Goal: Information Seeking & Learning: Check status

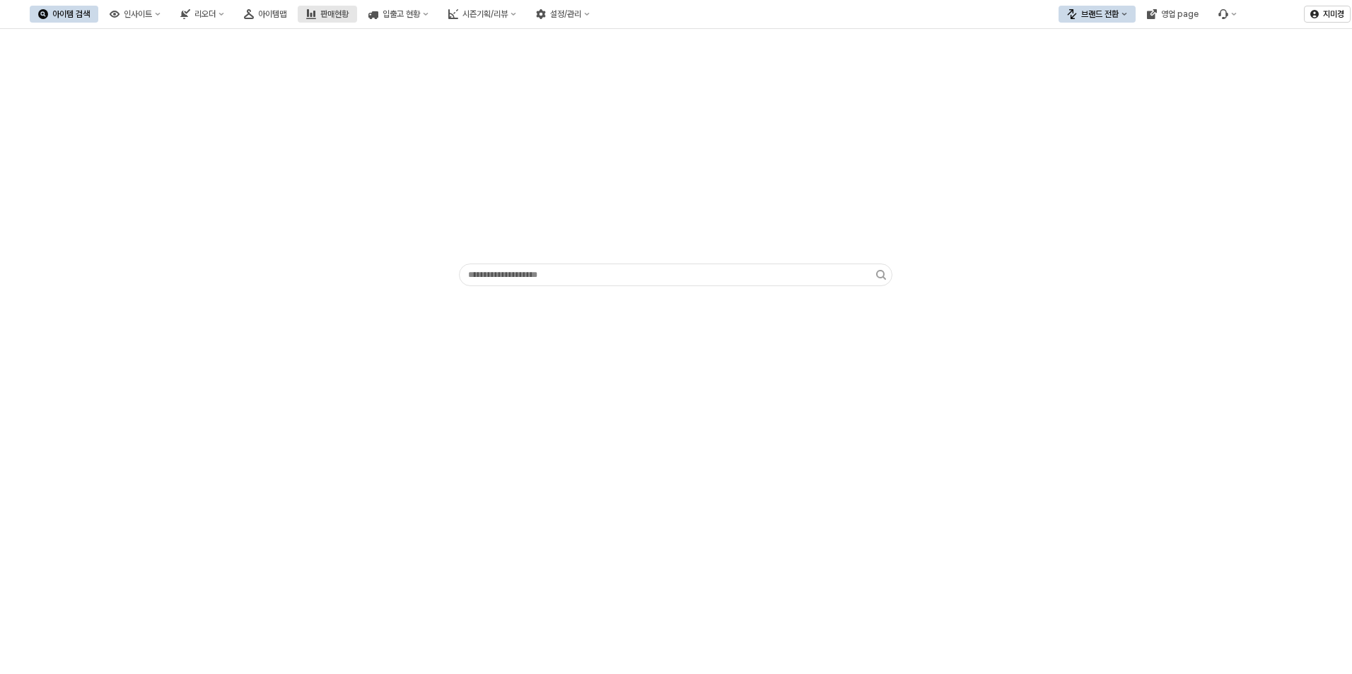
click at [357, 15] on button "판매현황" at bounding box center [327, 14] width 59 height 17
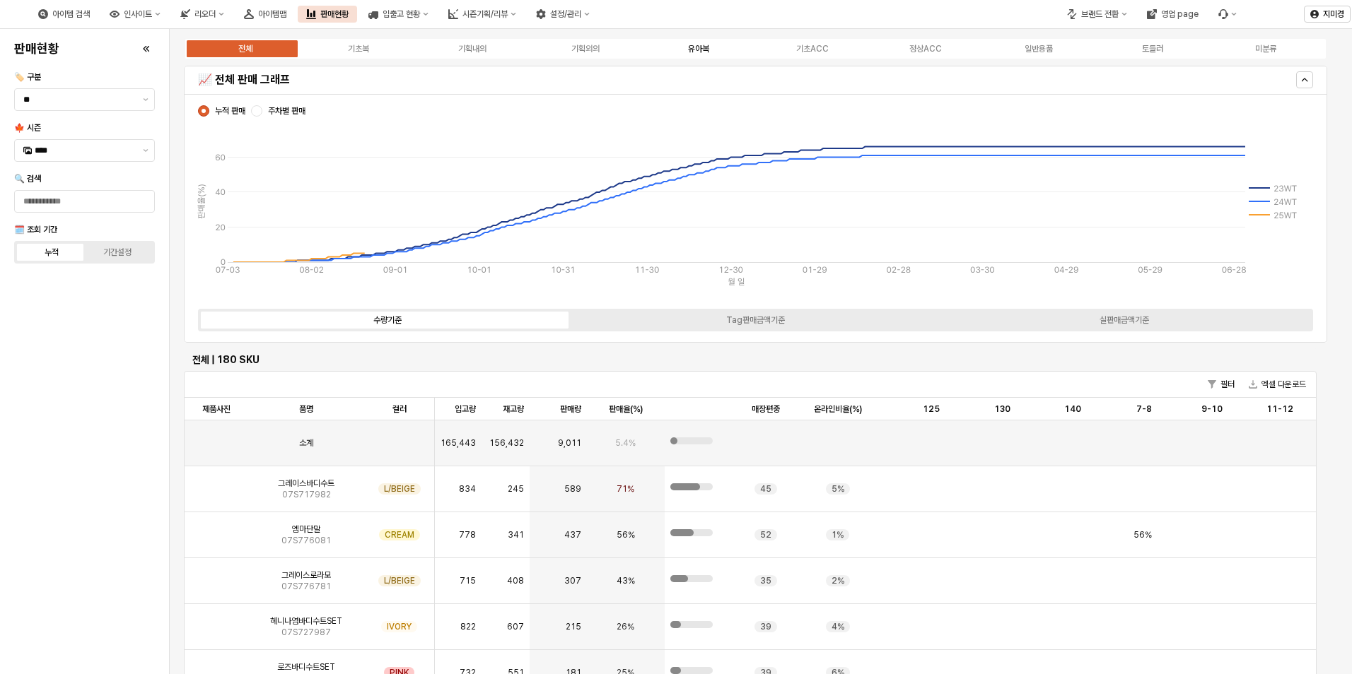
click at [708, 52] on div "유아복" at bounding box center [698, 49] width 21 height 10
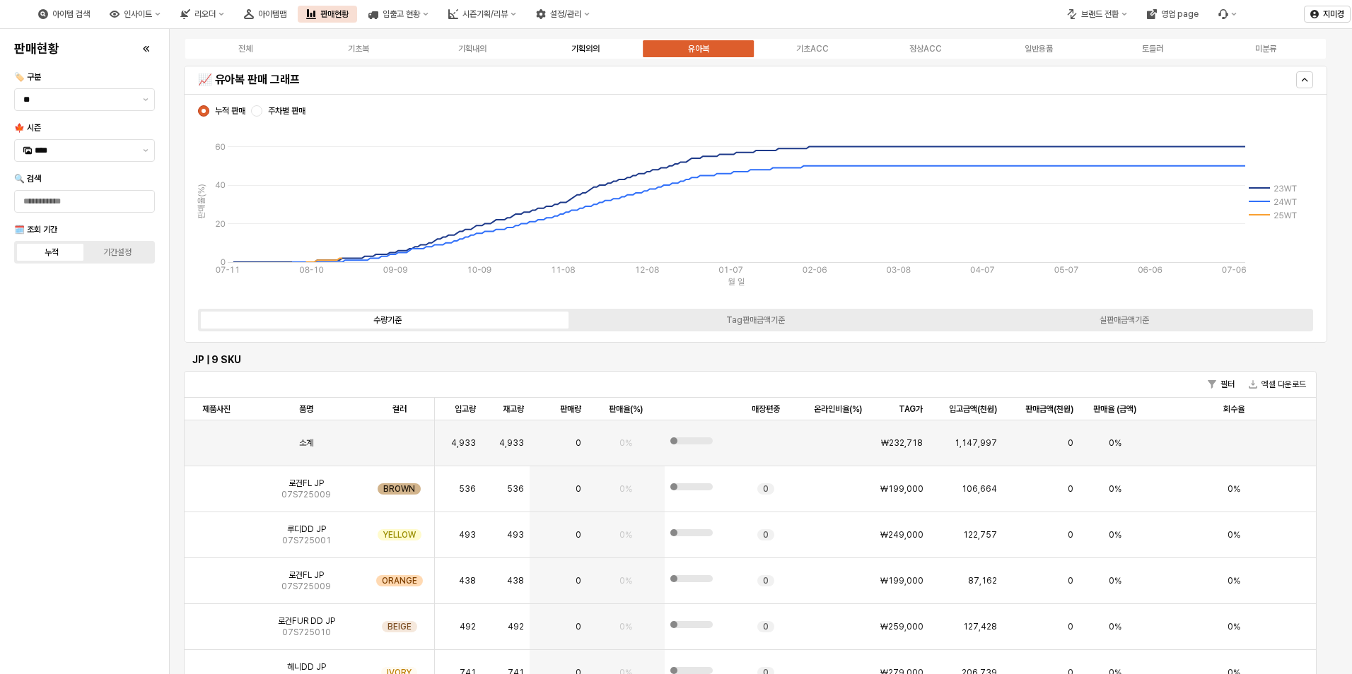
click at [585, 47] on div "기획외의" at bounding box center [585, 49] width 28 height 10
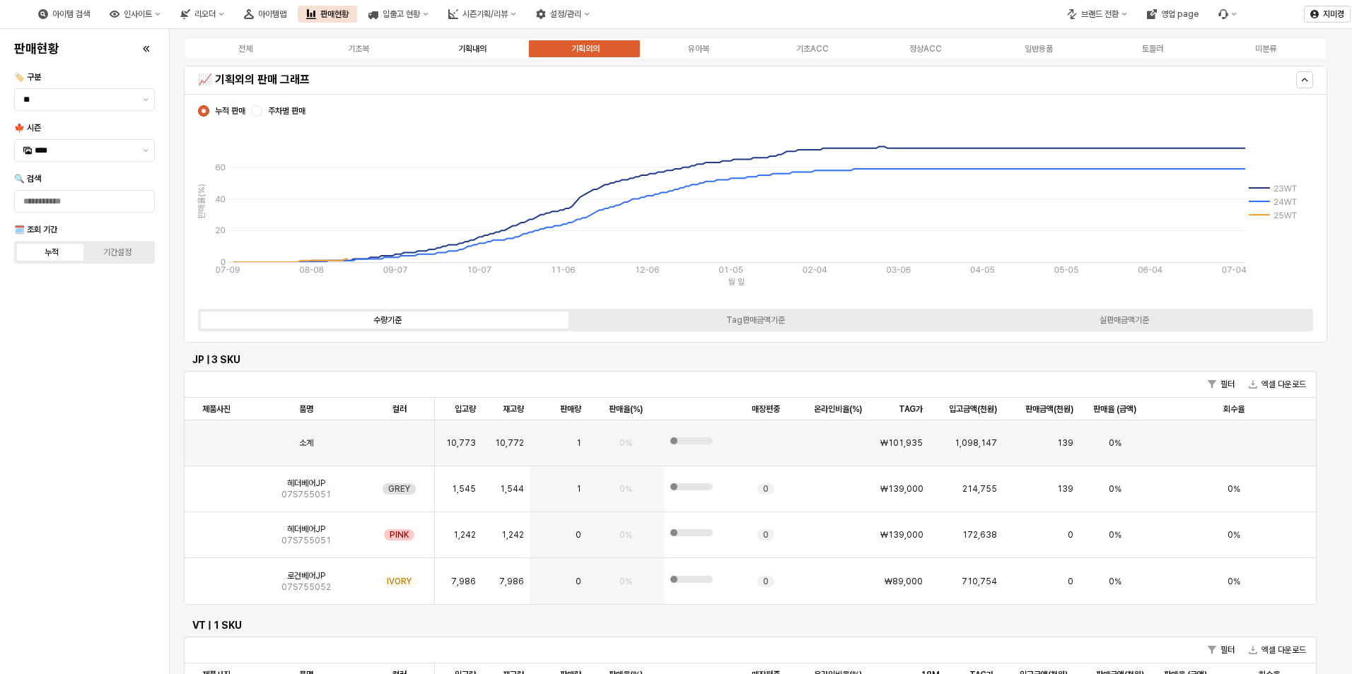
click at [476, 48] on div "기획내의" at bounding box center [472, 49] width 28 height 10
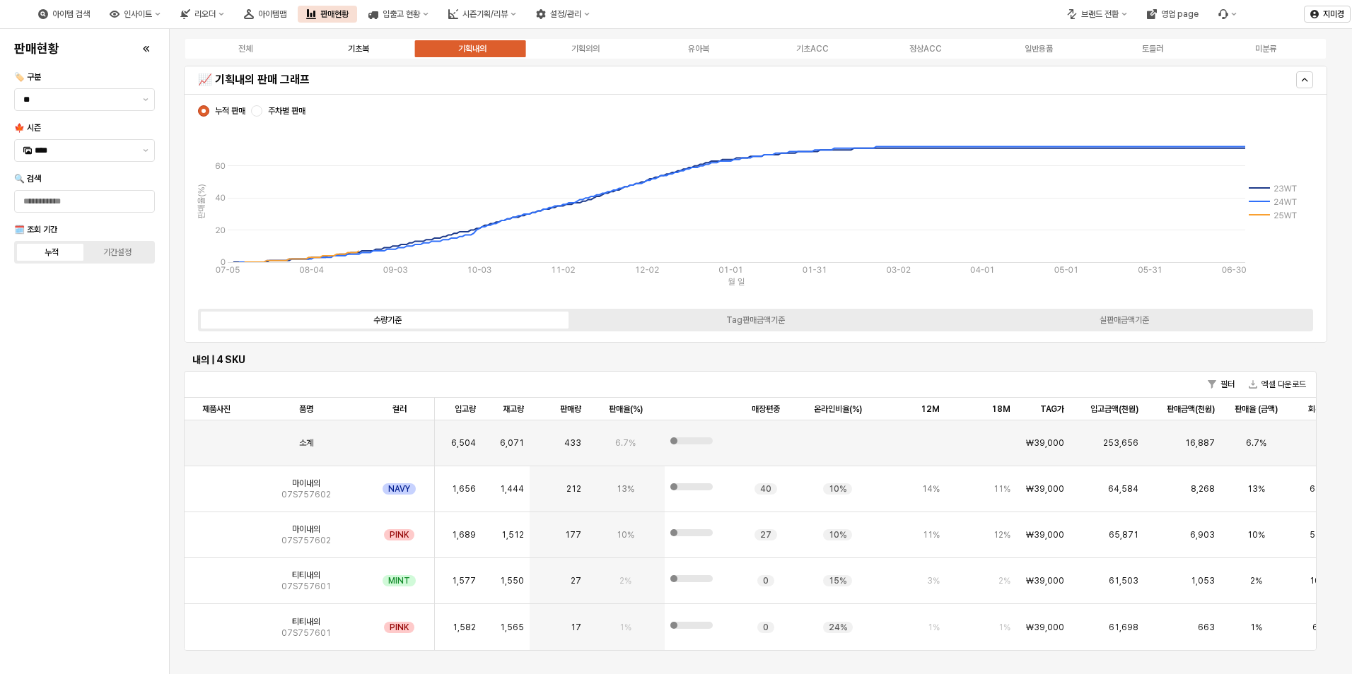
click at [356, 48] on div "기초복" at bounding box center [358, 49] width 21 height 10
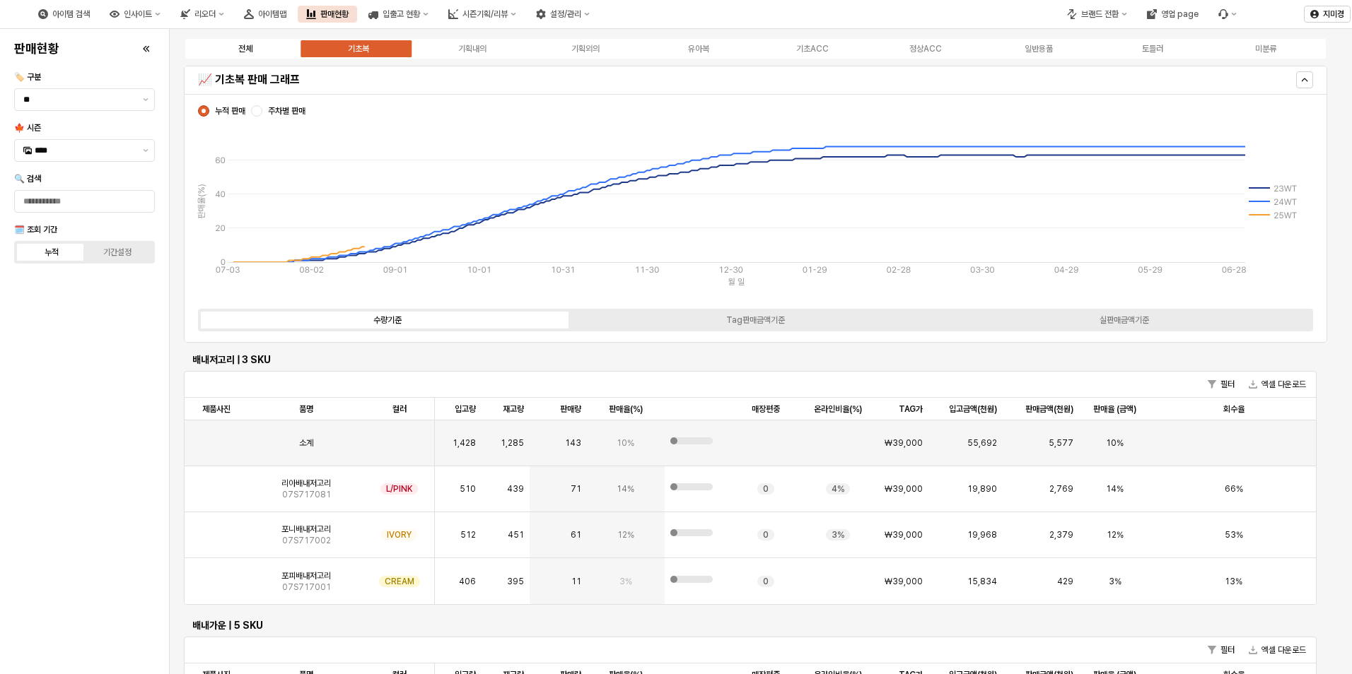
click at [240, 52] on div "전체" at bounding box center [245, 49] width 14 height 10
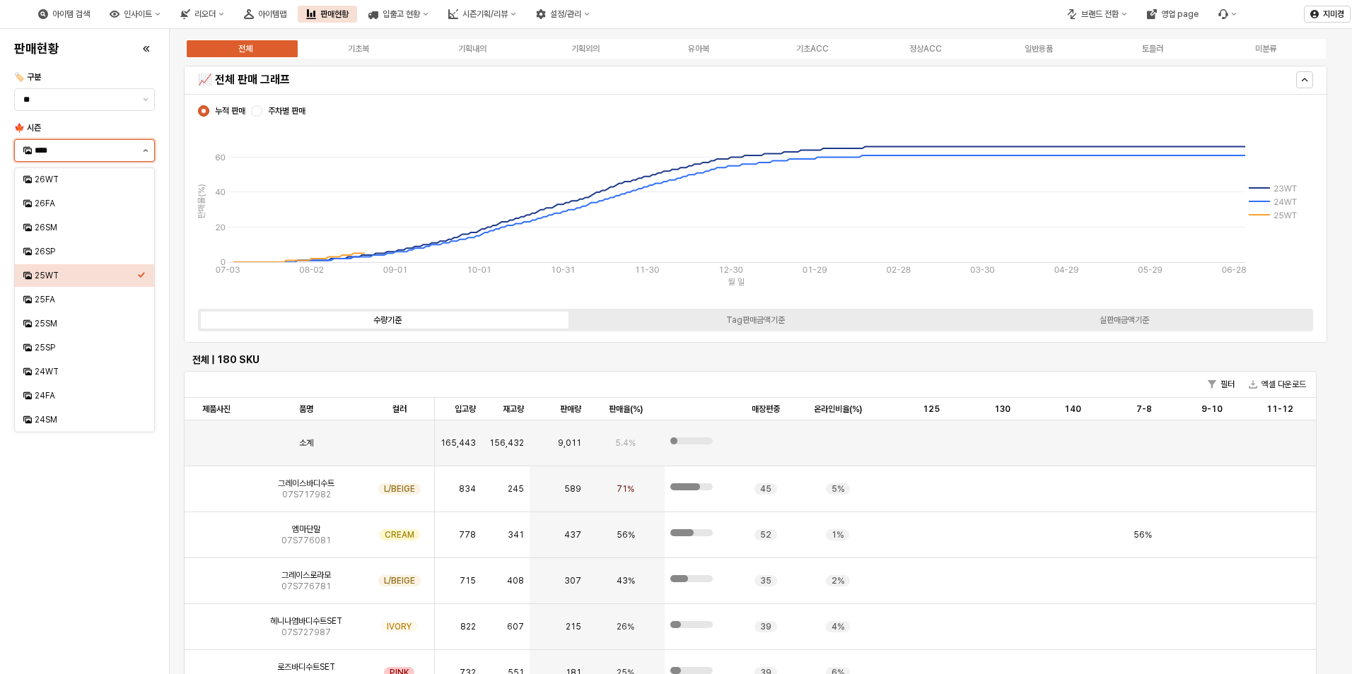
click at [143, 143] on button "제안 사항 표시" at bounding box center [145, 150] width 17 height 21
click at [76, 305] on div "25FA" at bounding box center [86, 299] width 103 height 11
type input "****"
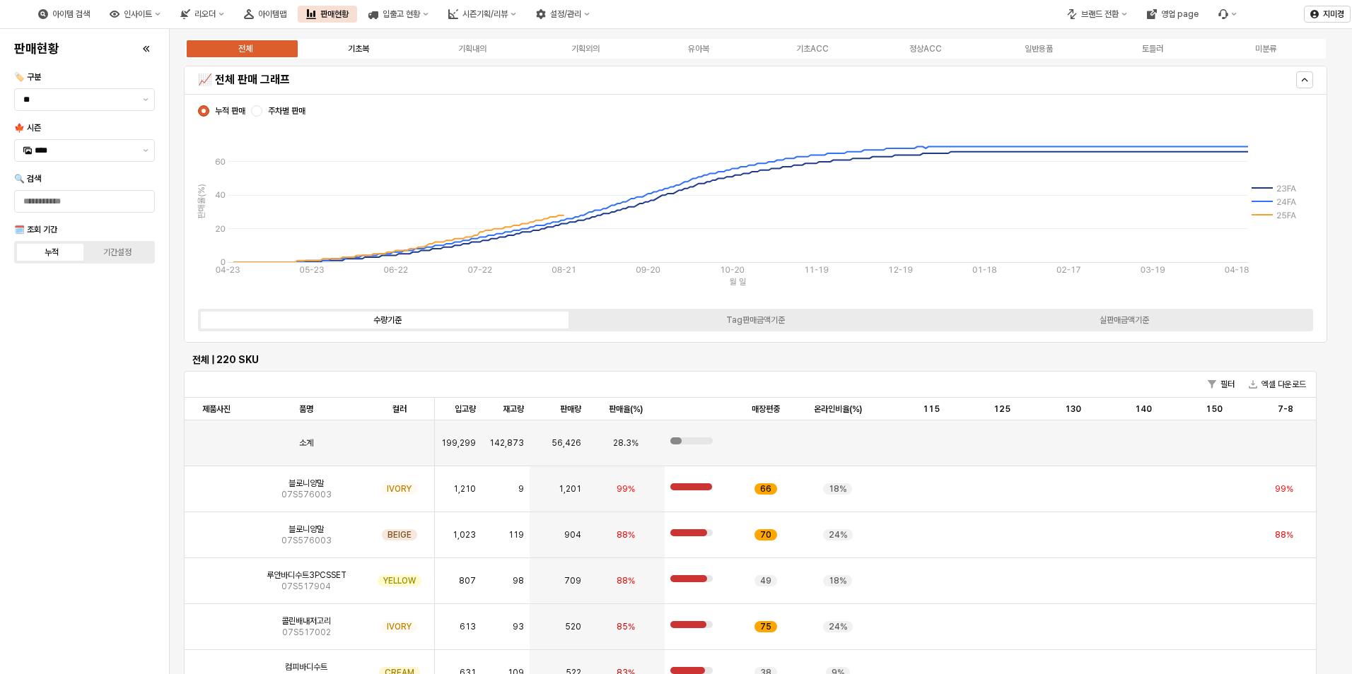
click at [365, 54] on label "기초복" at bounding box center [358, 48] width 113 height 13
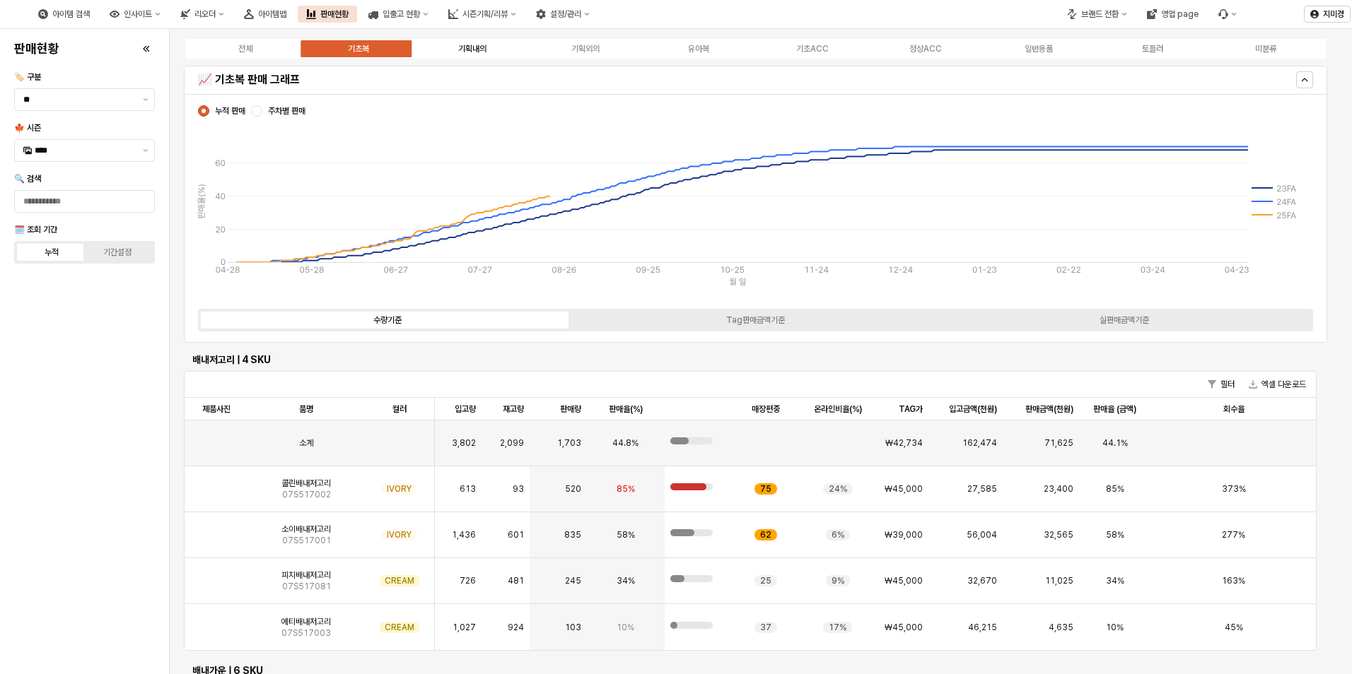
click at [476, 48] on div "기획내의" at bounding box center [472, 49] width 28 height 10
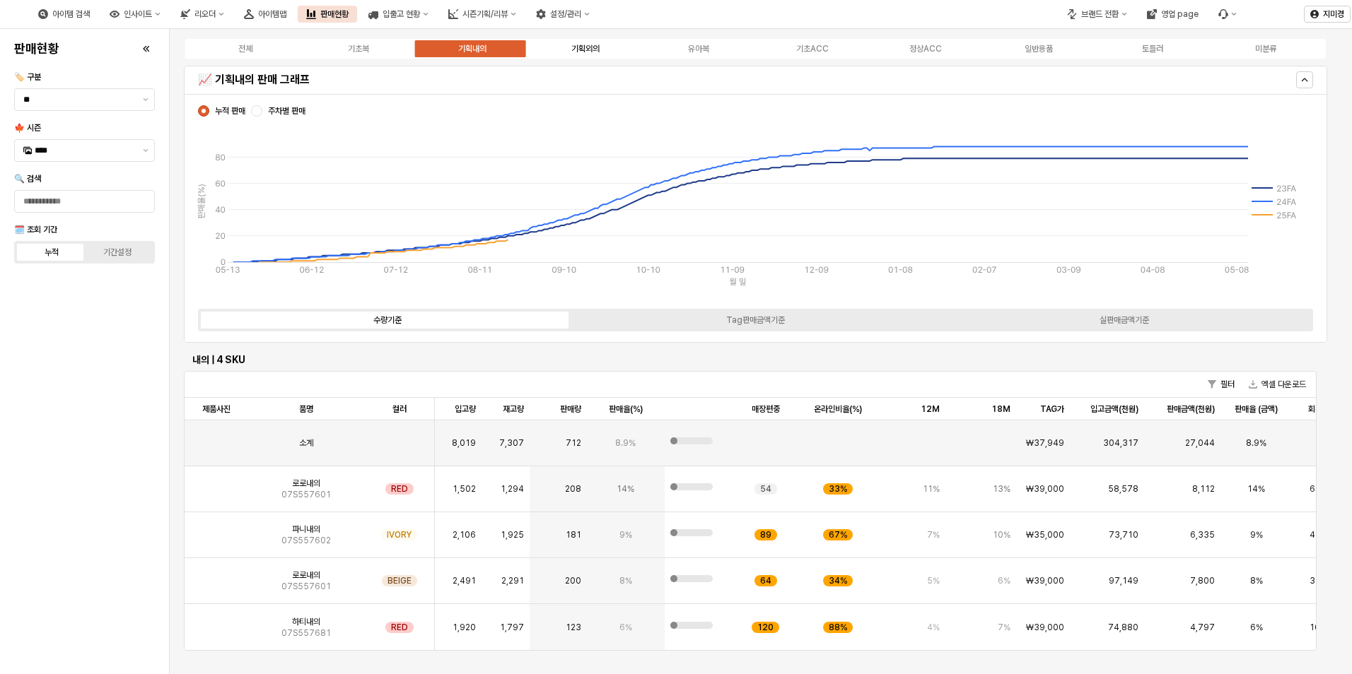
click at [585, 45] on div "기획외의" at bounding box center [585, 49] width 28 height 10
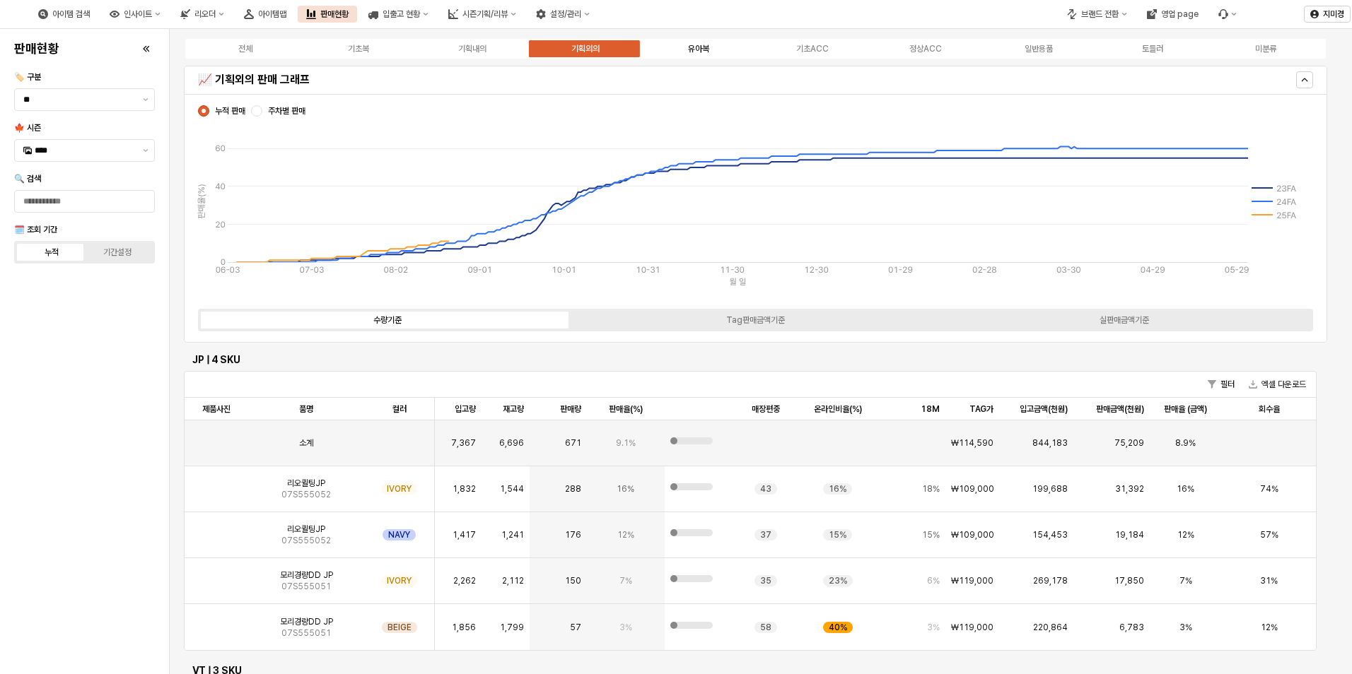
click at [689, 49] on div "유아복" at bounding box center [698, 49] width 21 height 10
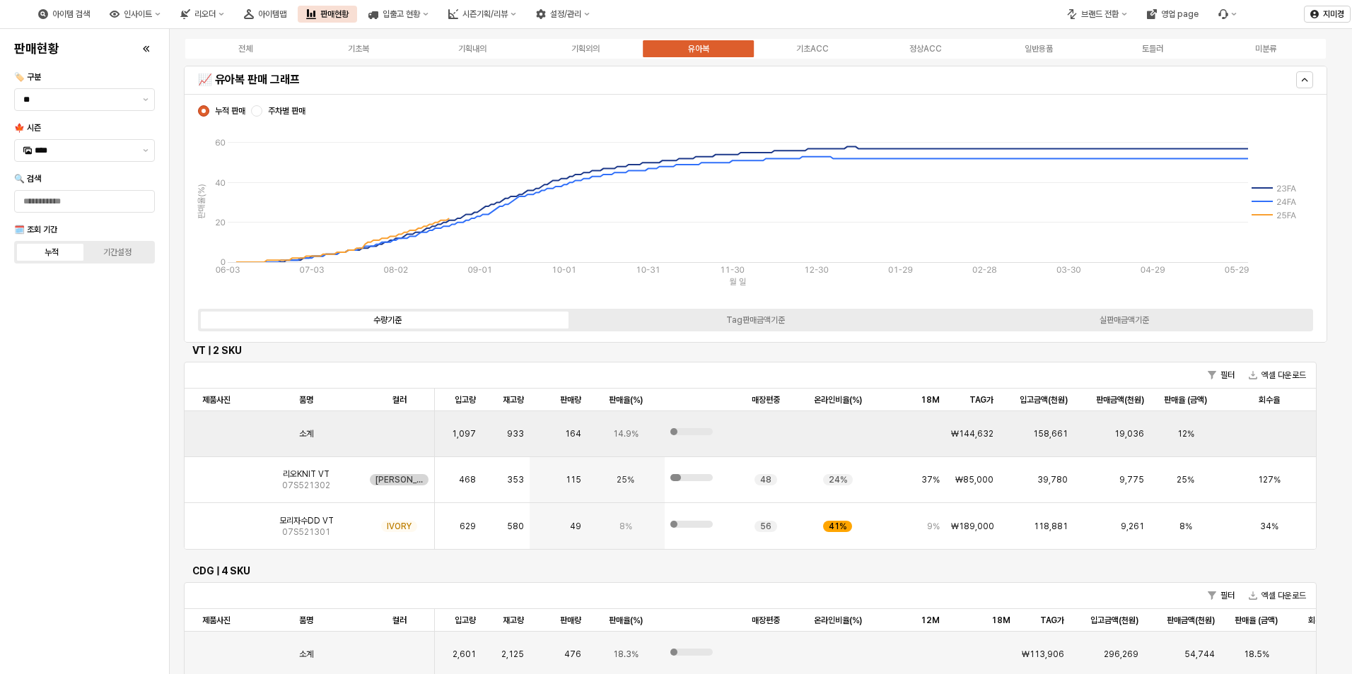
scroll to position [848, 0]
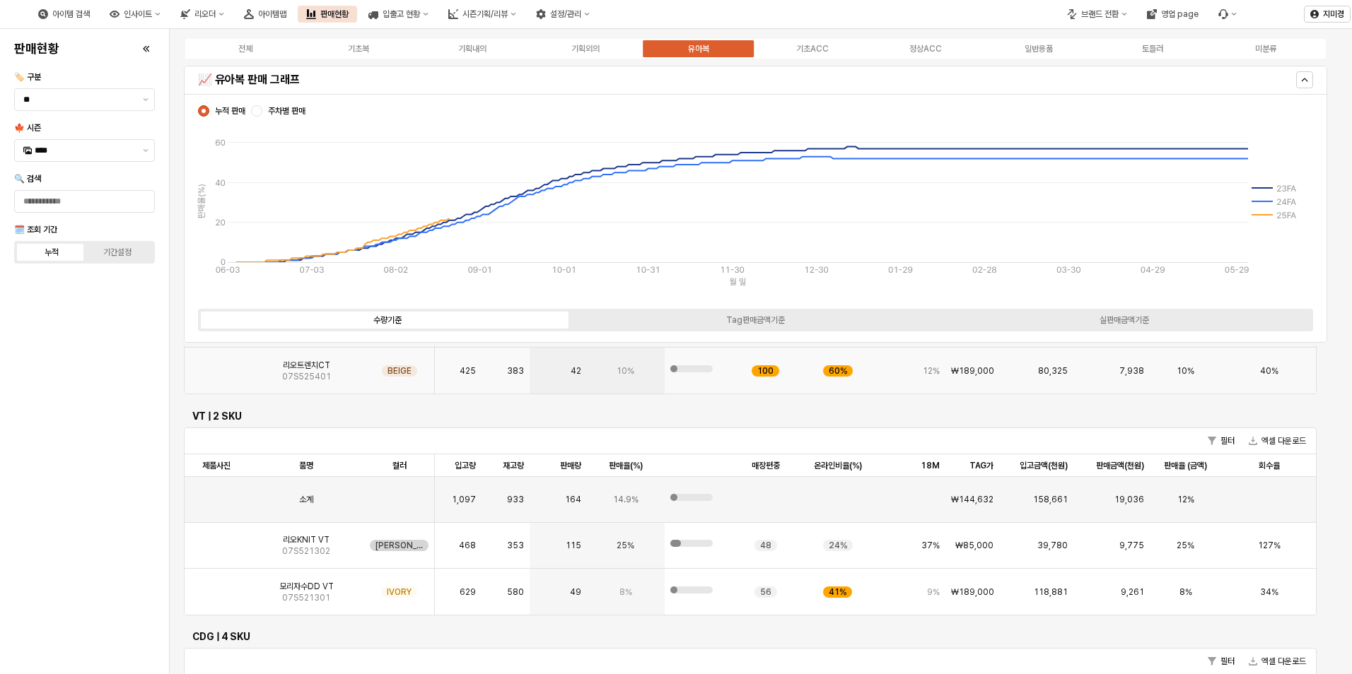
click at [216, 365] on img "App Frame" at bounding box center [216, 365] width 0 height 0
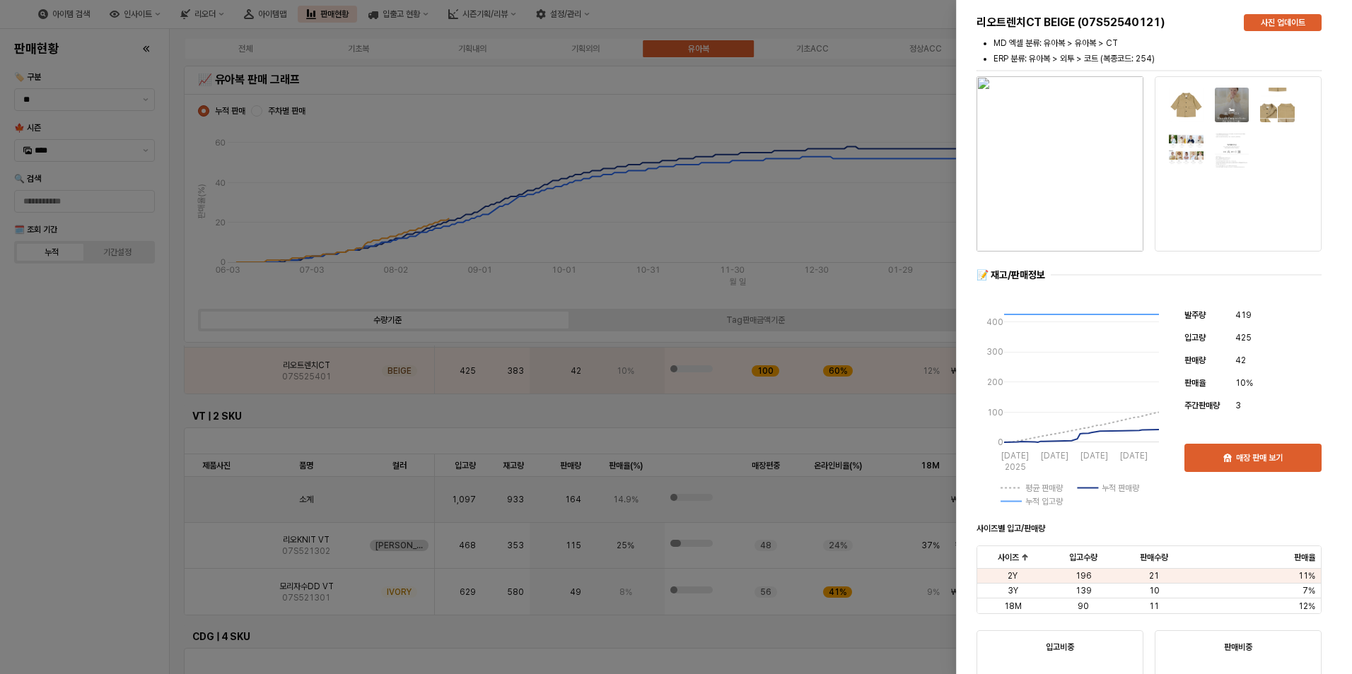
click at [100, 438] on div at bounding box center [676, 337] width 1352 height 674
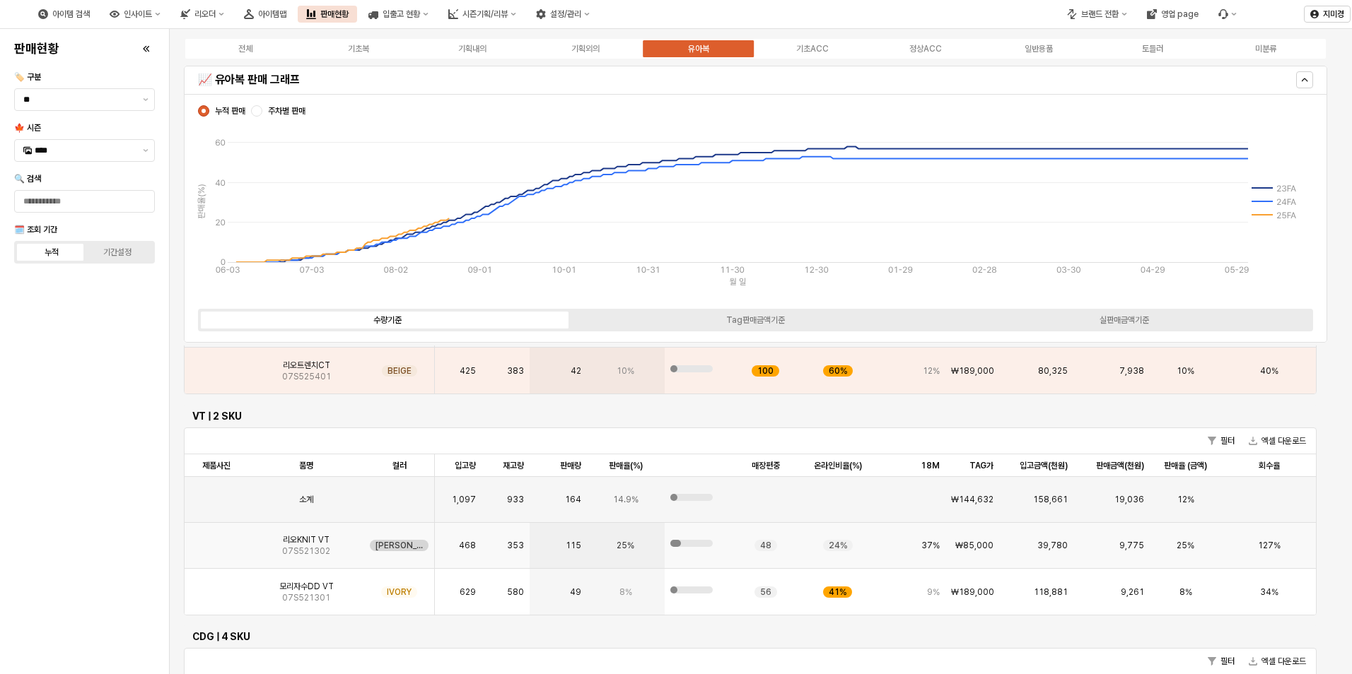
click at [216, 540] on img "App Frame" at bounding box center [216, 540] width 0 height 0
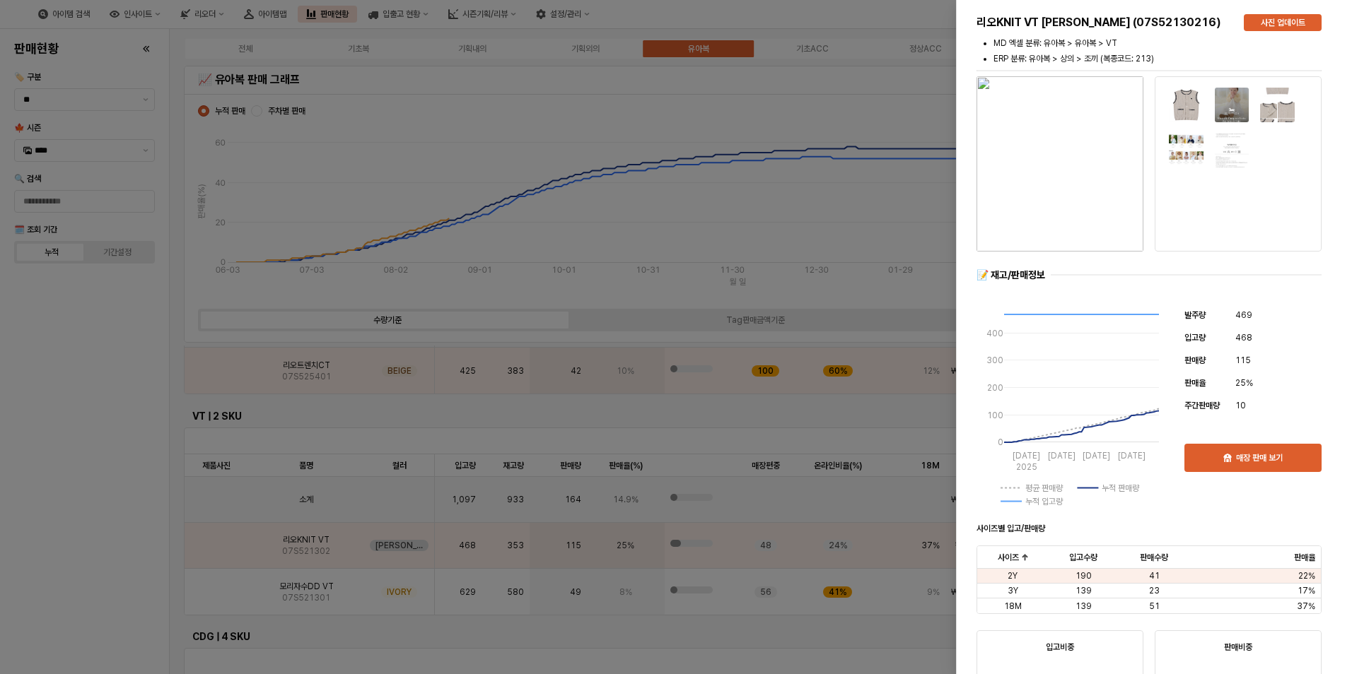
click at [62, 554] on div at bounding box center [676, 337] width 1352 height 674
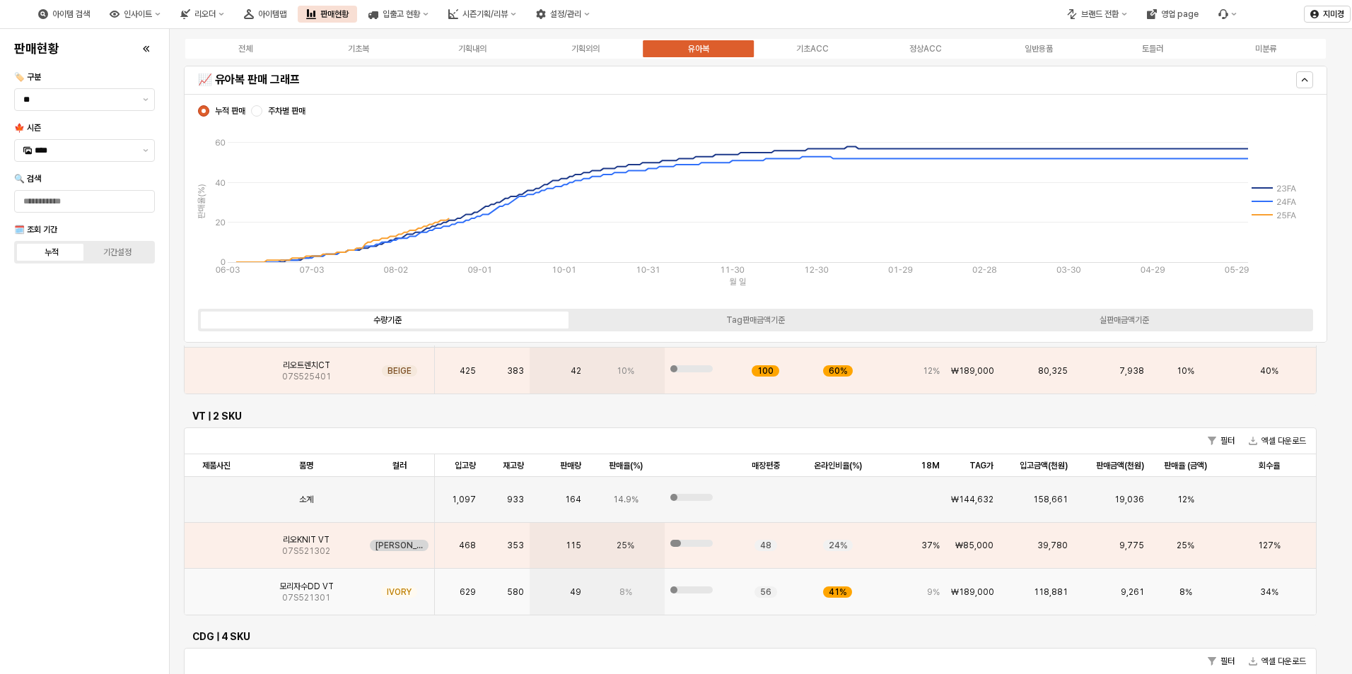
click at [216, 587] on img "App Frame" at bounding box center [216, 587] width 0 height 0
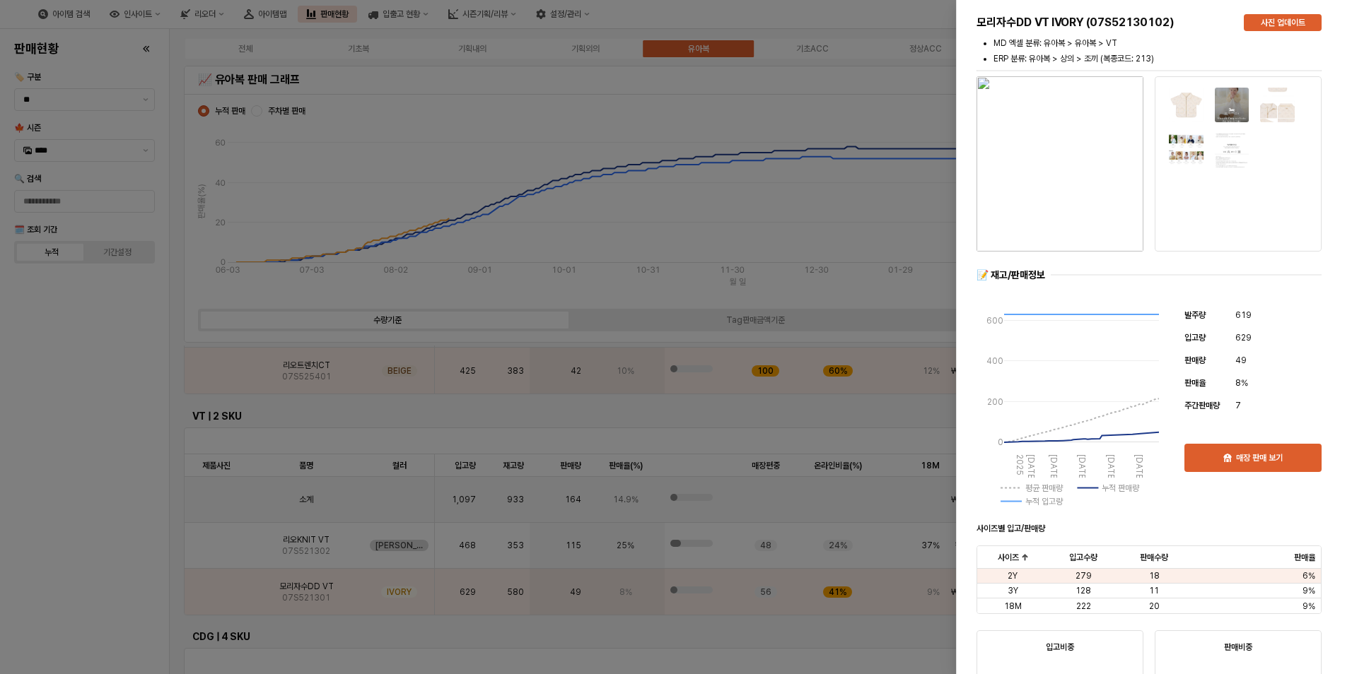
click at [94, 584] on div at bounding box center [676, 337] width 1352 height 674
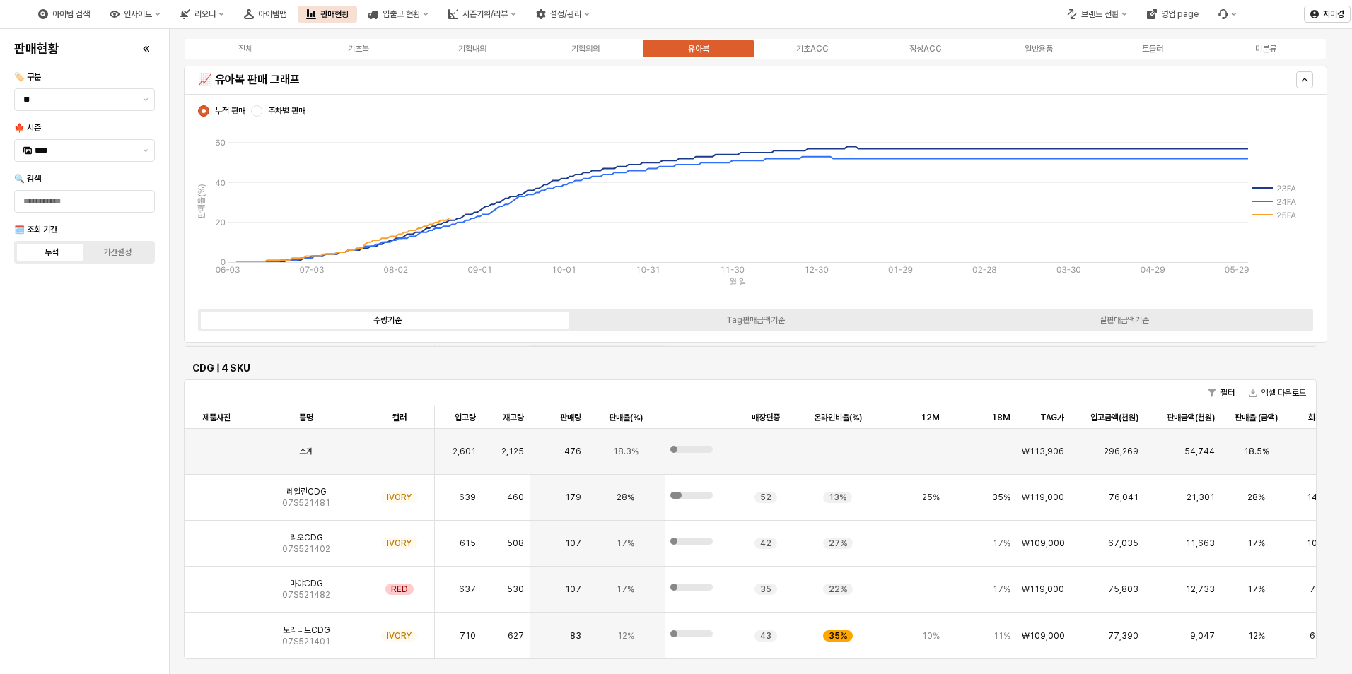
scroll to position [1131, 0]
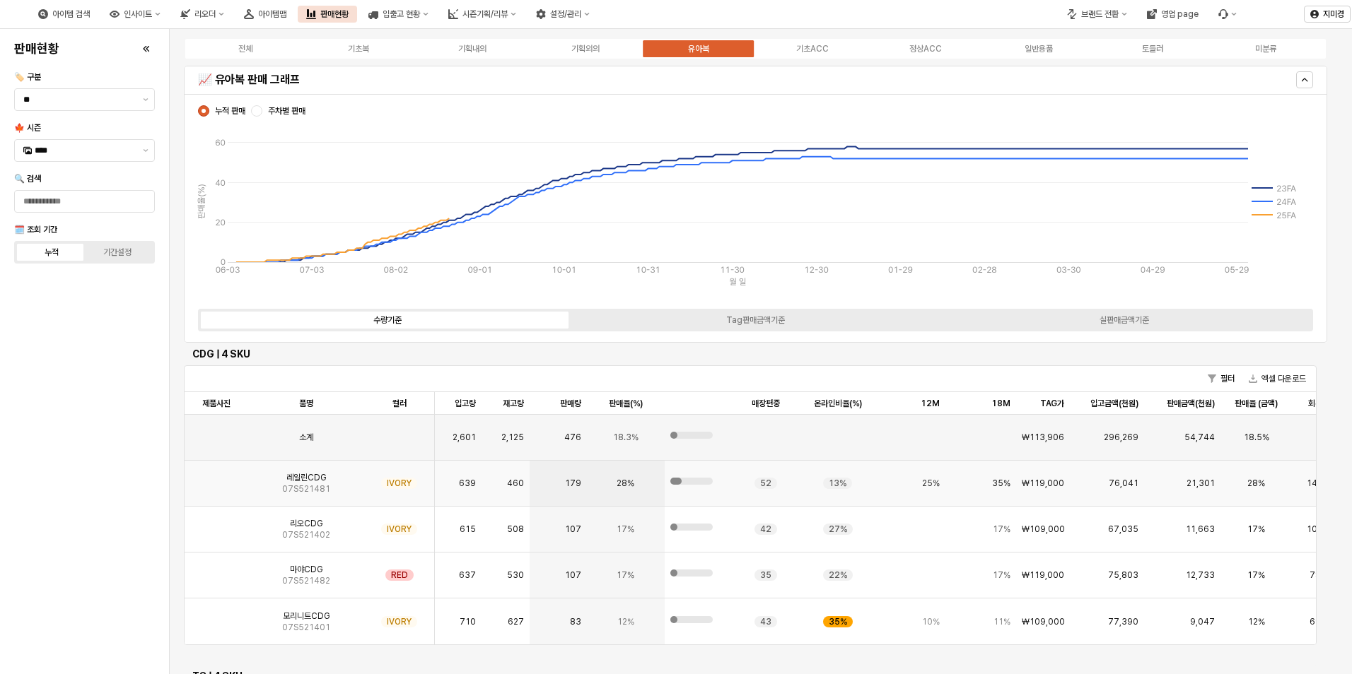
click at [216, 478] on img "App Frame" at bounding box center [216, 478] width 0 height 0
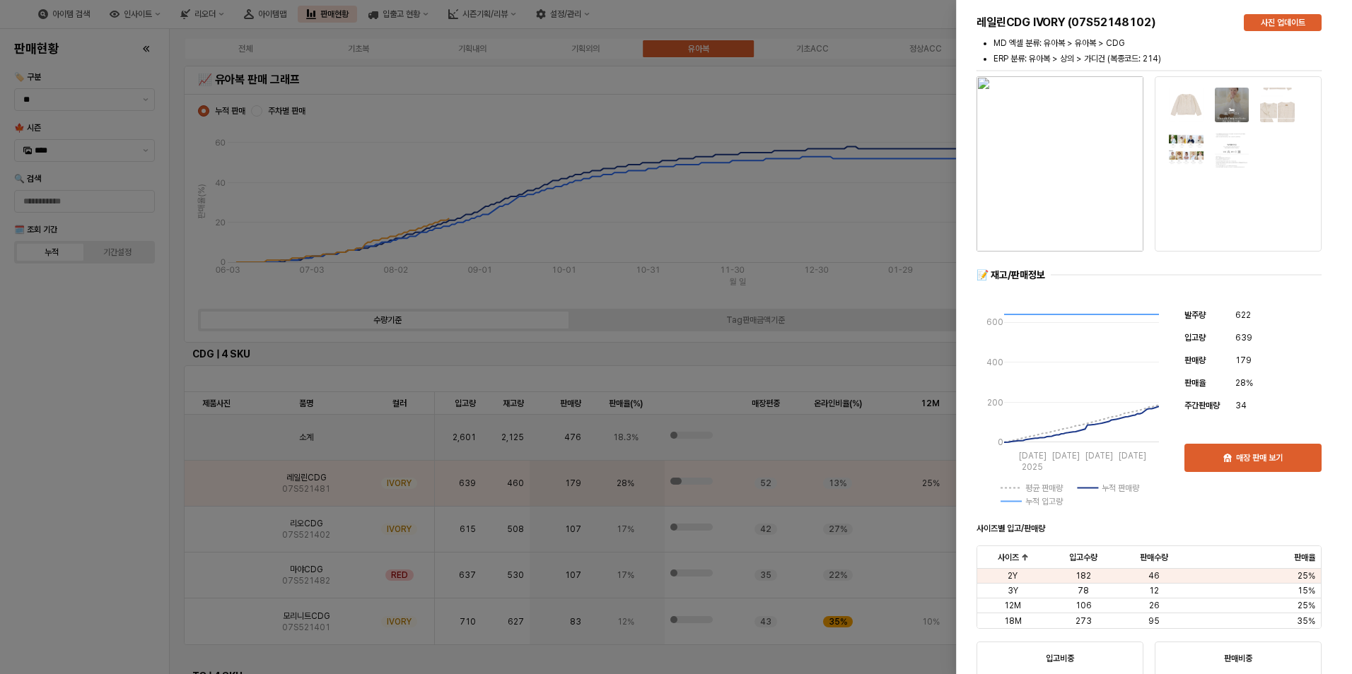
click at [110, 510] on div at bounding box center [676, 337] width 1352 height 674
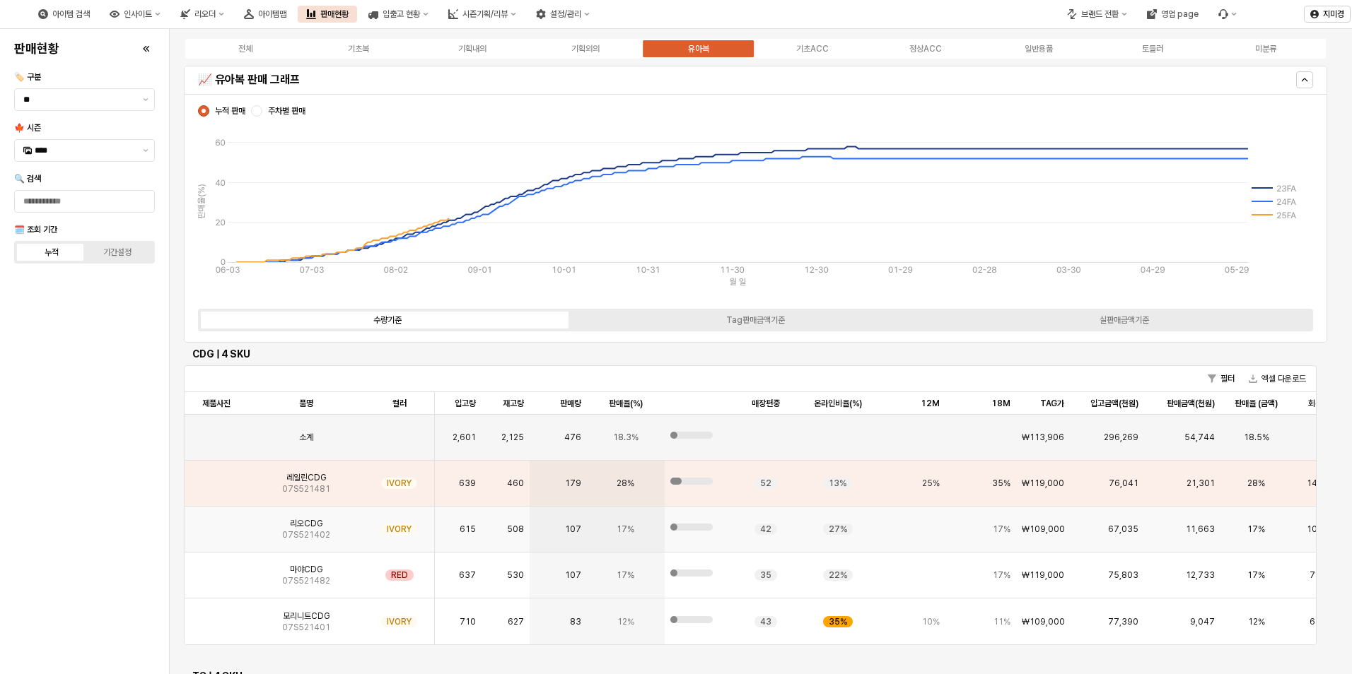
click at [216, 524] on img "App Frame" at bounding box center [216, 524] width 0 height 0
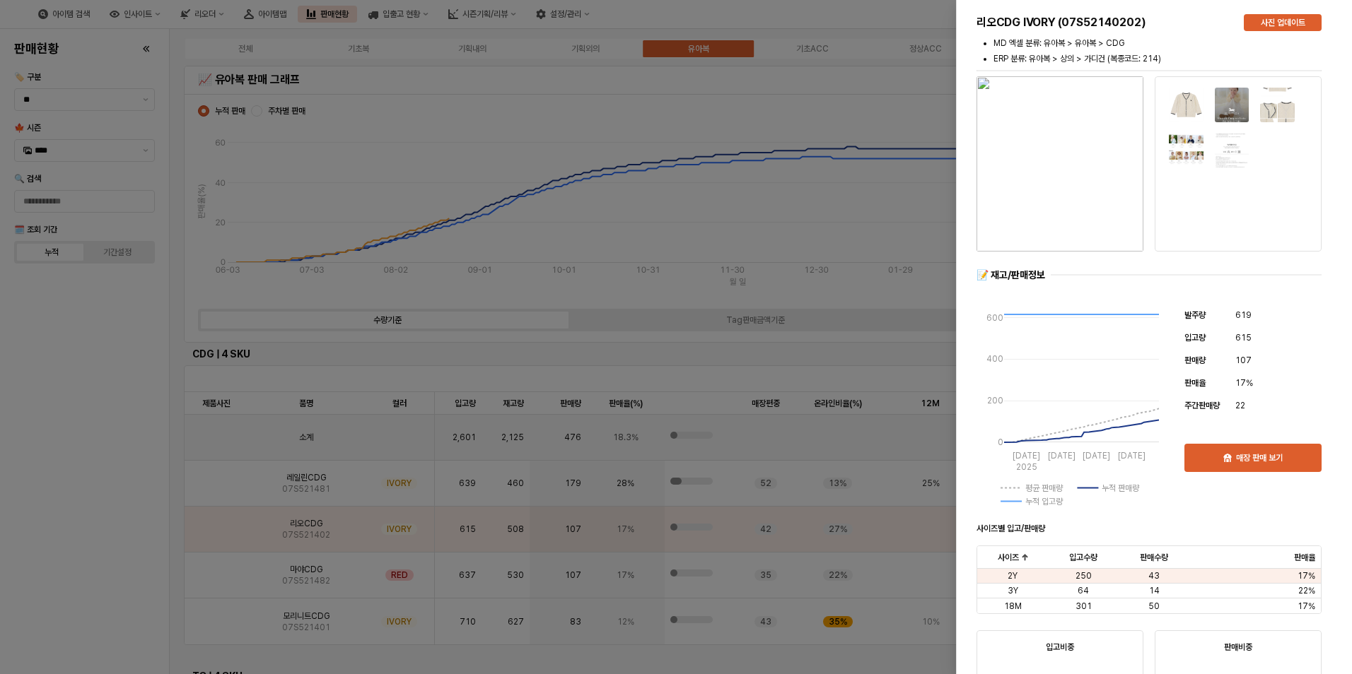
click at [106, 545] on div at bounding box center [676, 337] width 1352 height 674
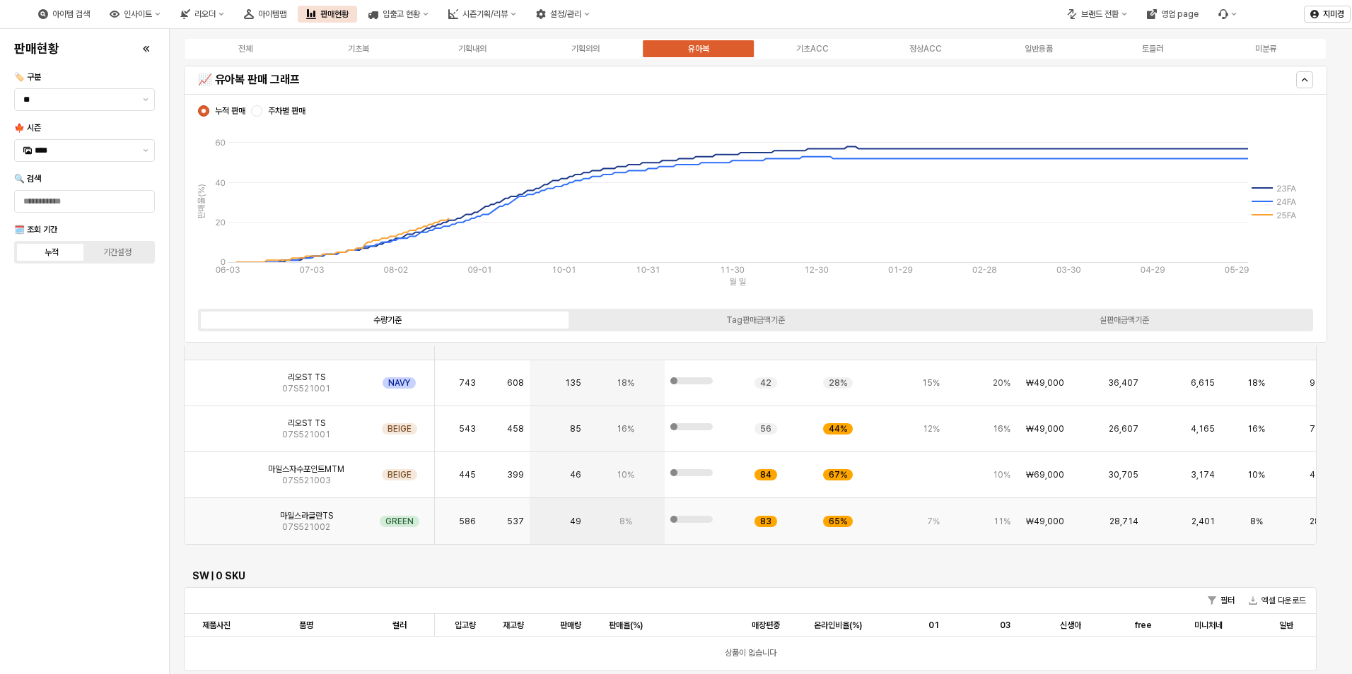
scroll to position [1555, 0]
click at [216, 376] on img "App Frame" at bounding box center [216, 376] width 0 height 0
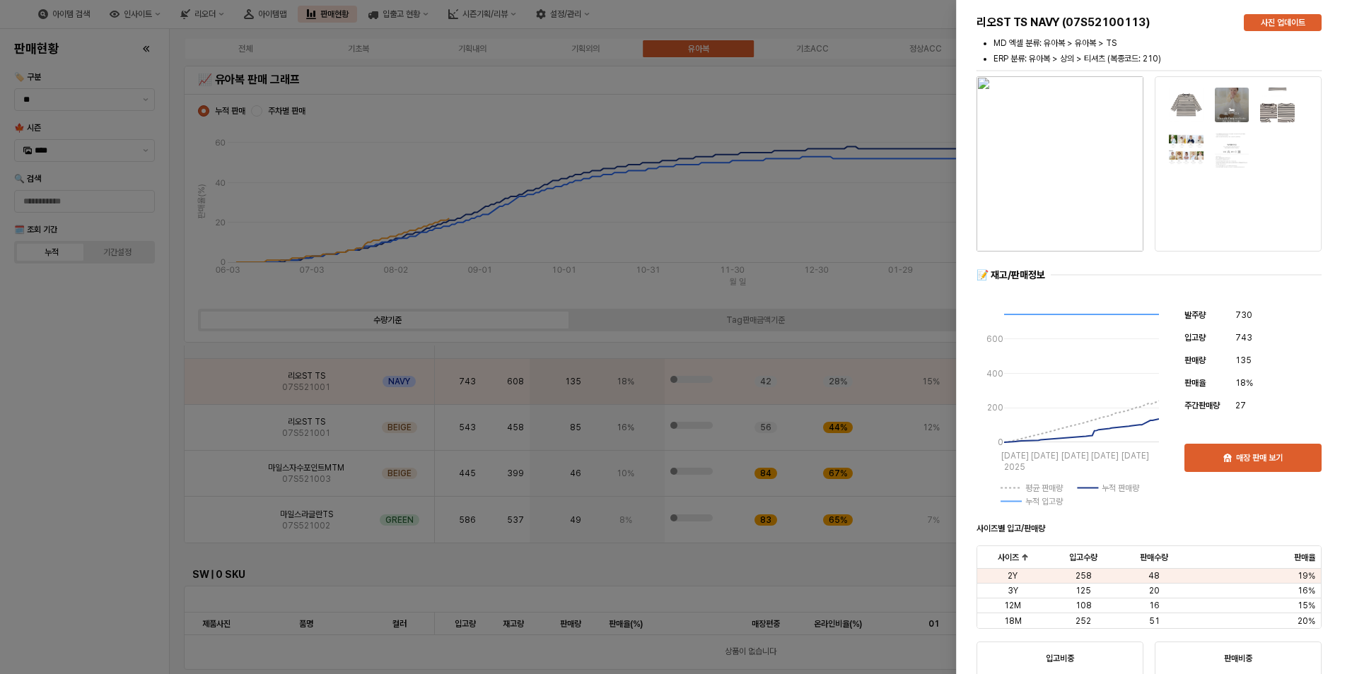
click at [114, 447] on div at bounding box center [676, 337] width 1352 height 674
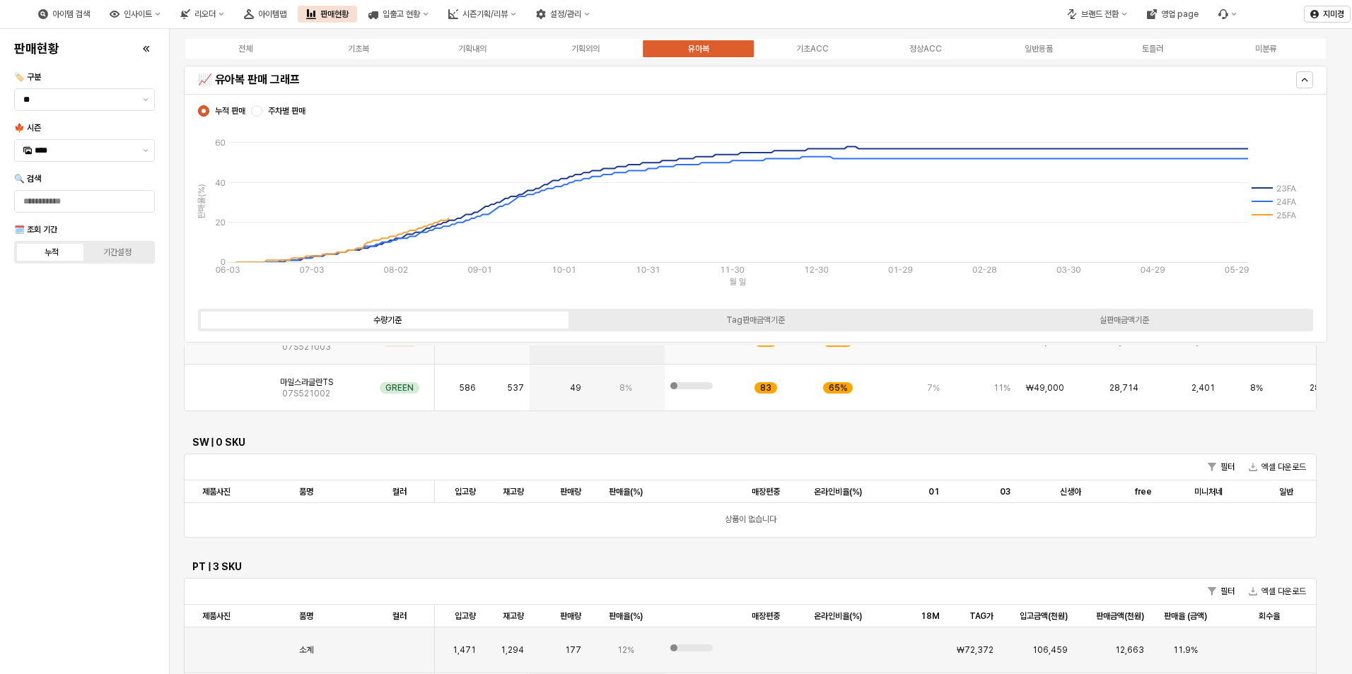
scroll to position [1838, 0]
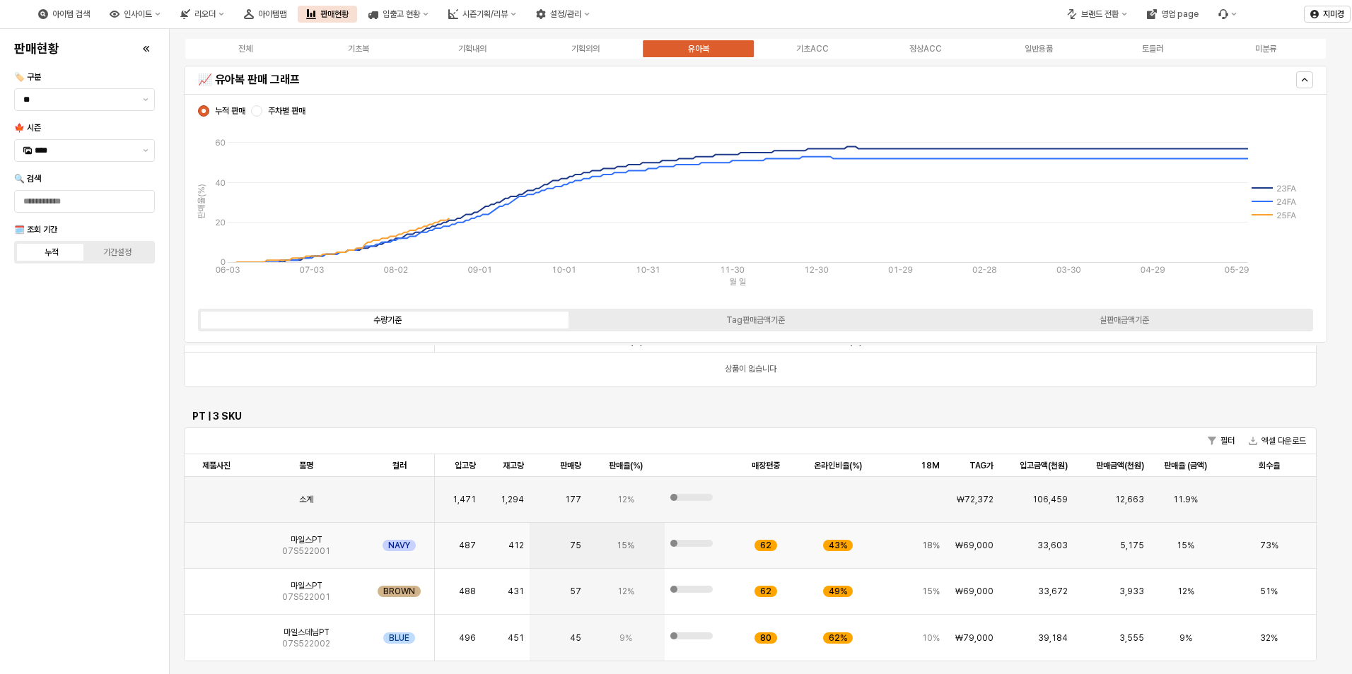
click at [216, 540] on img "App Frame" at bounding box center [216, 540] width 0 height 0
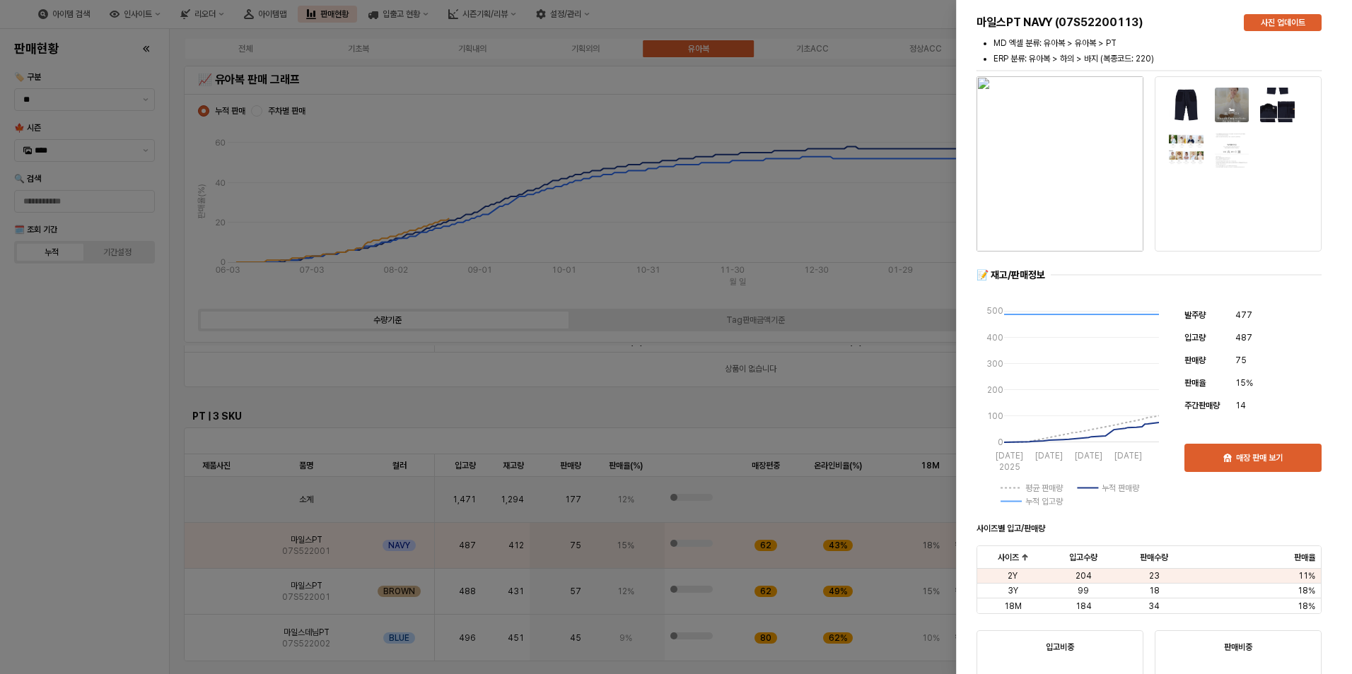
click at [98, 571] on div at bounding box center [676, 337] width 1352 height 674
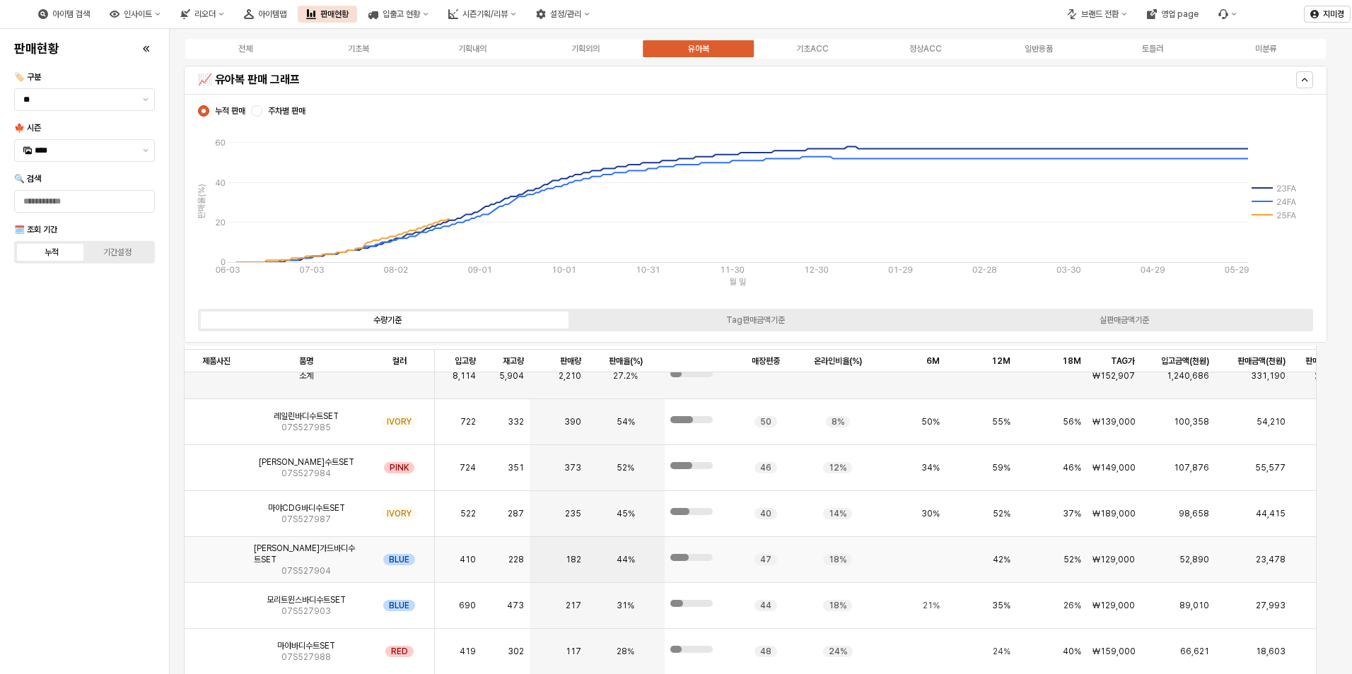
scroll to position [0, 0]
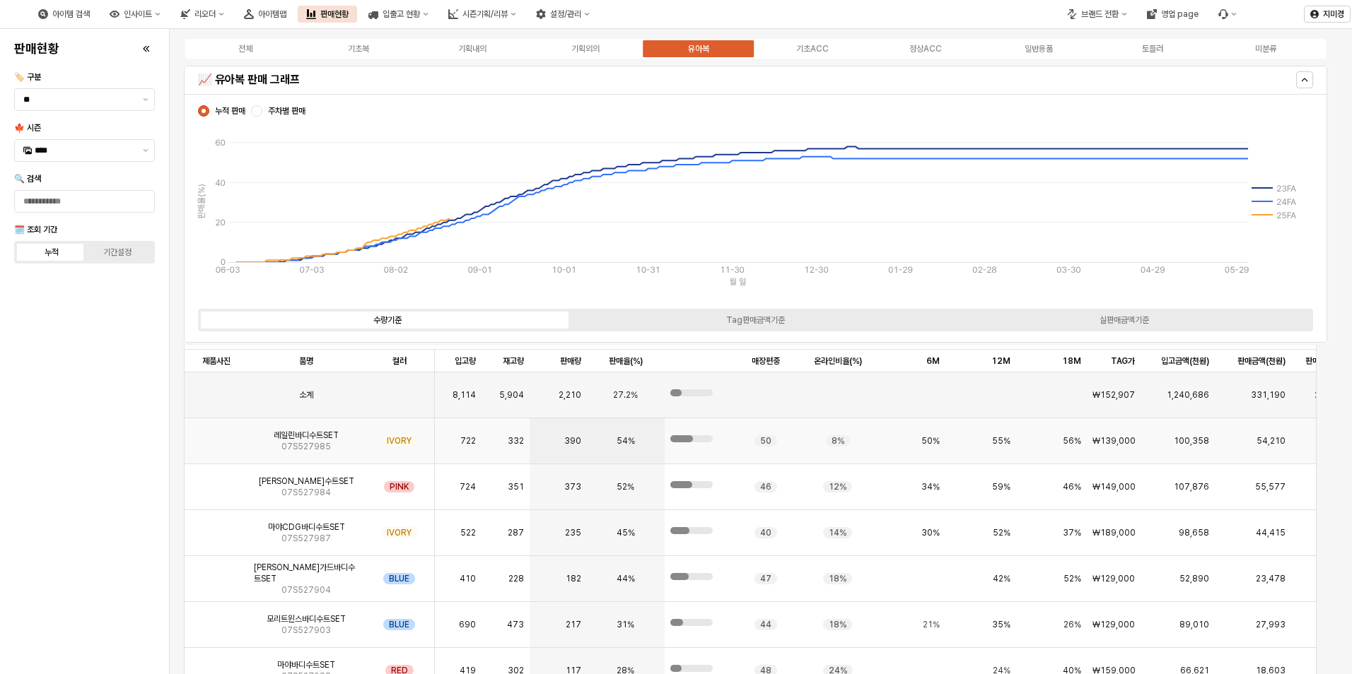
click at [216, 435] on img "App Frame" at bounding box center [216, 435] width 0 height 0
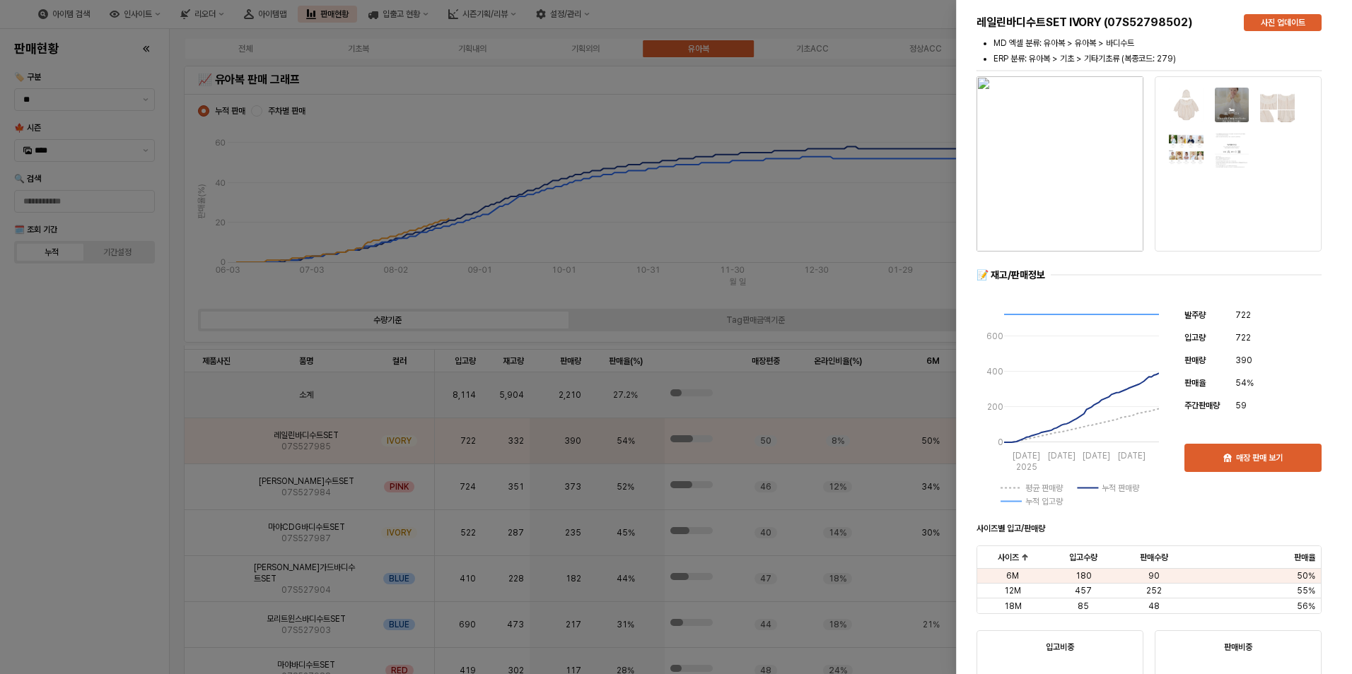
click at [103, 491] on div at bounding box center [676, 337] width 1352 height 674
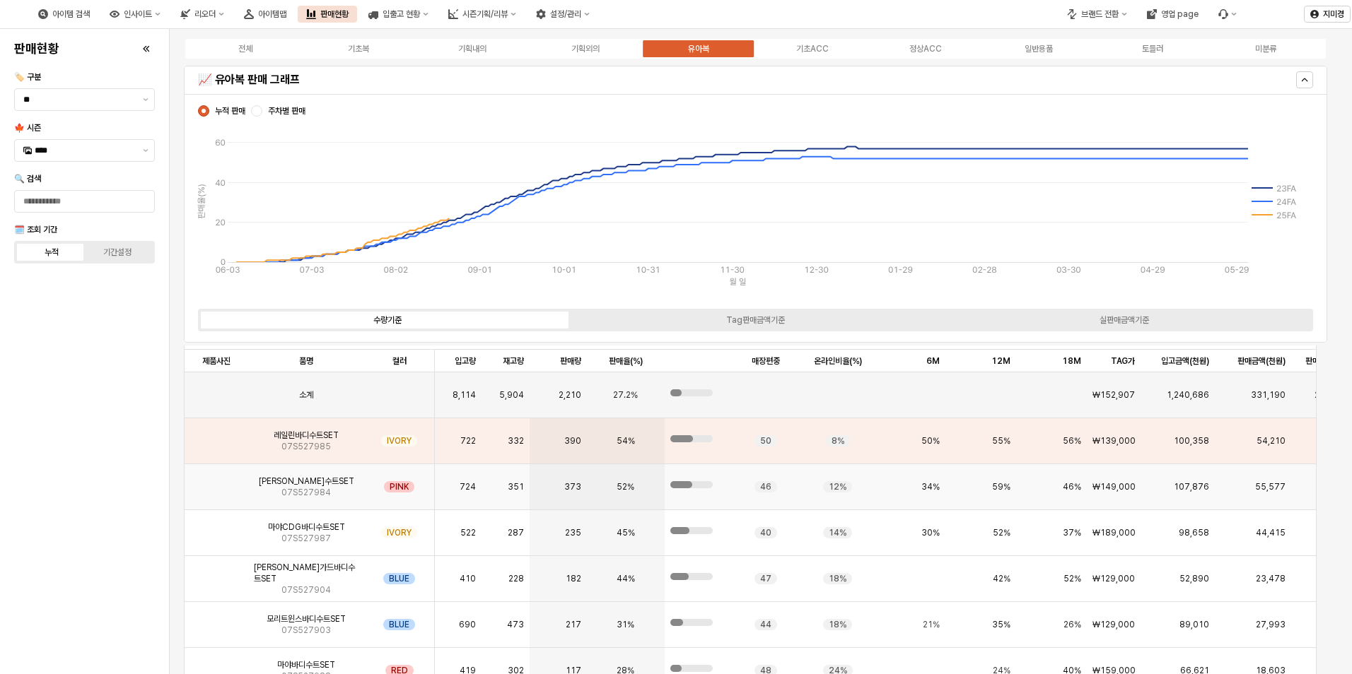
click at [216, 481] on img "App Frame" at bounding box center [216, 481] width 0 height 0
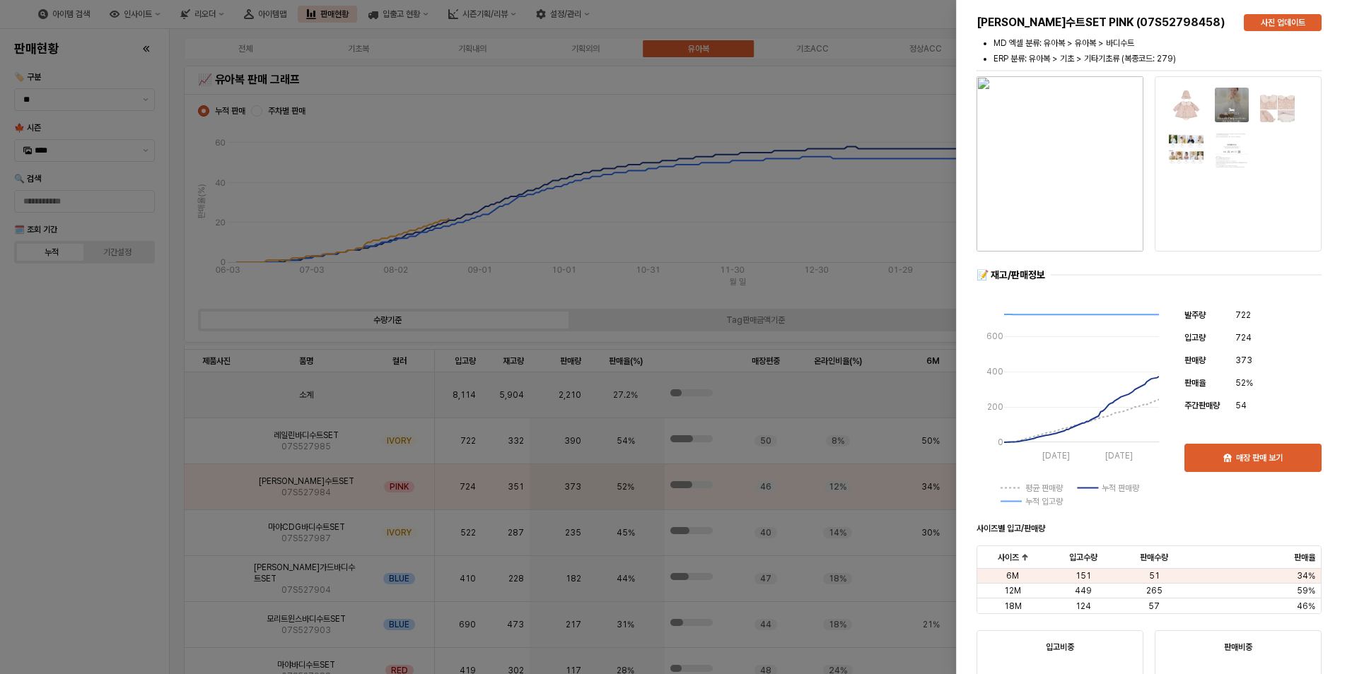
click at [95, 525] on div at bounding box center [676, 337] width 1352 height 674
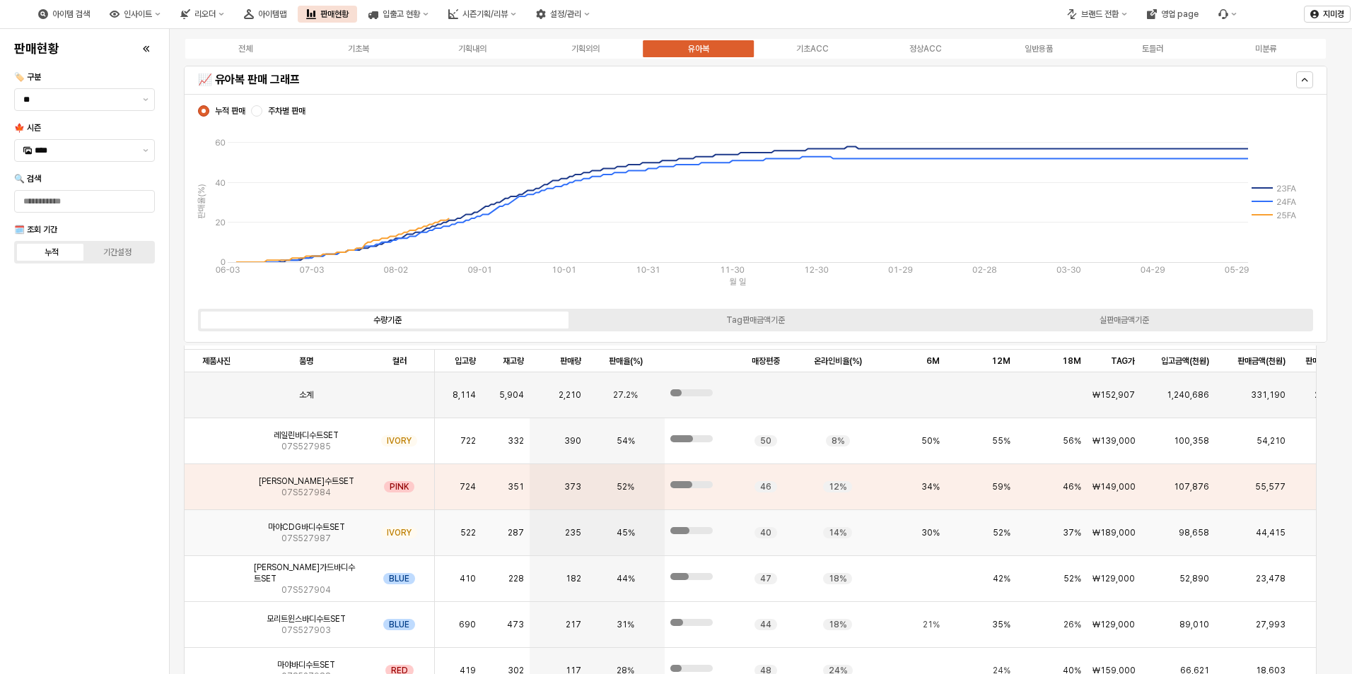
click at [216, 527] on img "App Frame" at bounding box center [216, 527] width 0 height 0
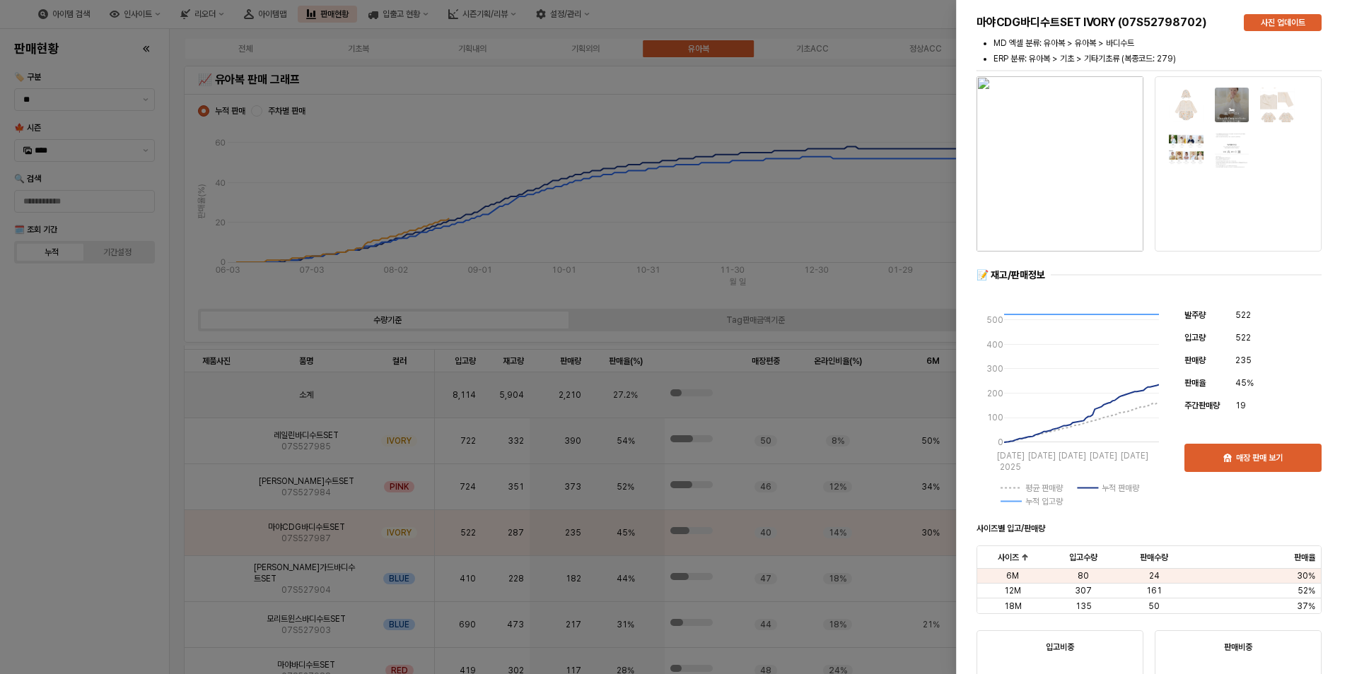
click at [69, 539] on div at bounding box center [676, 337] width 1352 height 674
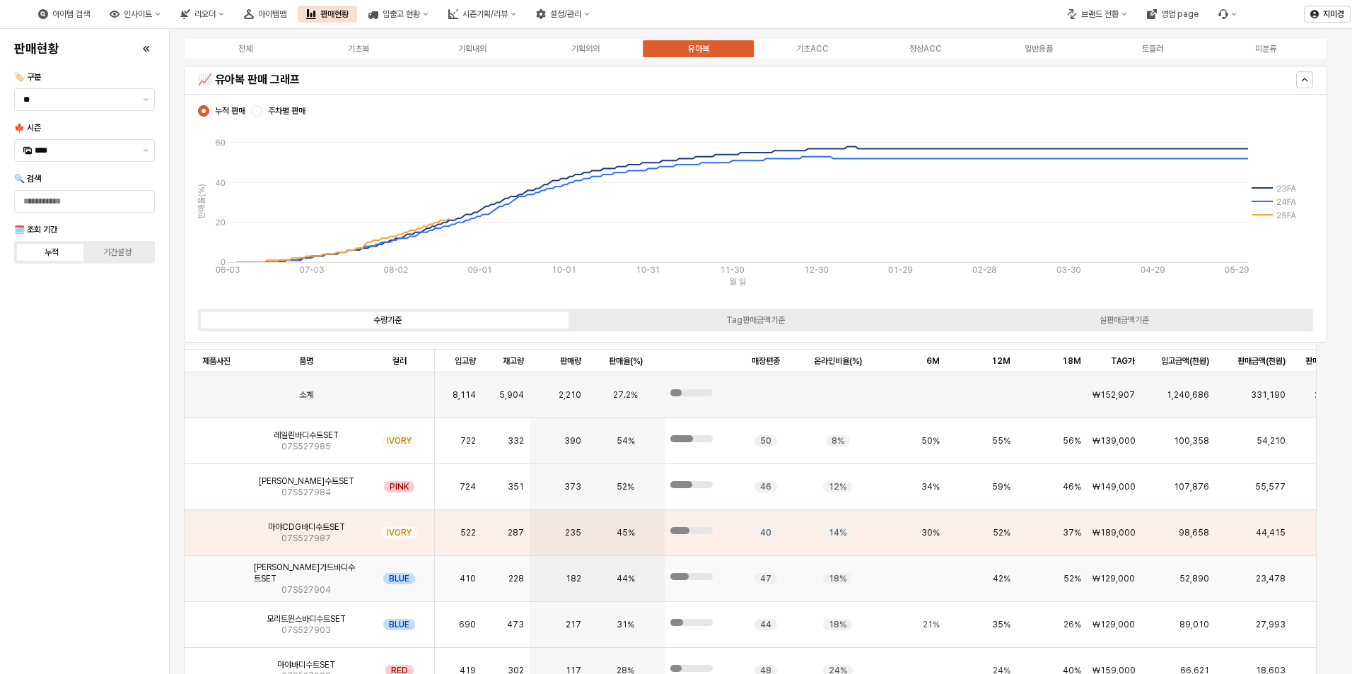
click at [216, 573] on img "App Frame" at bounding box center [216, 573] width 0 height 0
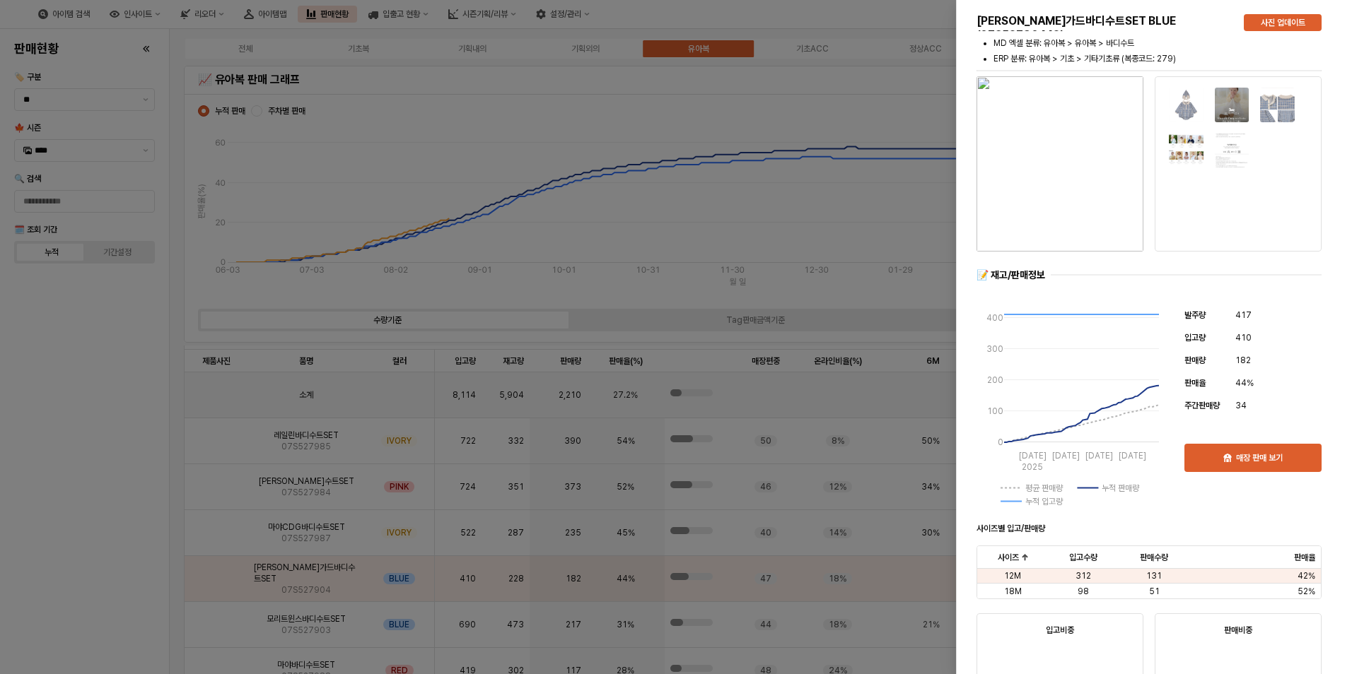
click at [77, 556] on div at bounding box center [676, 337] width 1352 height 674
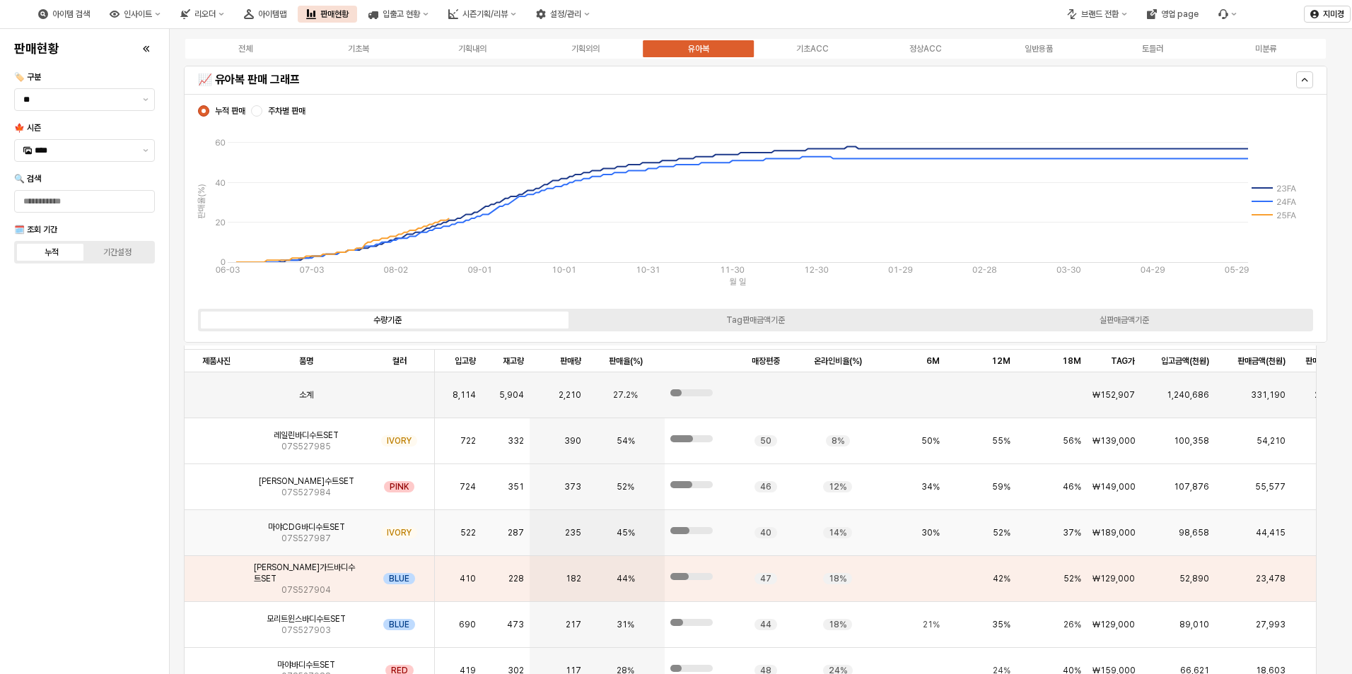
scroll to position [30, 0]
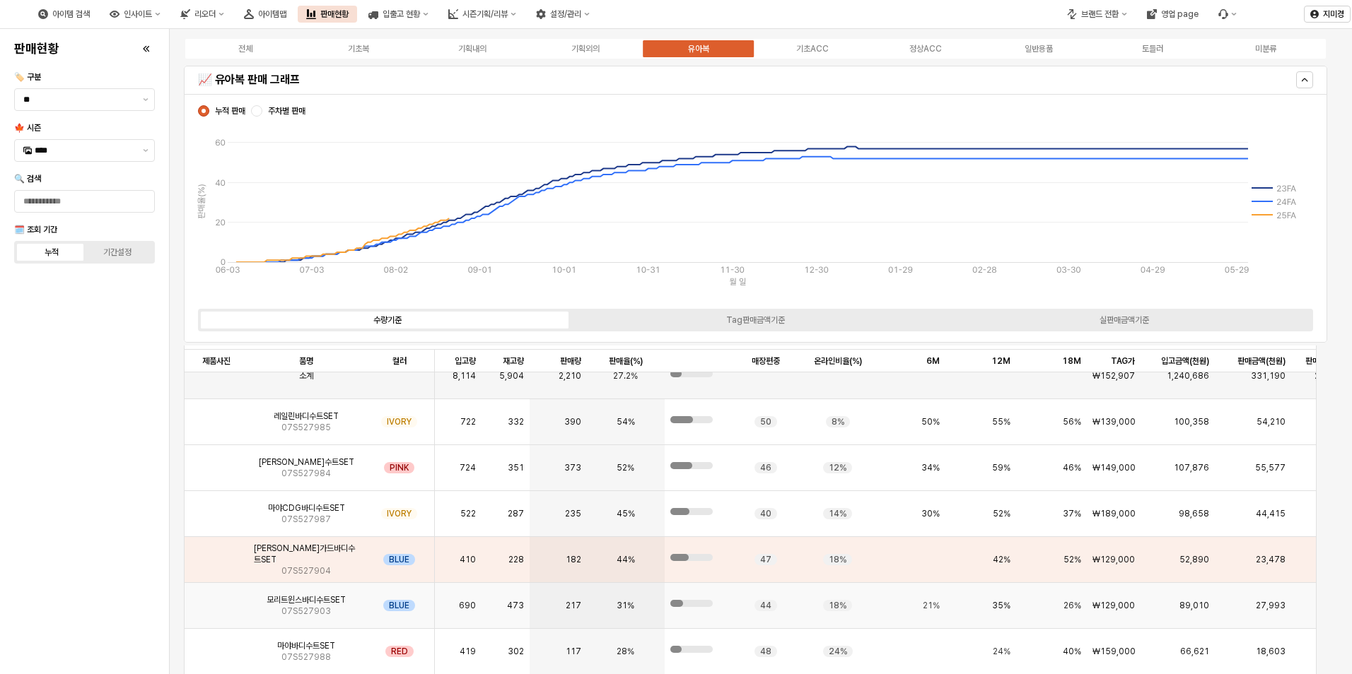
click at [216, 600] on img "App Frame" at bounding box center [216, 600] width 0 height 0
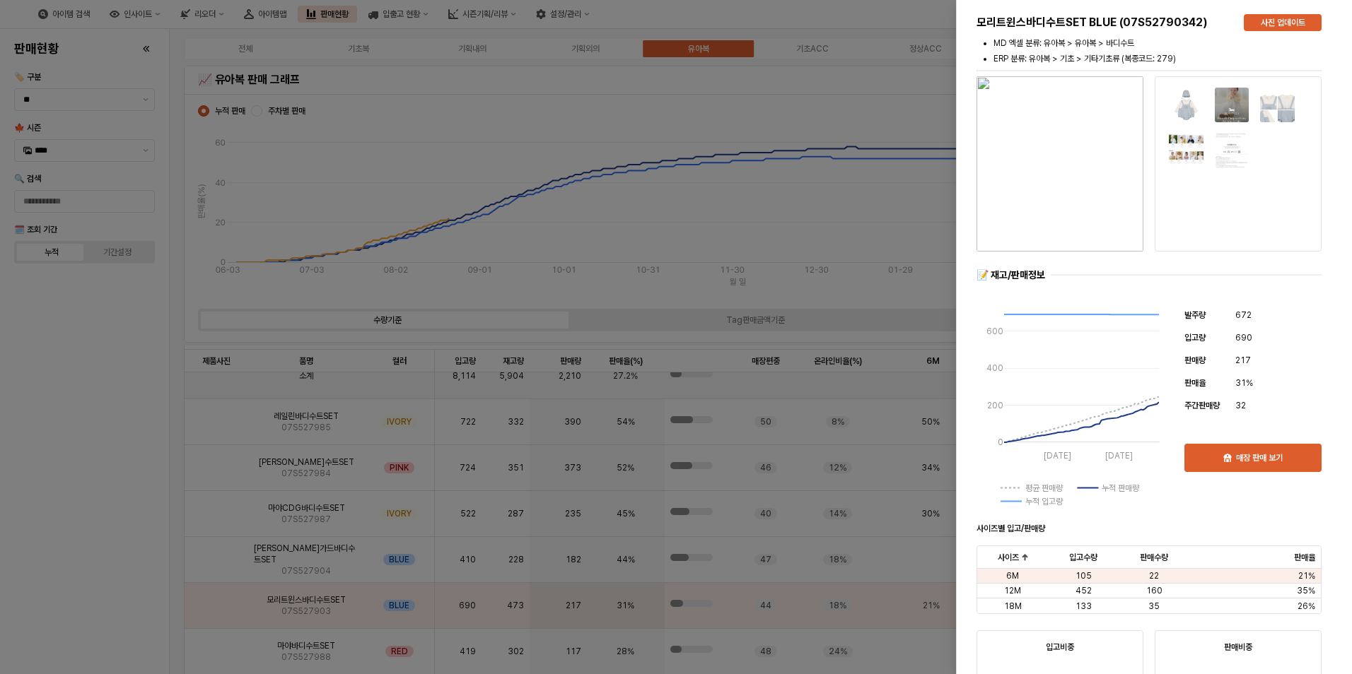
click at [113, 586] on div at bounding box center [676, 337] width 1352 height 674
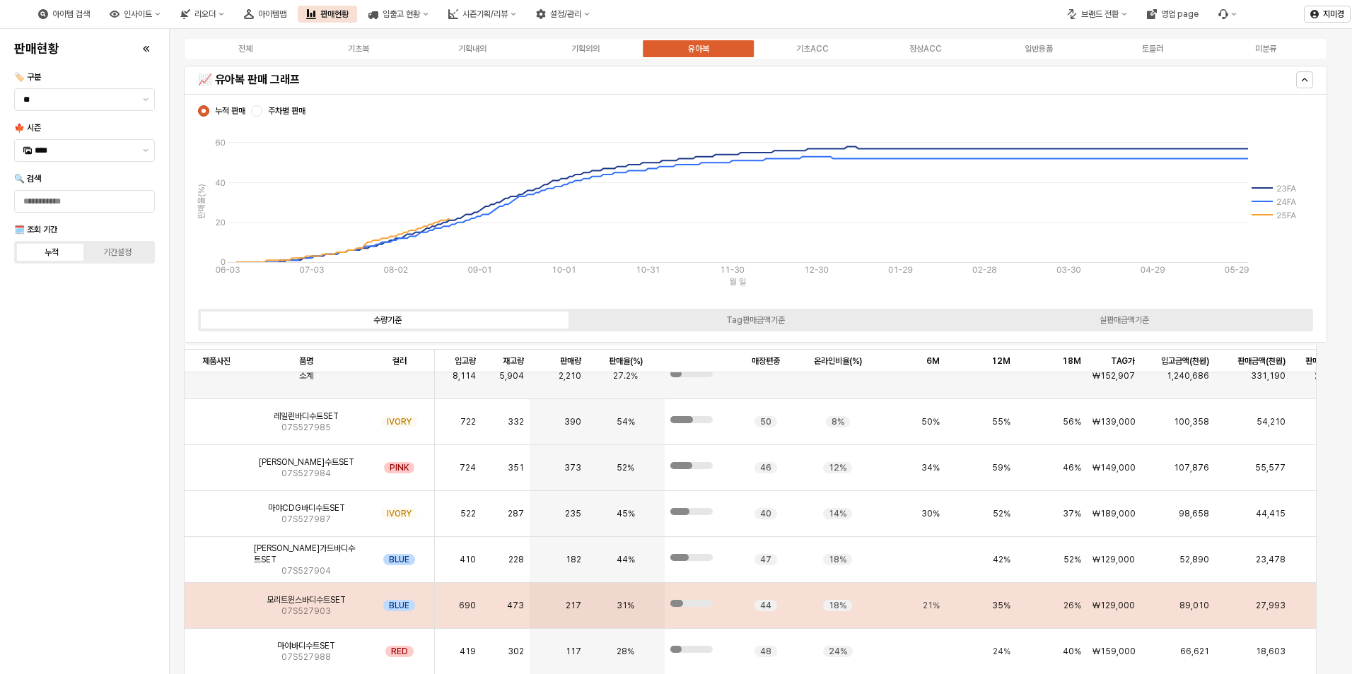
scroll to position [2474, 0]
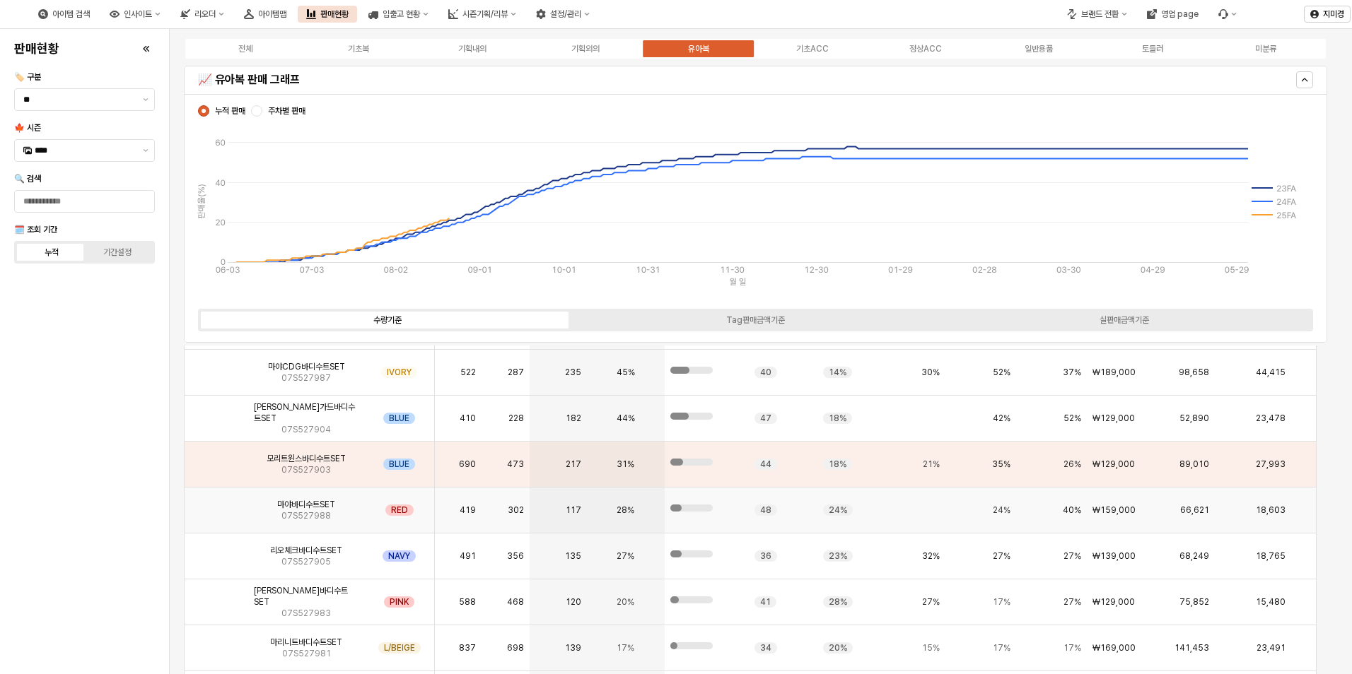
click at [216, 505] on img "App Frame" at bounding box center [216, 505] width 0 height 0
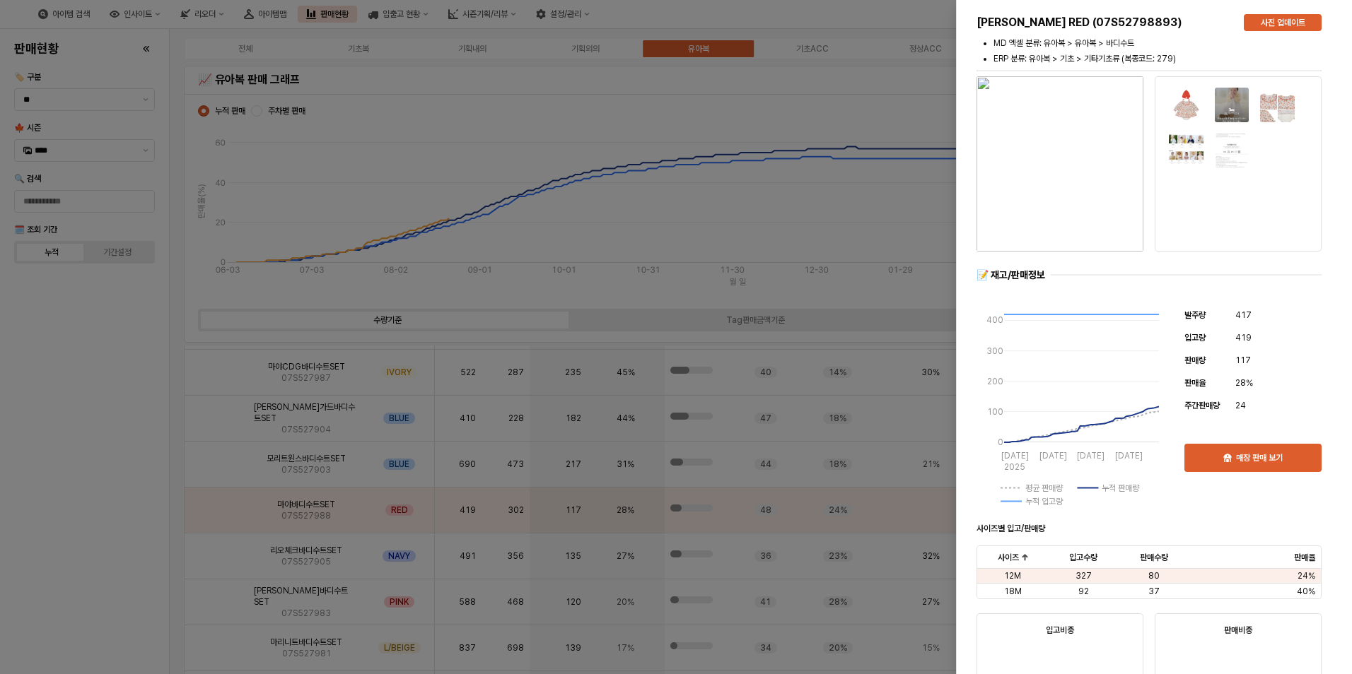
click at [110, 542] on div at bounding box center [676, 337] width 1352 height 674
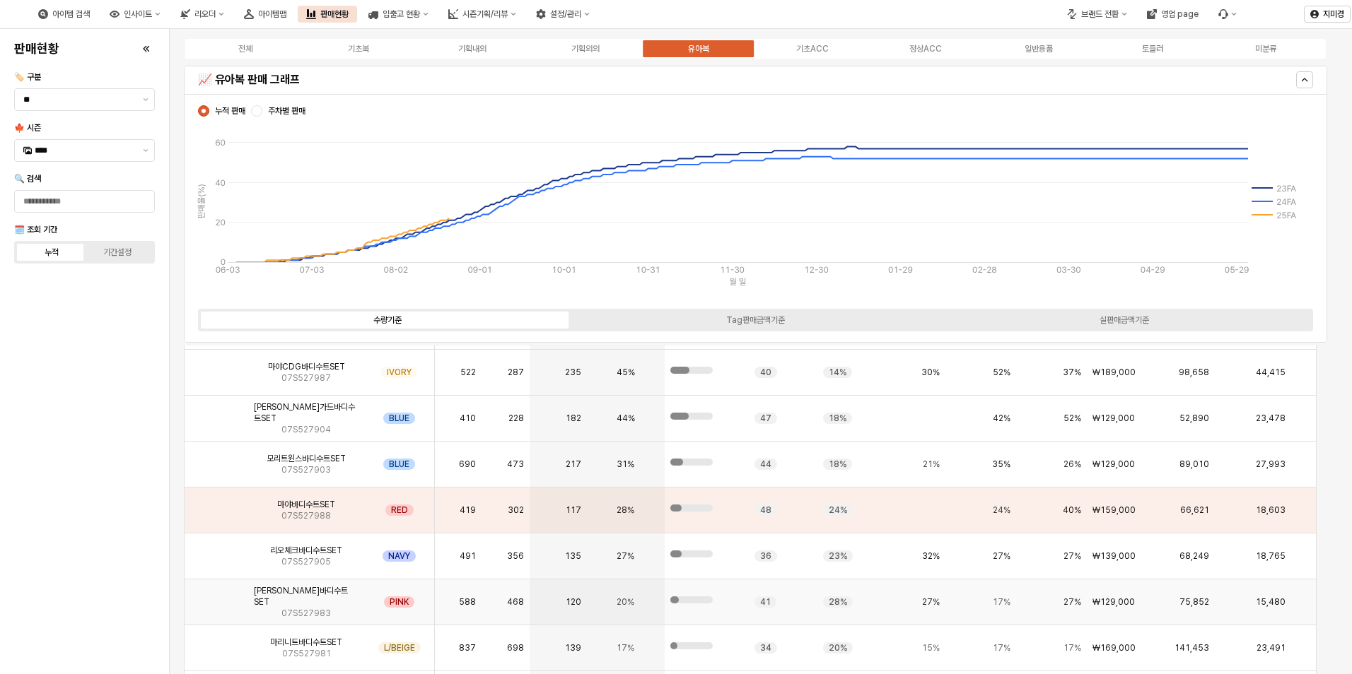
click at [216, 597] on img "App Frame" at bounding box center [216, 597] width 0 height 0
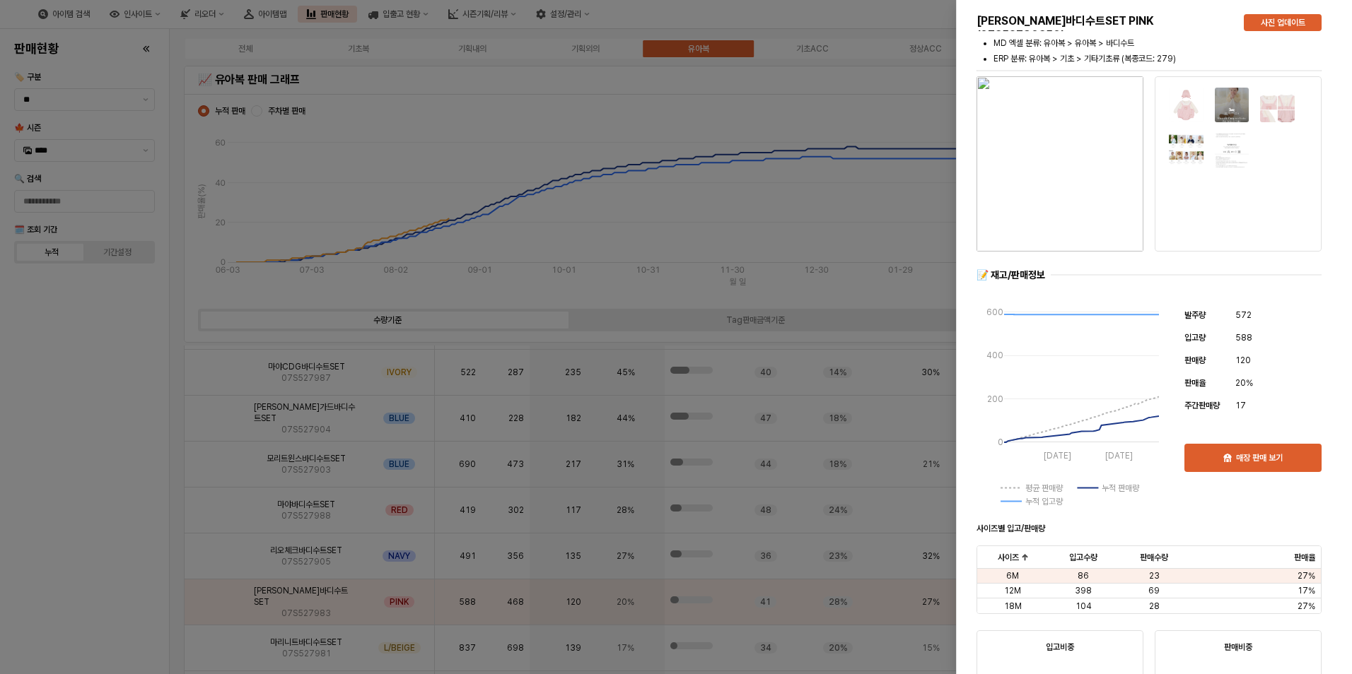
click at [124, 554] on div at bounding box center [676, 337] width 1352 height 674
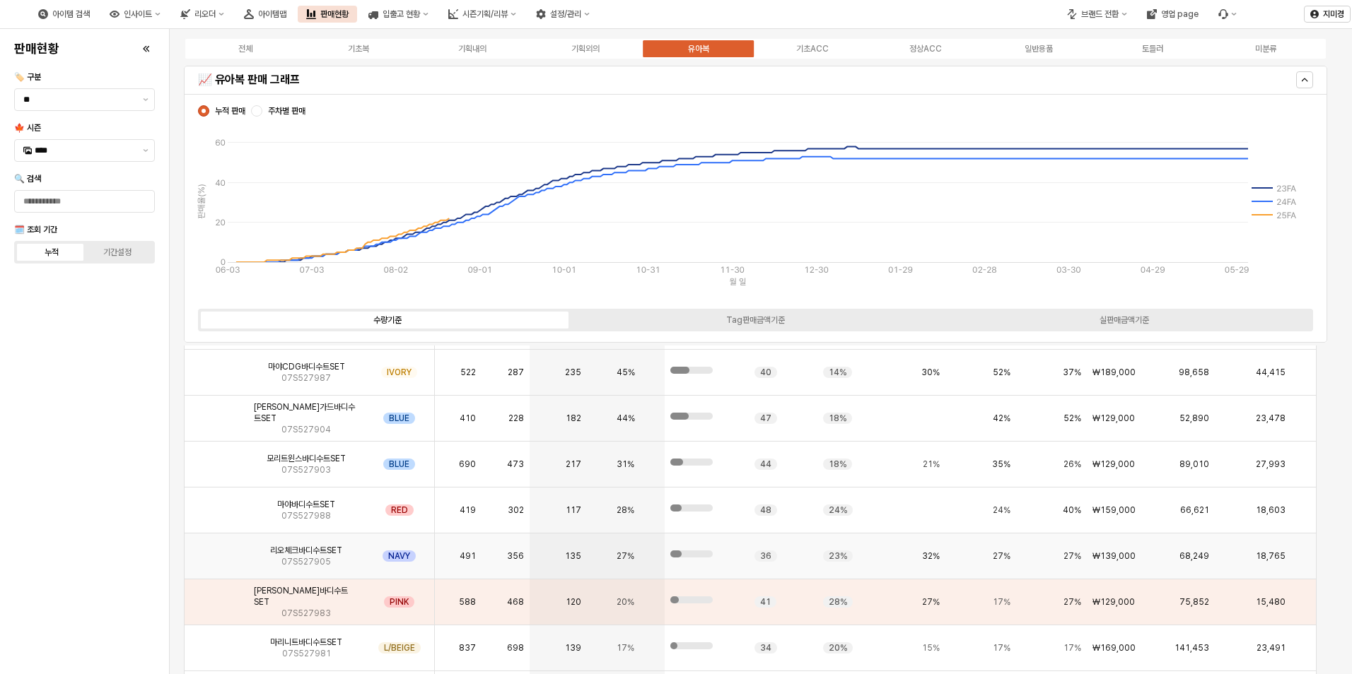
click at [216, 551] on img "App Frame" at bounding box center [216, 551] width 0 height 0
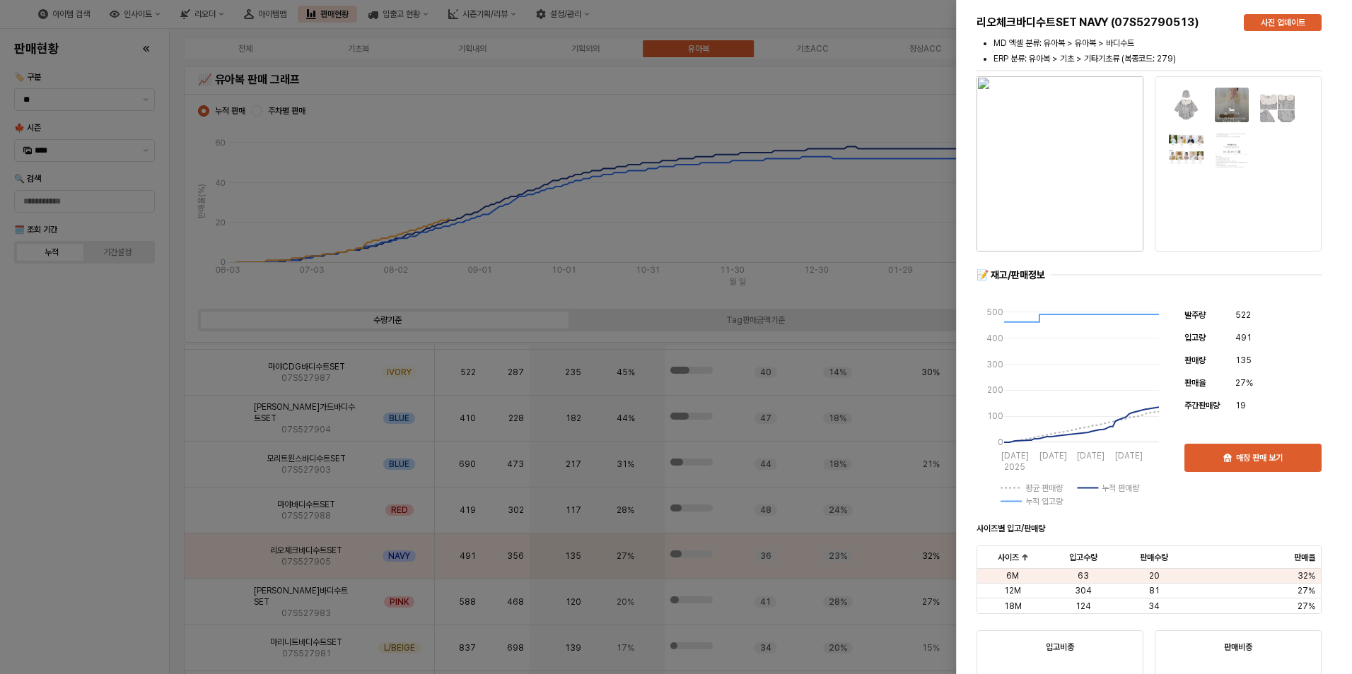
click at [111, 535] on div at bounding box center [676, 337] width 1352 height 674
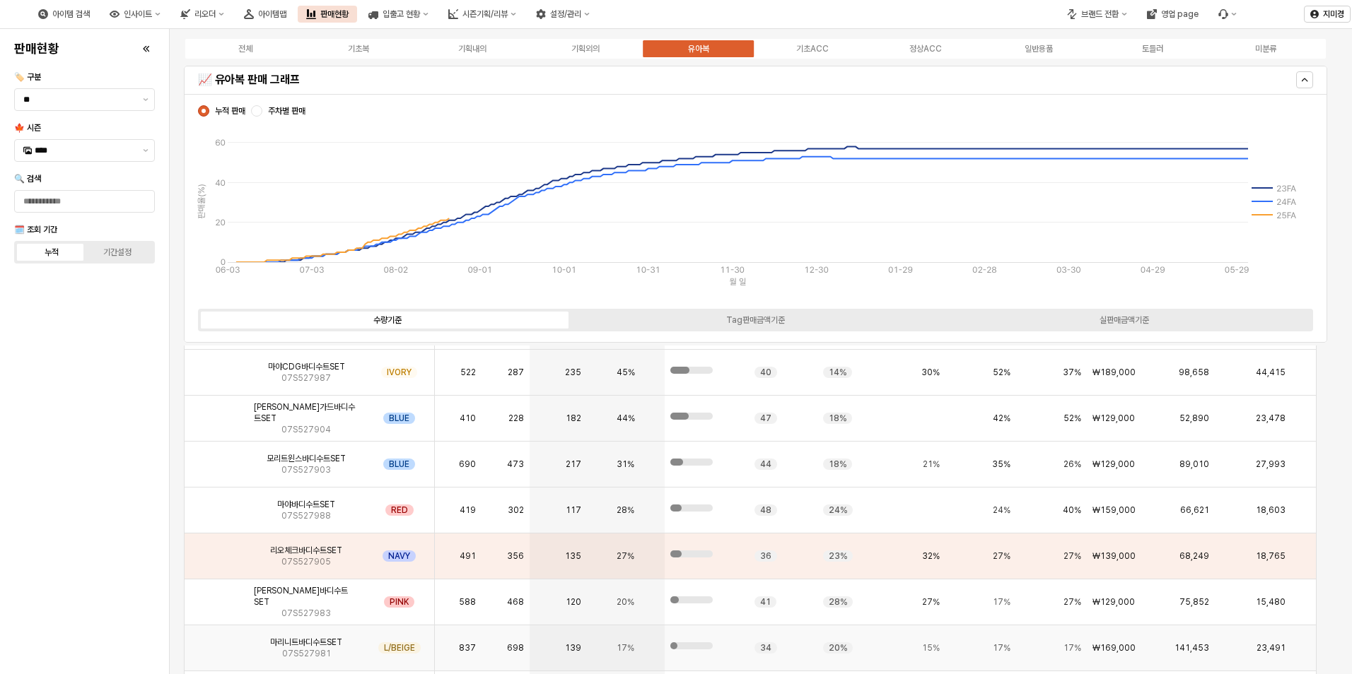
click at [216, 643] on img "App Frame" at bounding box center [216, 643] width 0 height 0
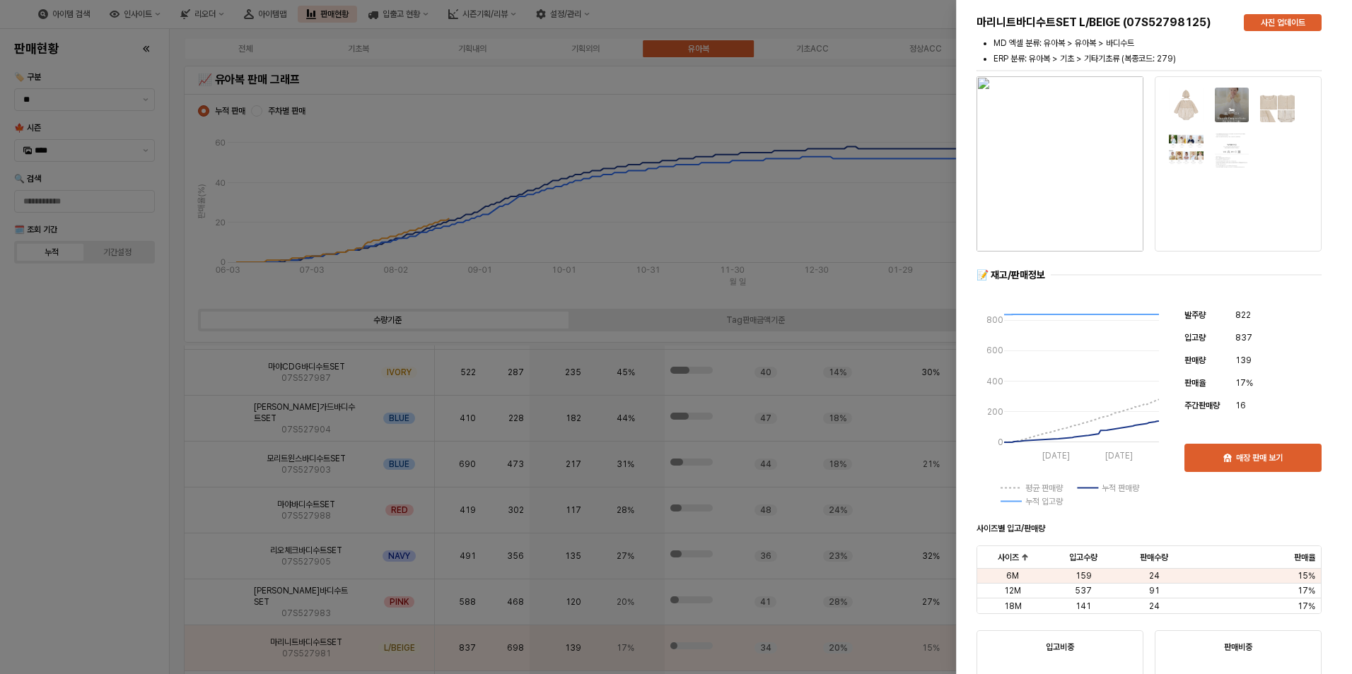
click at [96, 590] on div at bounding box center [676, 337] width 1352 height 674
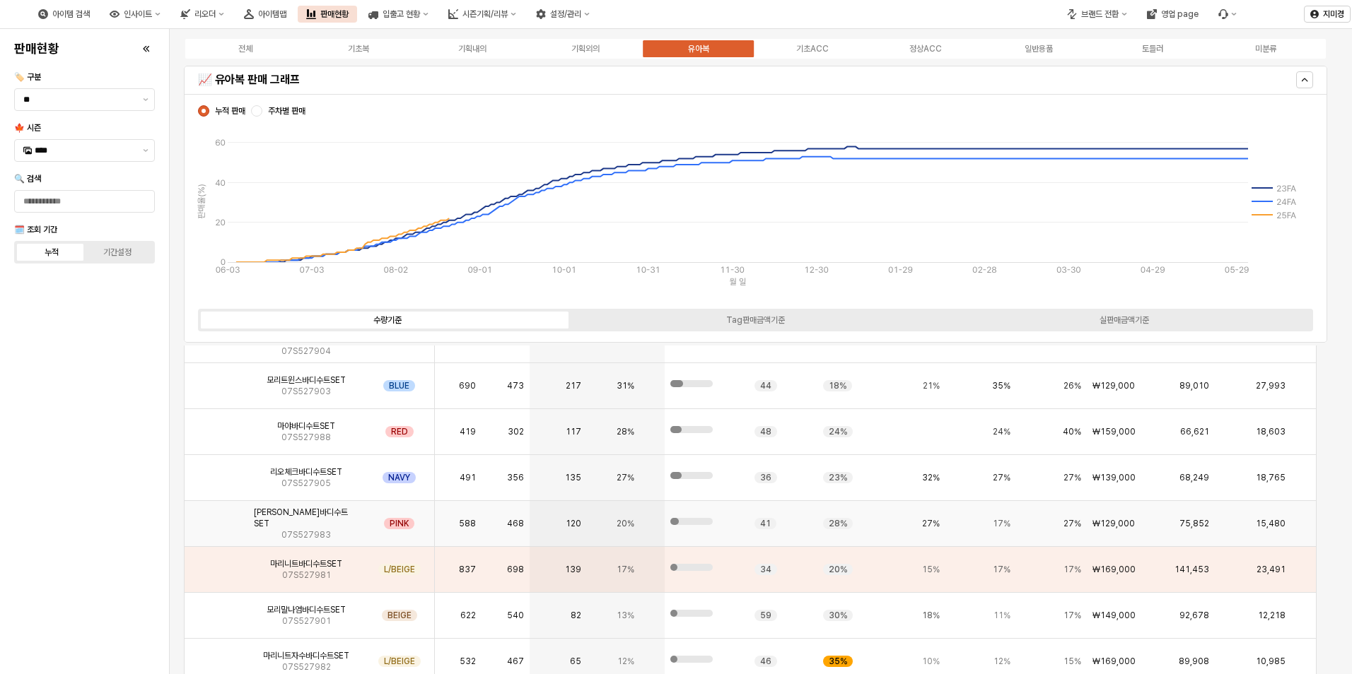
scroll to position [2686, 0]
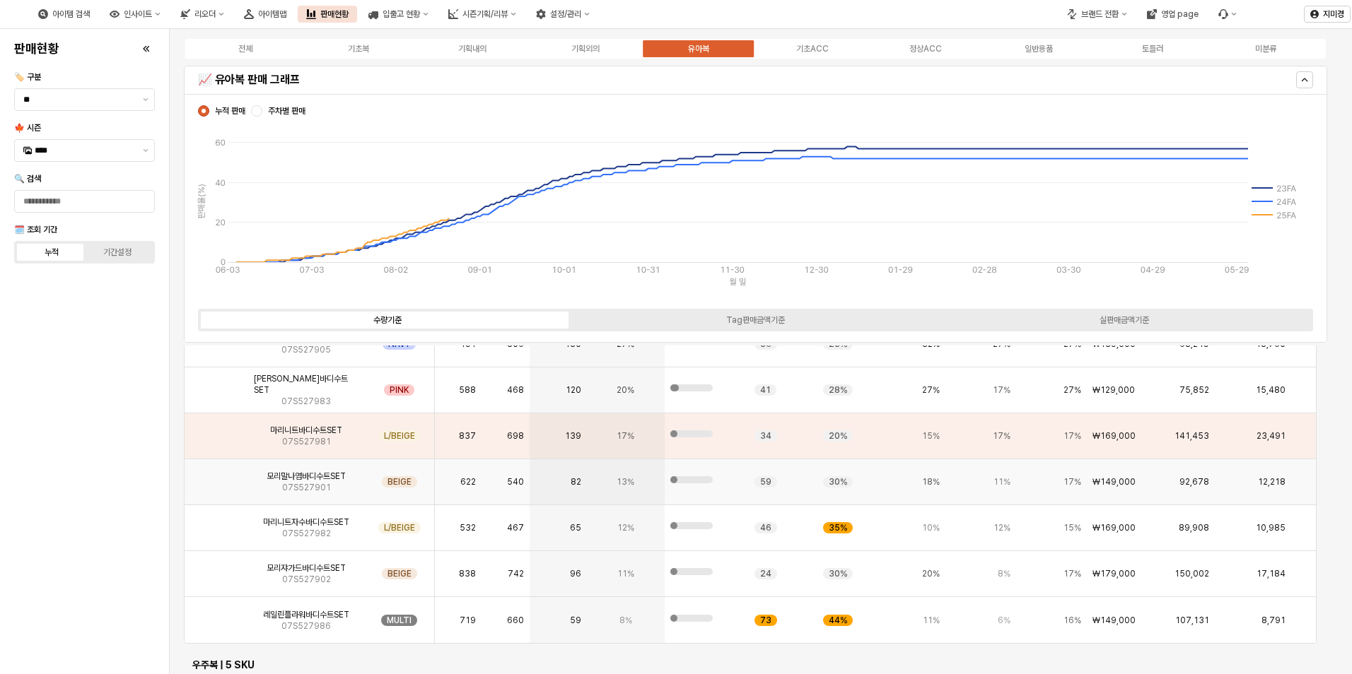
click at [216, 476] on img "App Frame" at bounding box center [216, 476] width 0 height 0
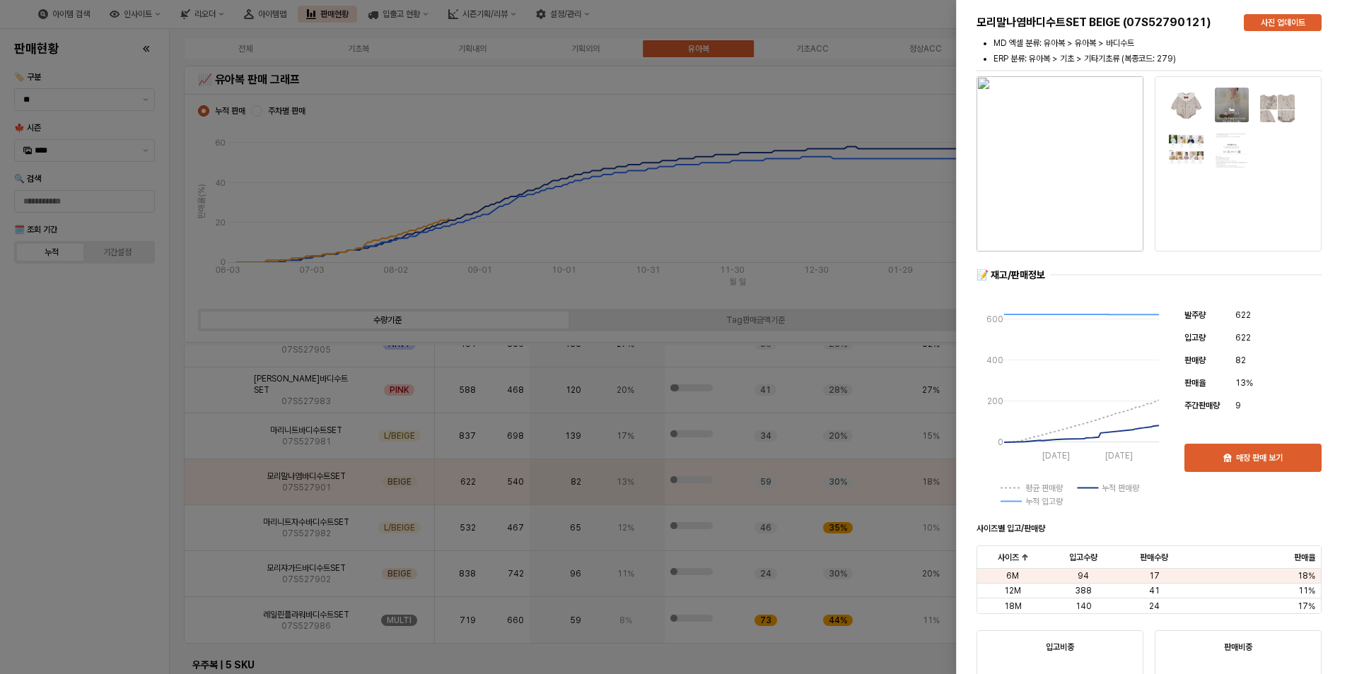
click at [126, 498] on div at bounding box center [676, 337] width 1352 height 674
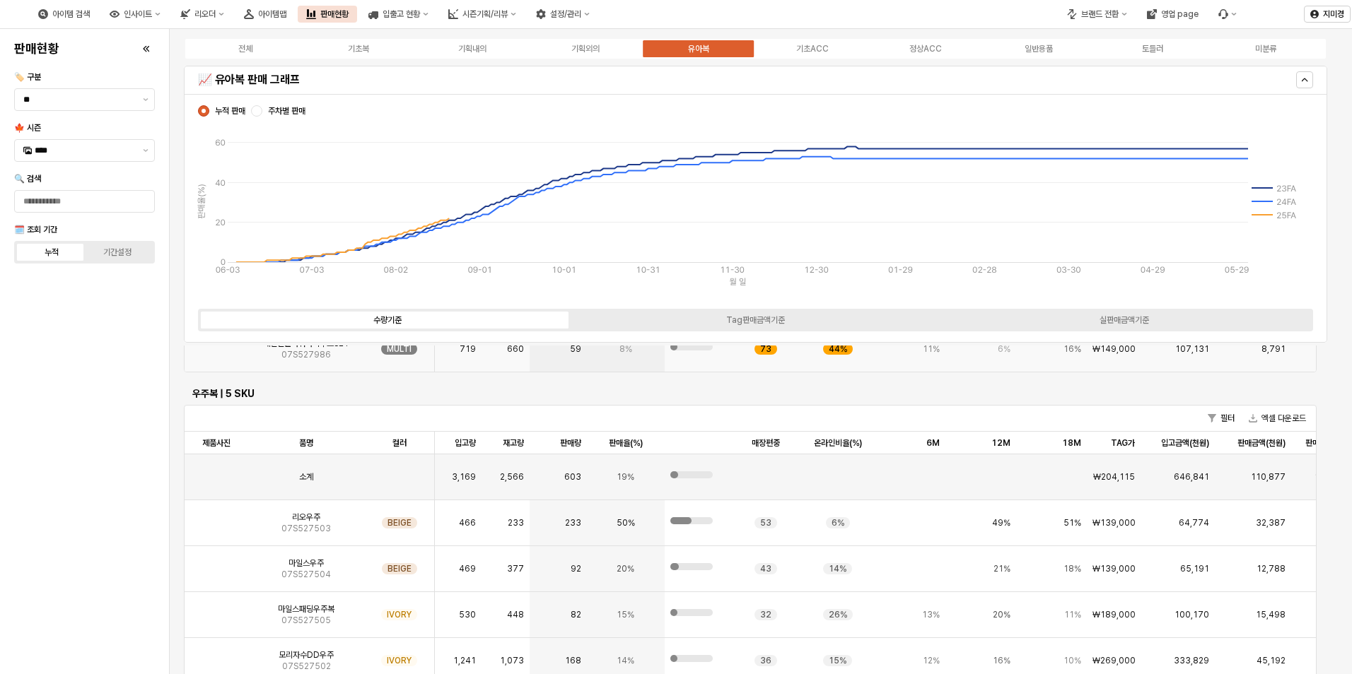
scroll to position [2969, 0]
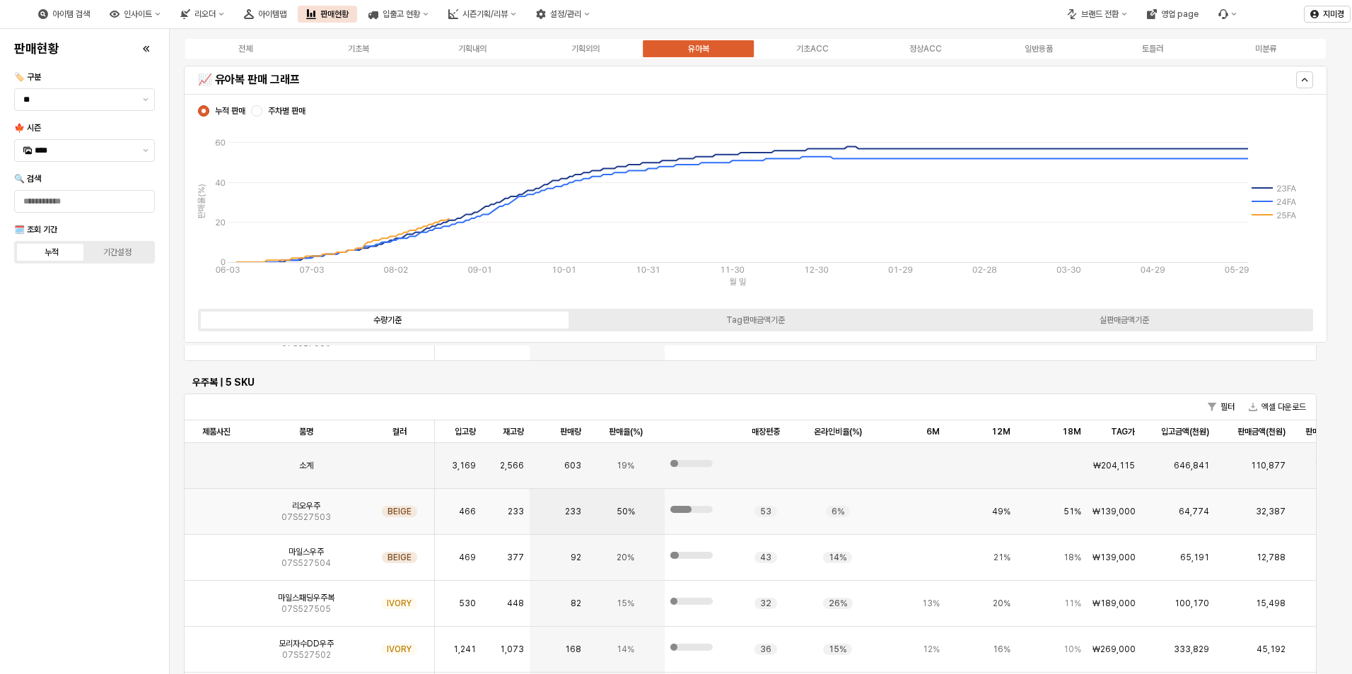
click at [216, 506] on img "App Frame" at bounding box center [216, 506] width 0 height 0
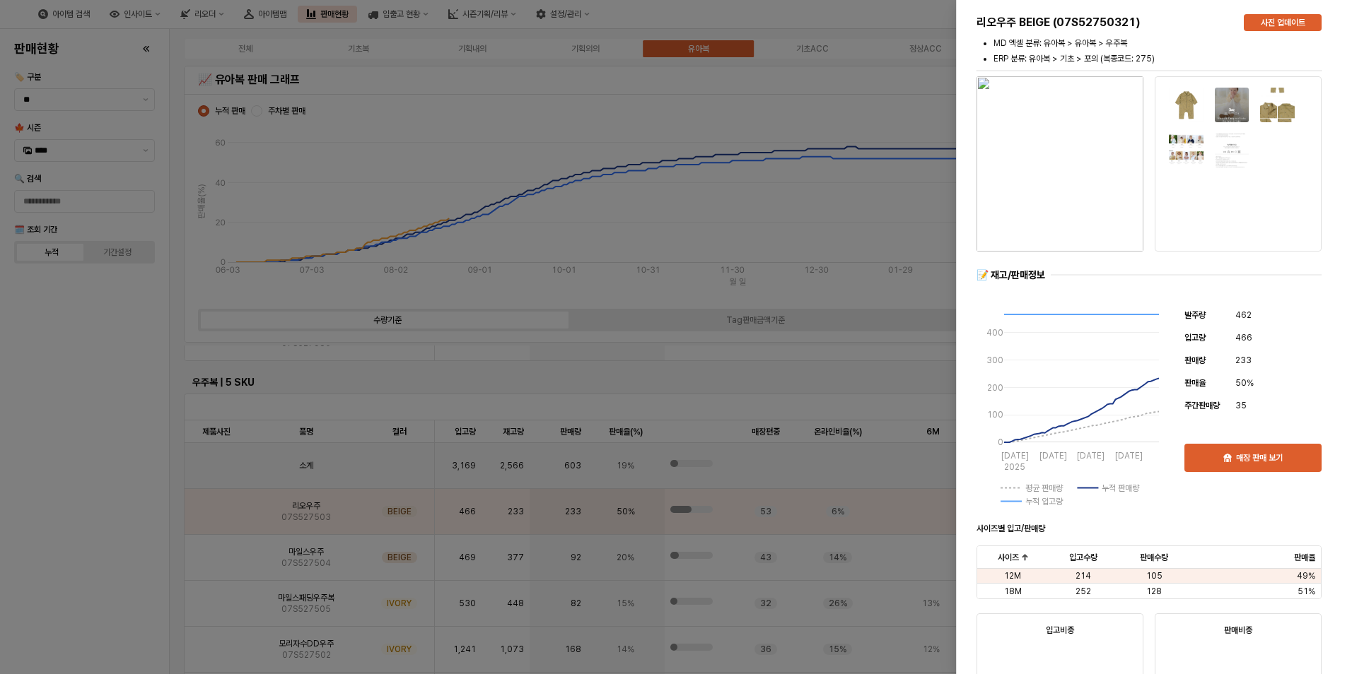
click at [119, 539] on div at bounding box center [676, 337] width 1352 height 674
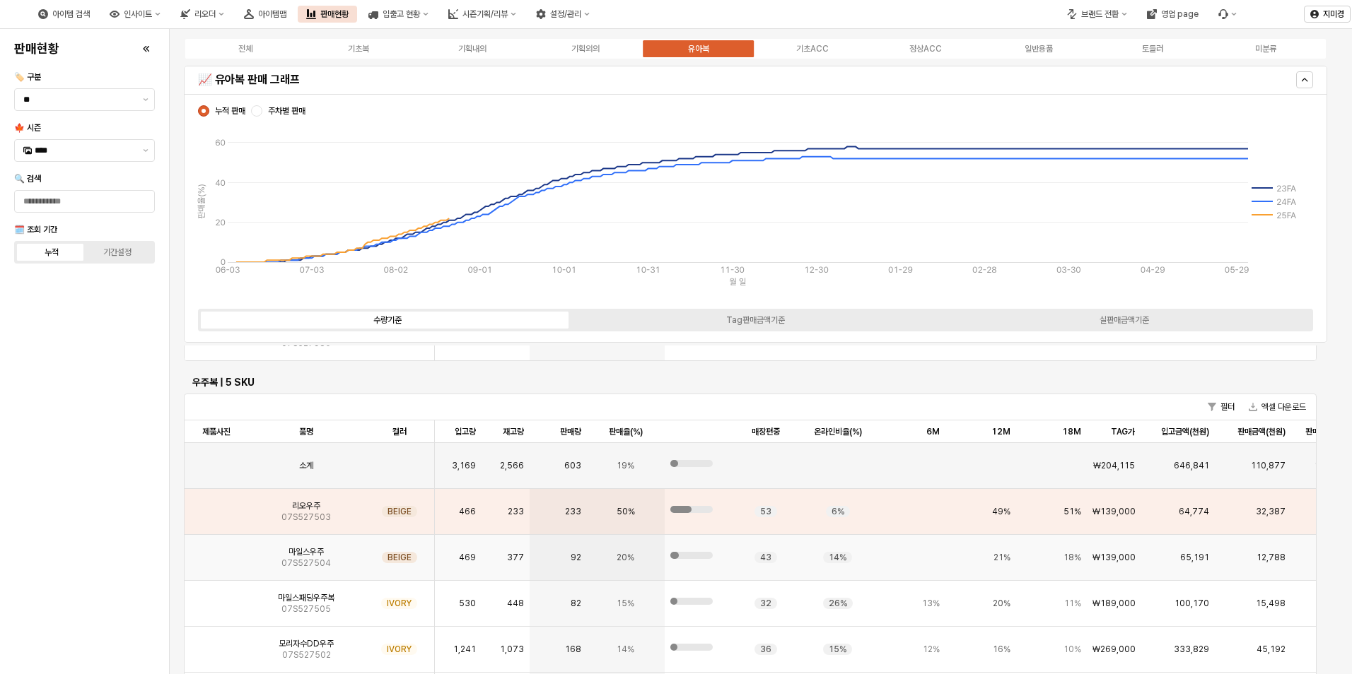
click at [216, 552] on img "App Frame" at bounding box center [216, 552] width 0 height 0
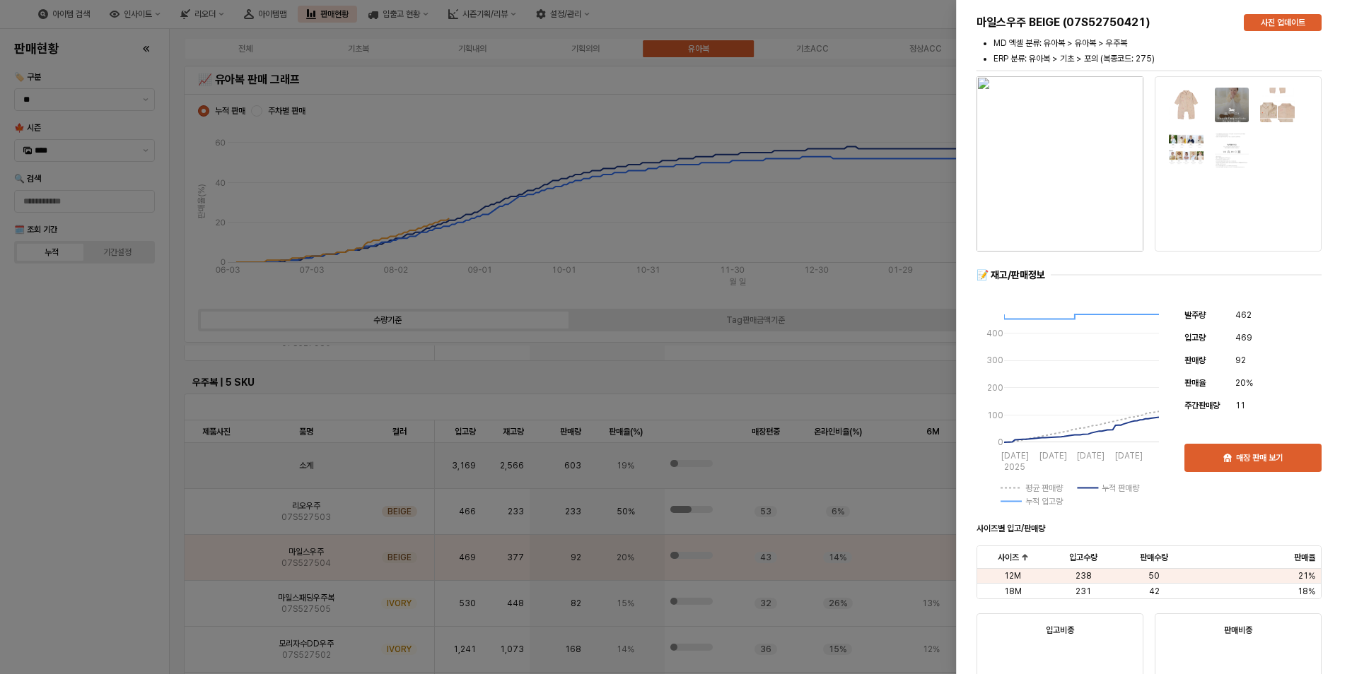
click at [111, 549] on div at bounding box center [676, 337] width 1352 height 674
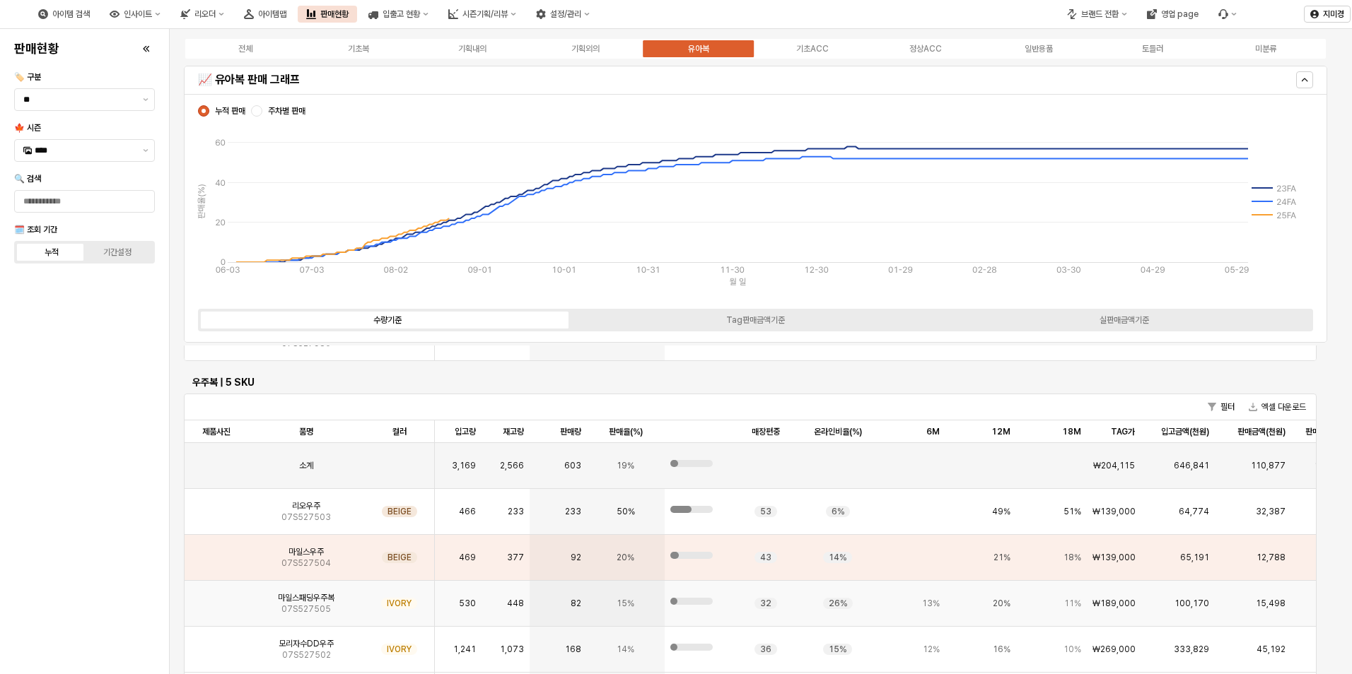
click at [216, 598] on img "App Frame" at bounding box center [216, 598] width 0 height 0
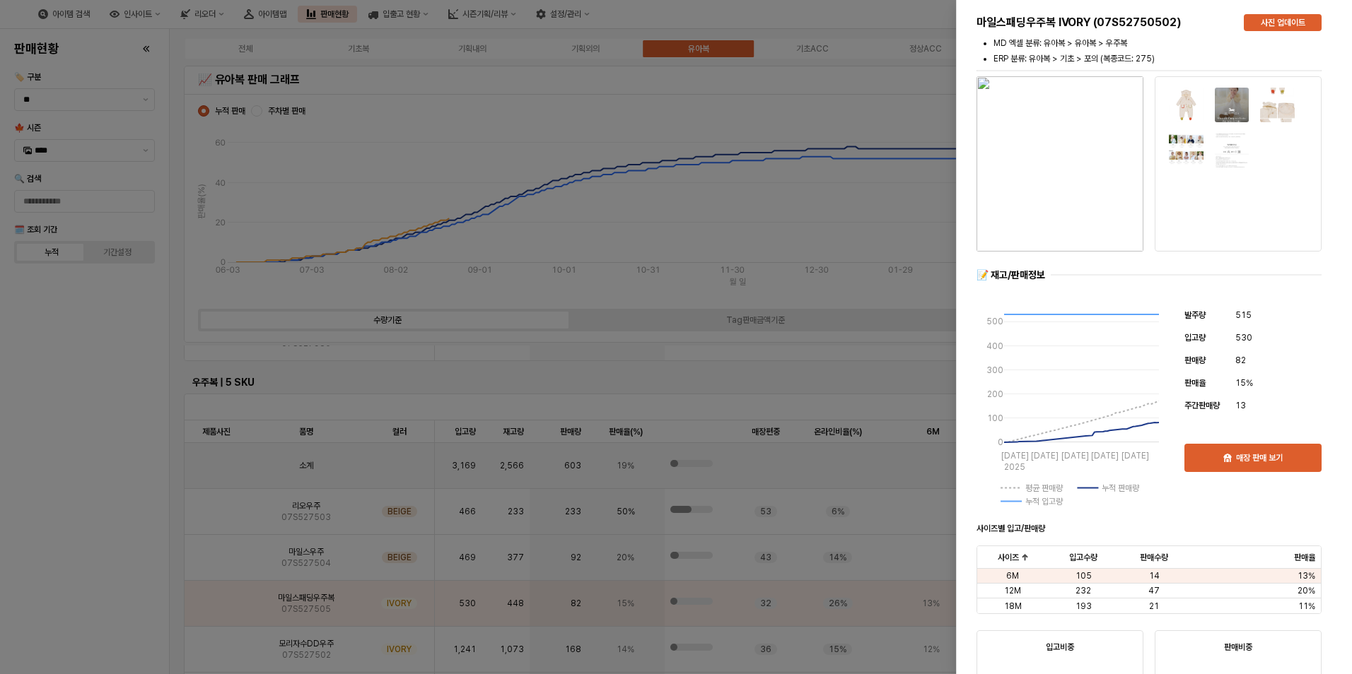
click at [87, 548] on div at bounding box center [676, 337] width 1352 height 674
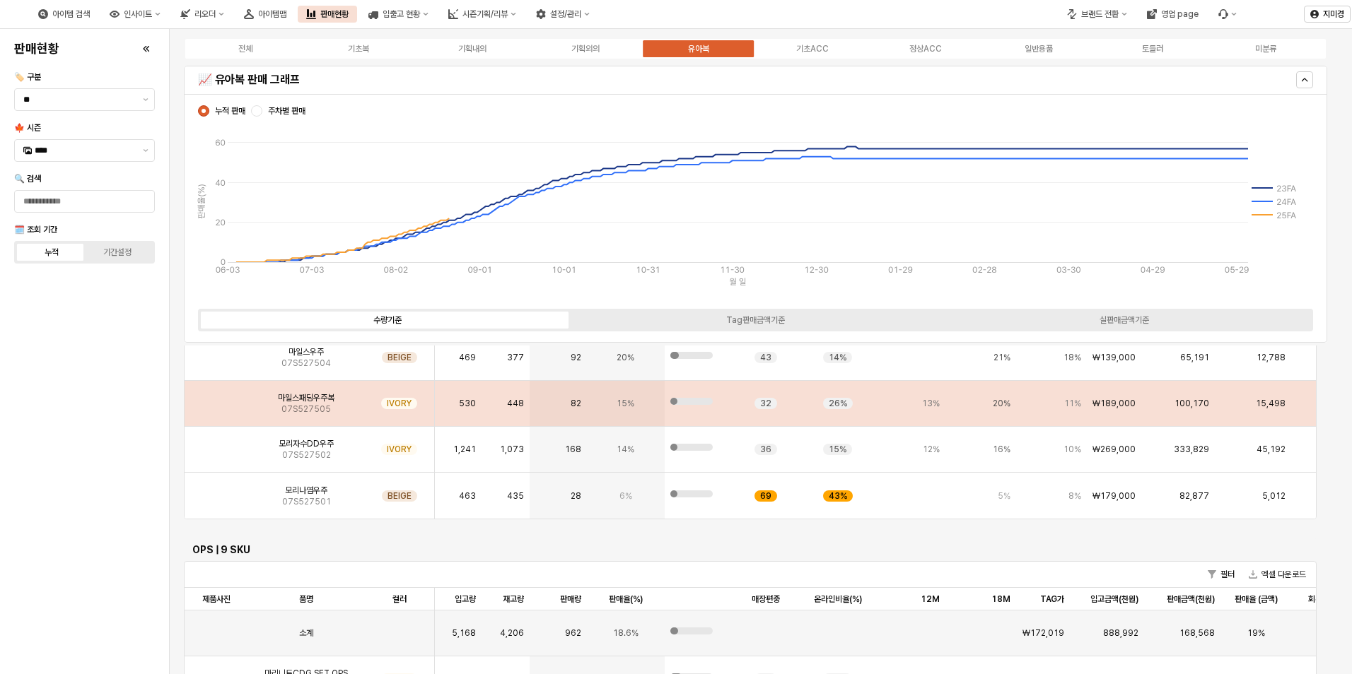
scroll to position [3181, 0]
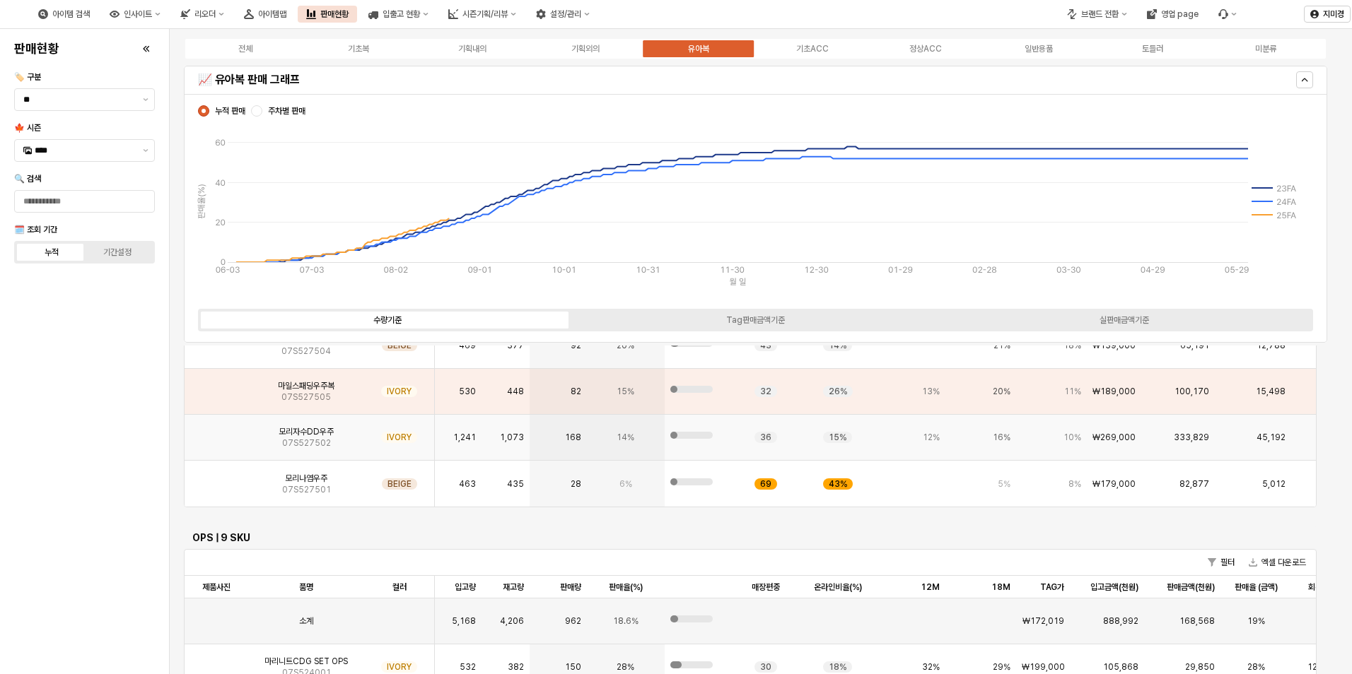
click at [216, 432] on img "App Frame" at bounding box center [216, 432] width 0 height 0
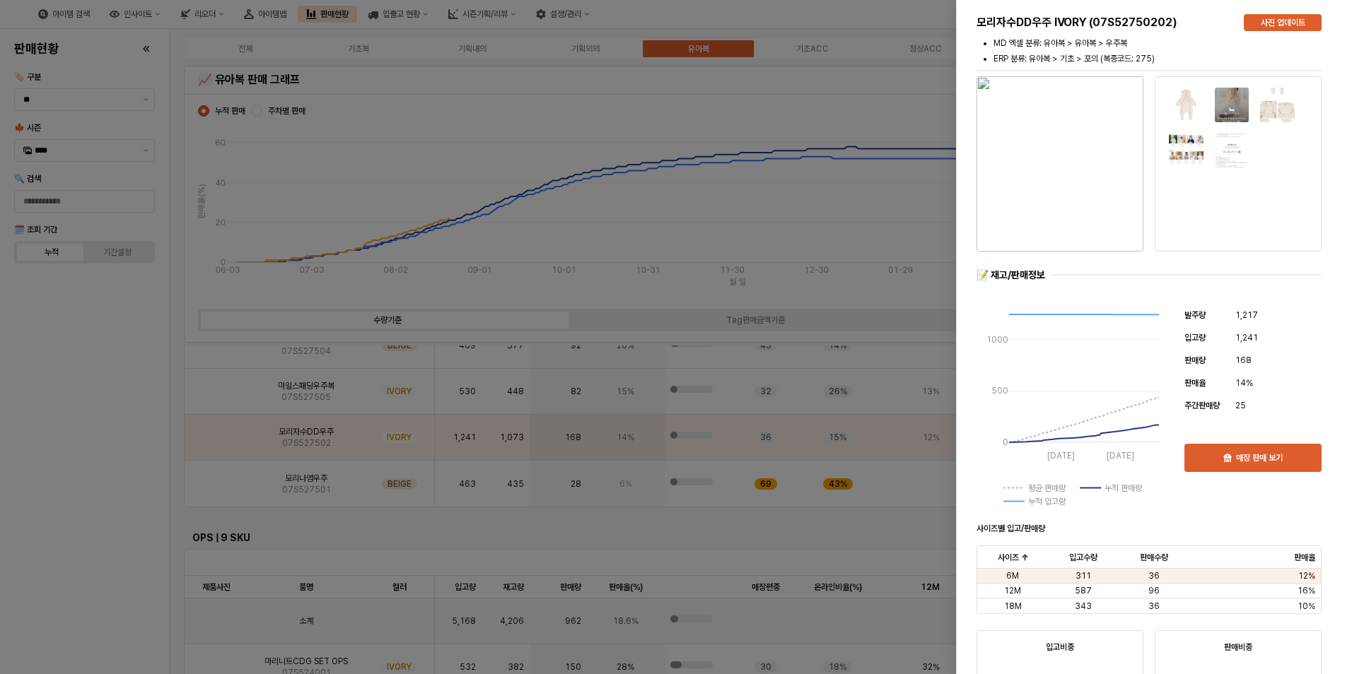
click at [95, 476] on div at bounding box center [676, 337] width 1352 height 674
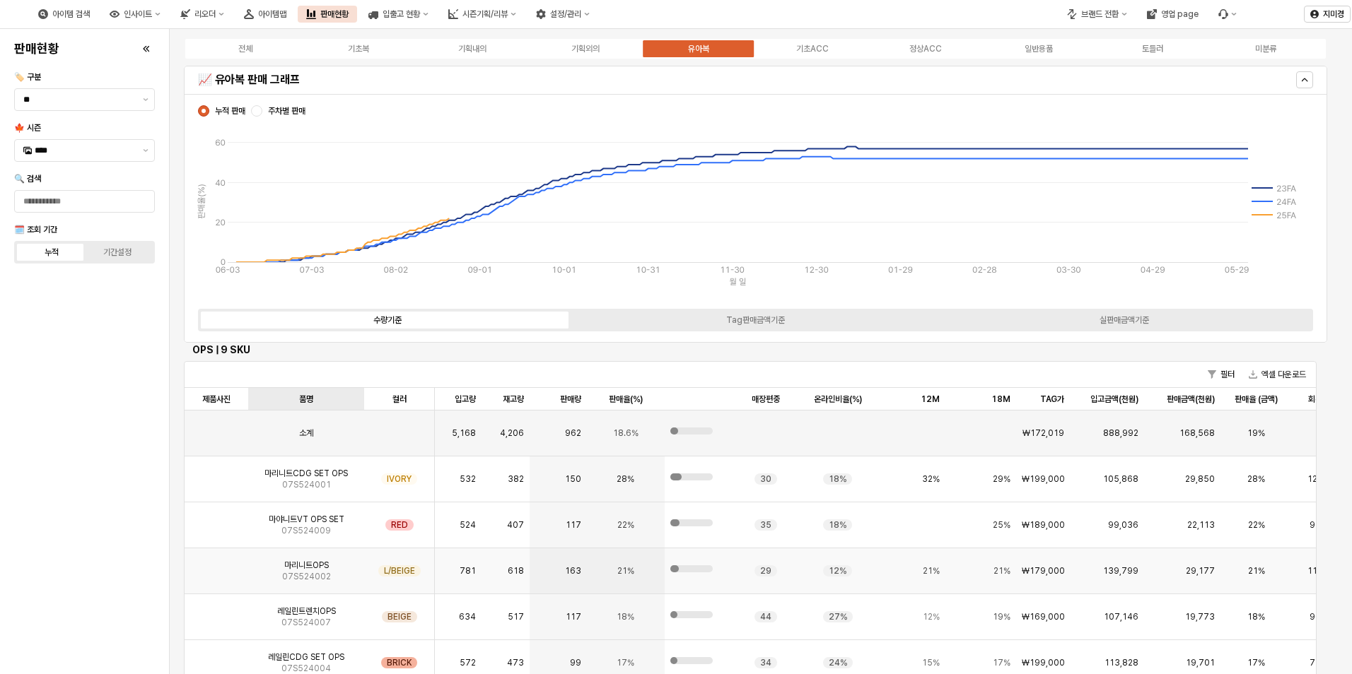
scroll to position [3393, 0]
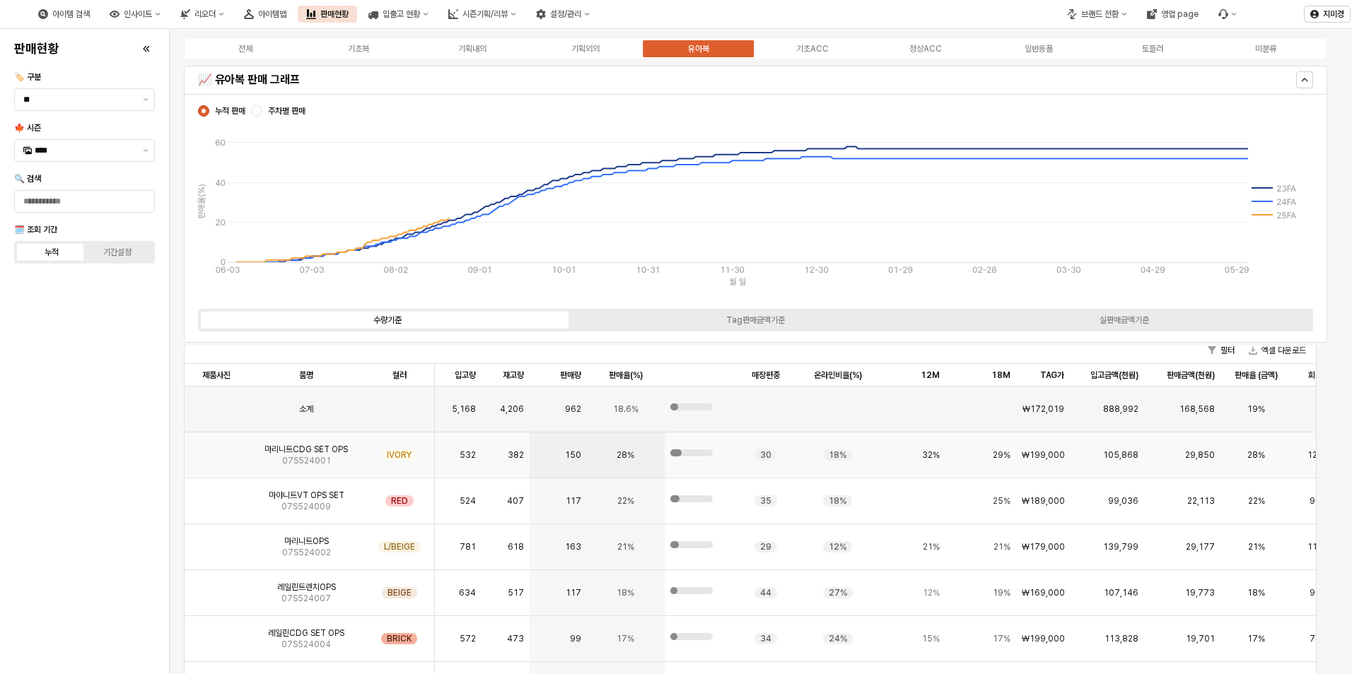
click at [216, 450] on img "App Frame" at bounding box center [216, 450] width 0 height 0
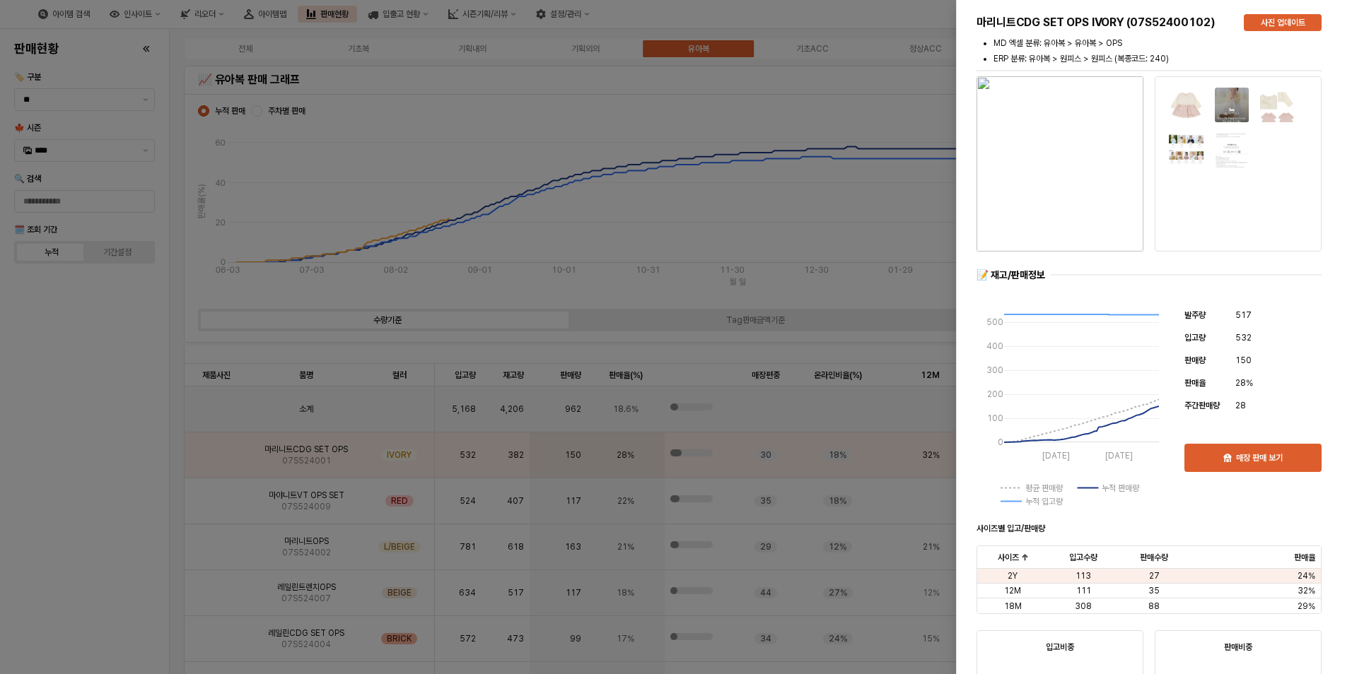
click at [101, 520] on div at bounding box center [676, 337] width 1352 height 674
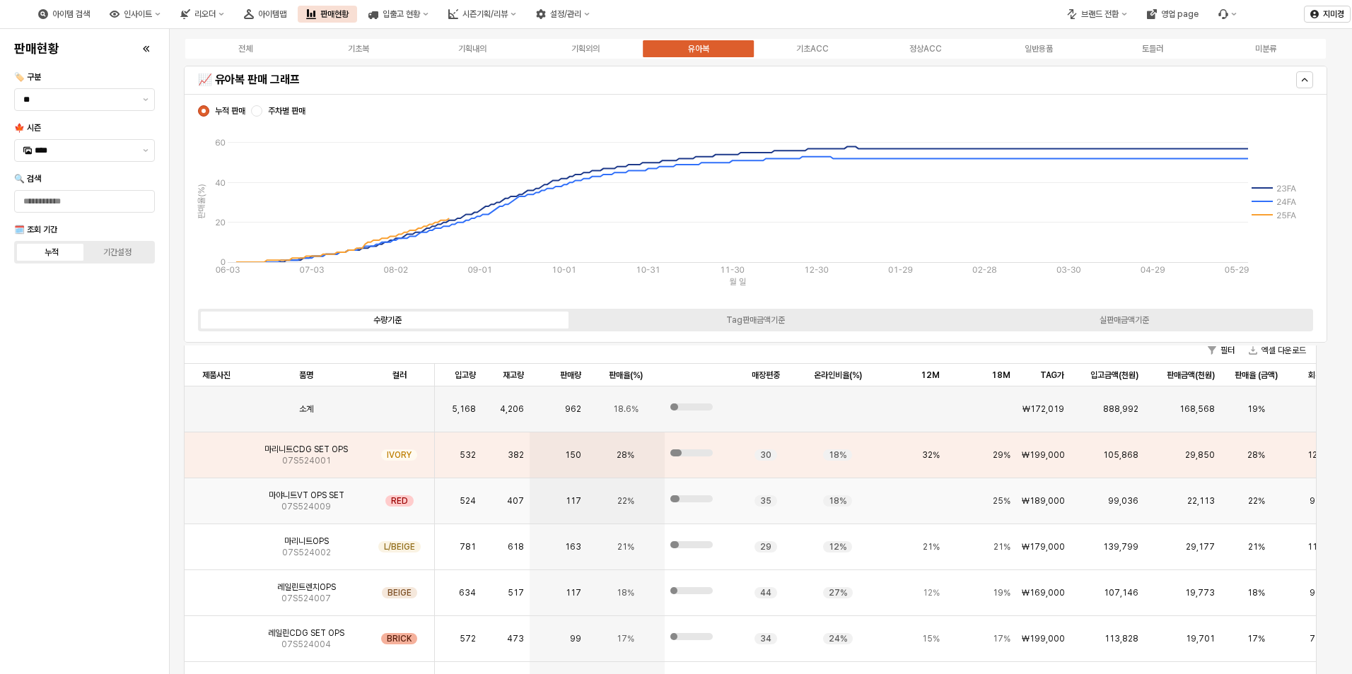
click at [216, 496] on img "App Frame" at bounding box center [216, 496] width 0 height 0
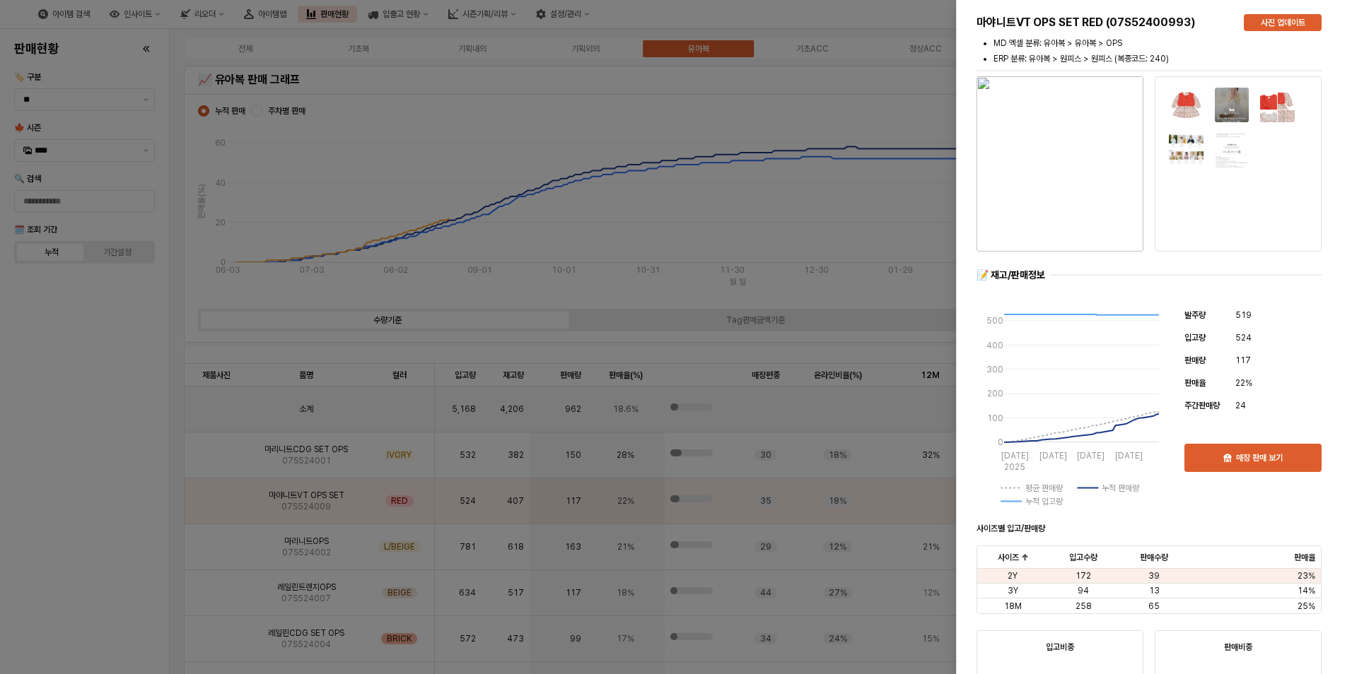
click at [95, 533] on div at bounding box center [676, 337] width 1352 height 674
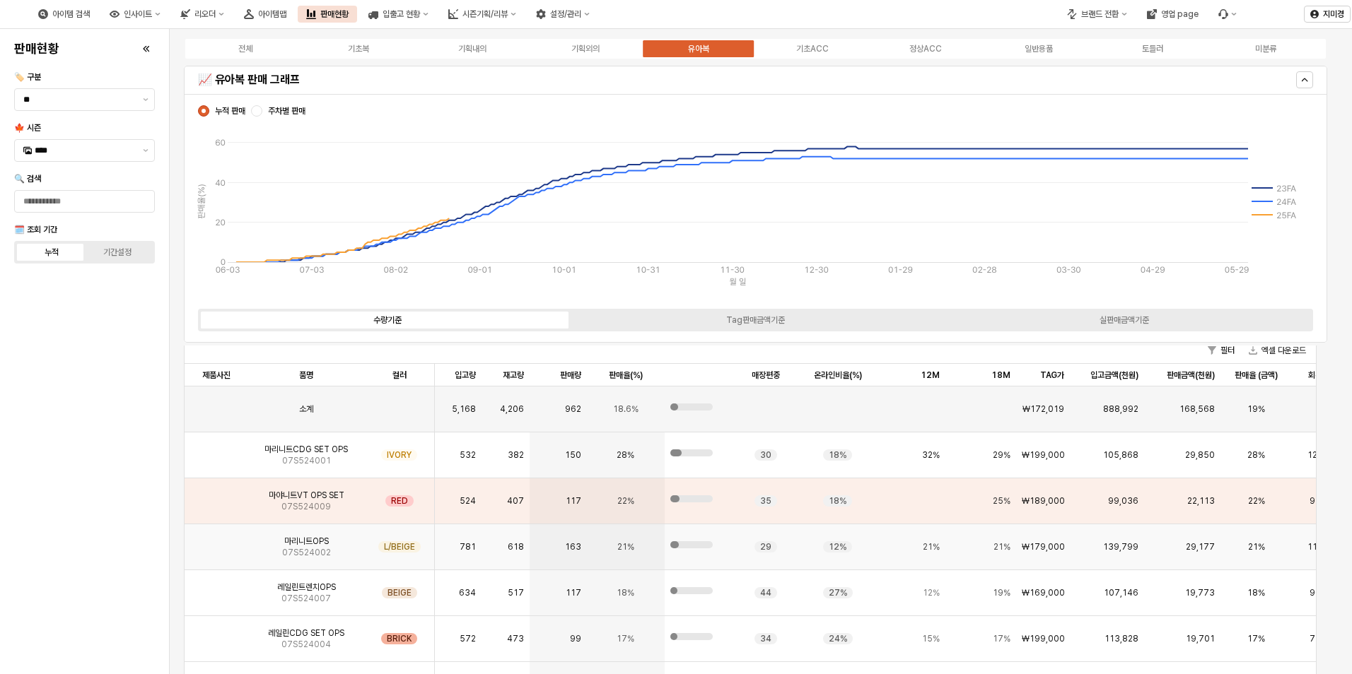
click at [216, 542] on img "App Frame" at bounding box center [216, 542] width 0 height 0
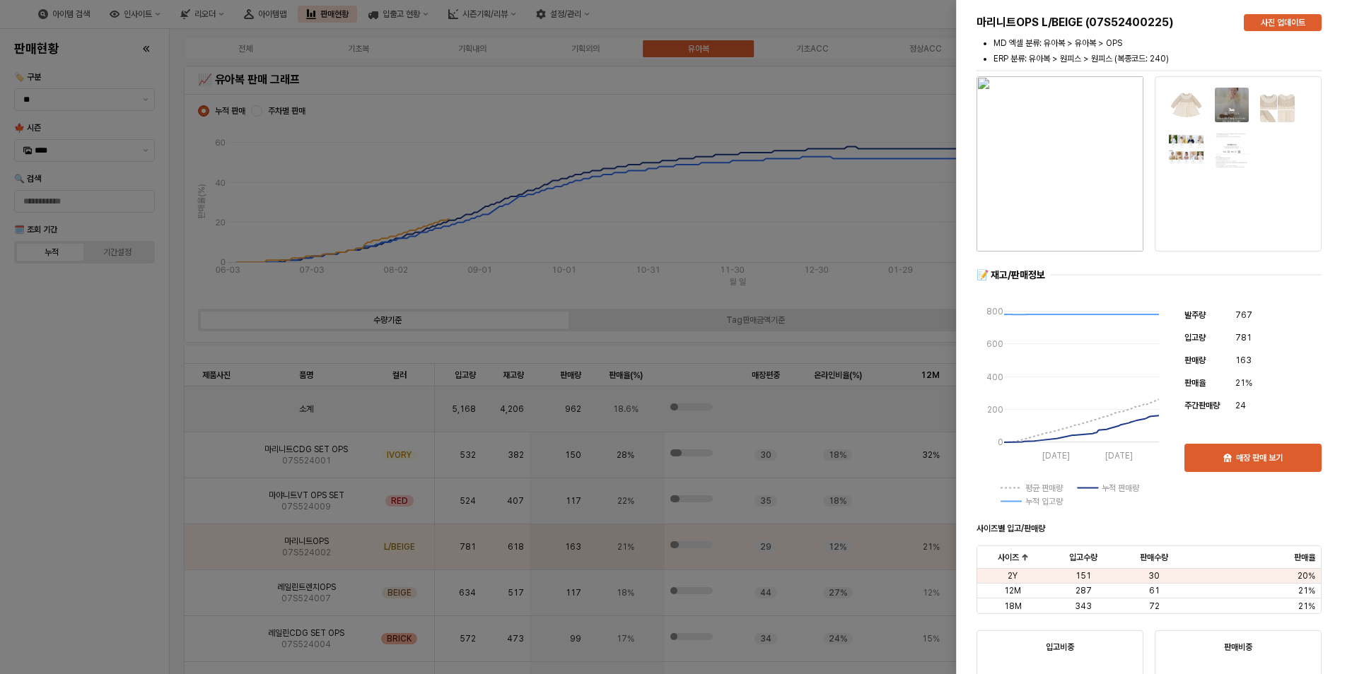
click at [103, 545] on div at bounding box center [676, 337] width 1352 height 674
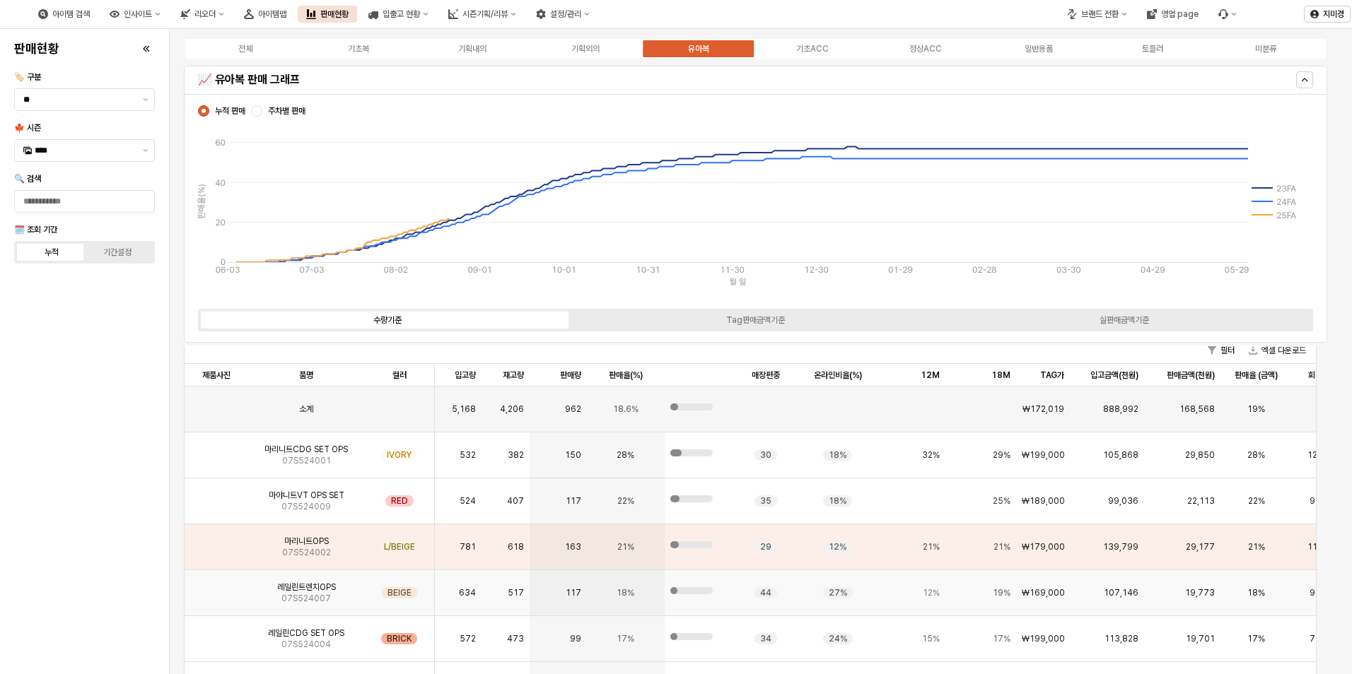
click at [216, 587] on img "App Frame" at bounding box center [216, 587] width 0 height 0
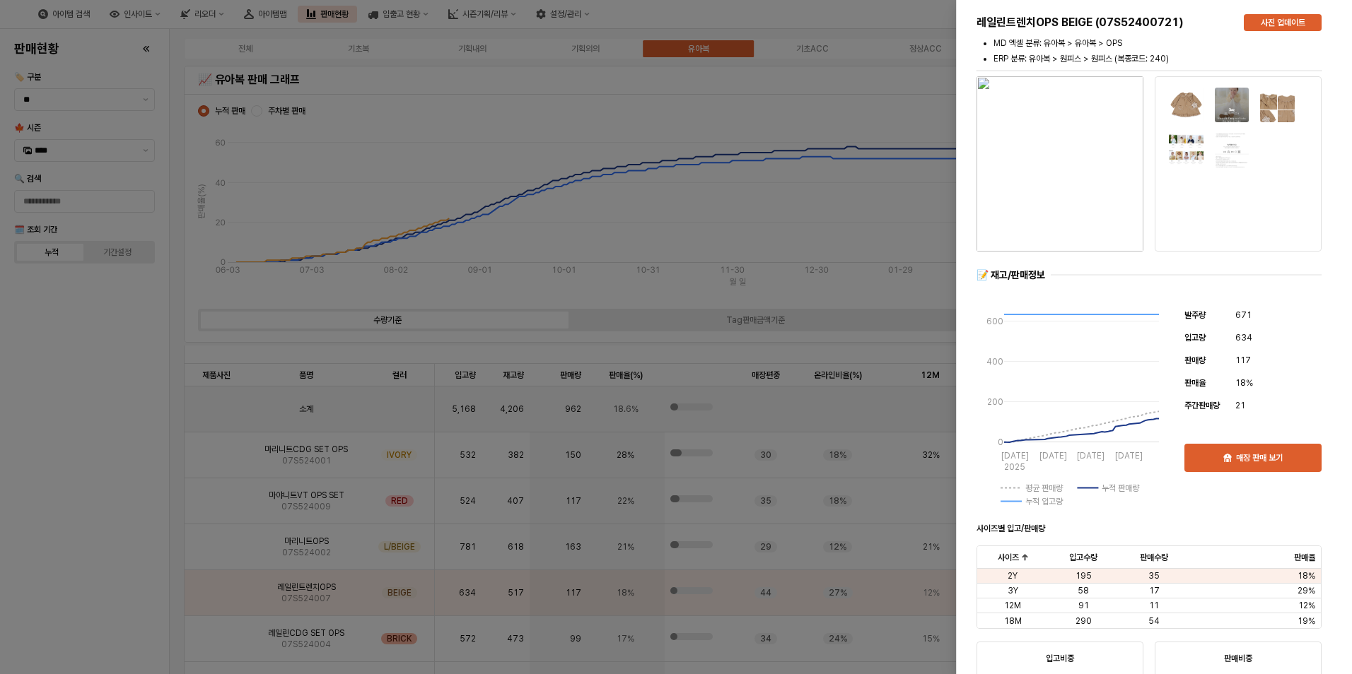
click at [116, 566] on div at bounding box center [676, 337] width 1352 height 674
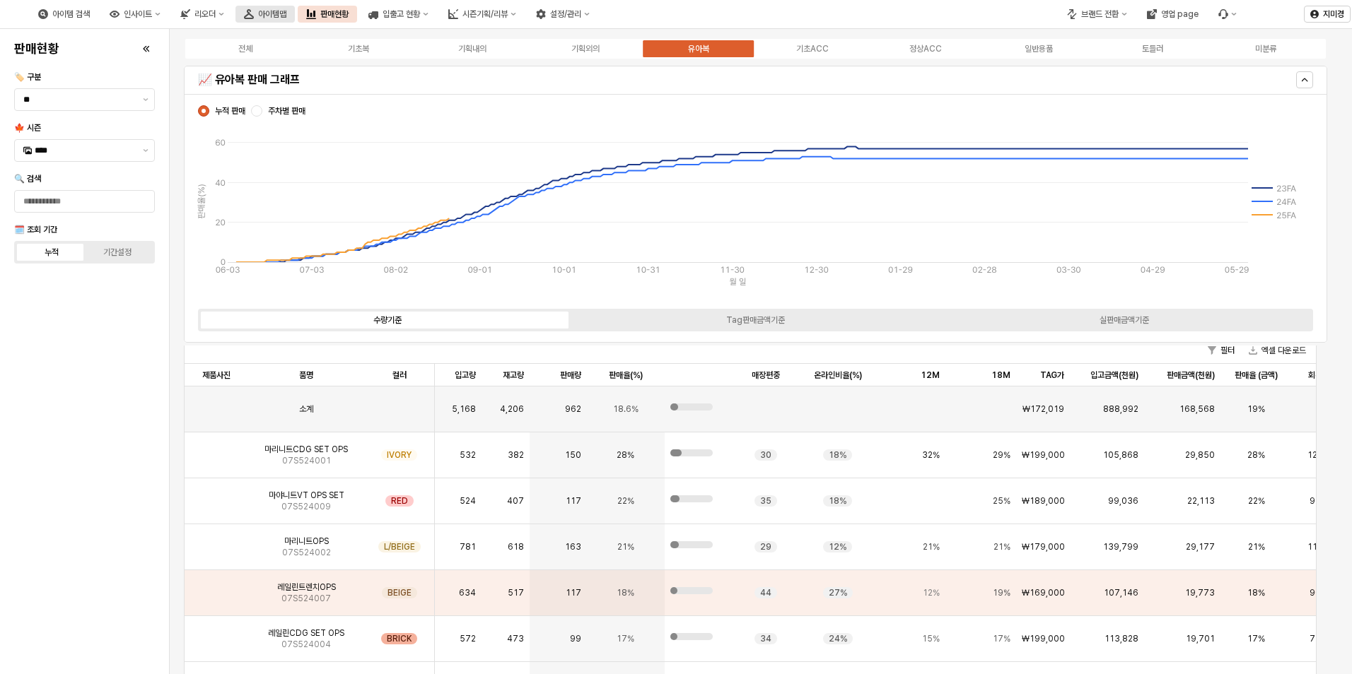
click at [286, 11] on div "아이템맵" at bounding box center [272, 14] width 28 height 10
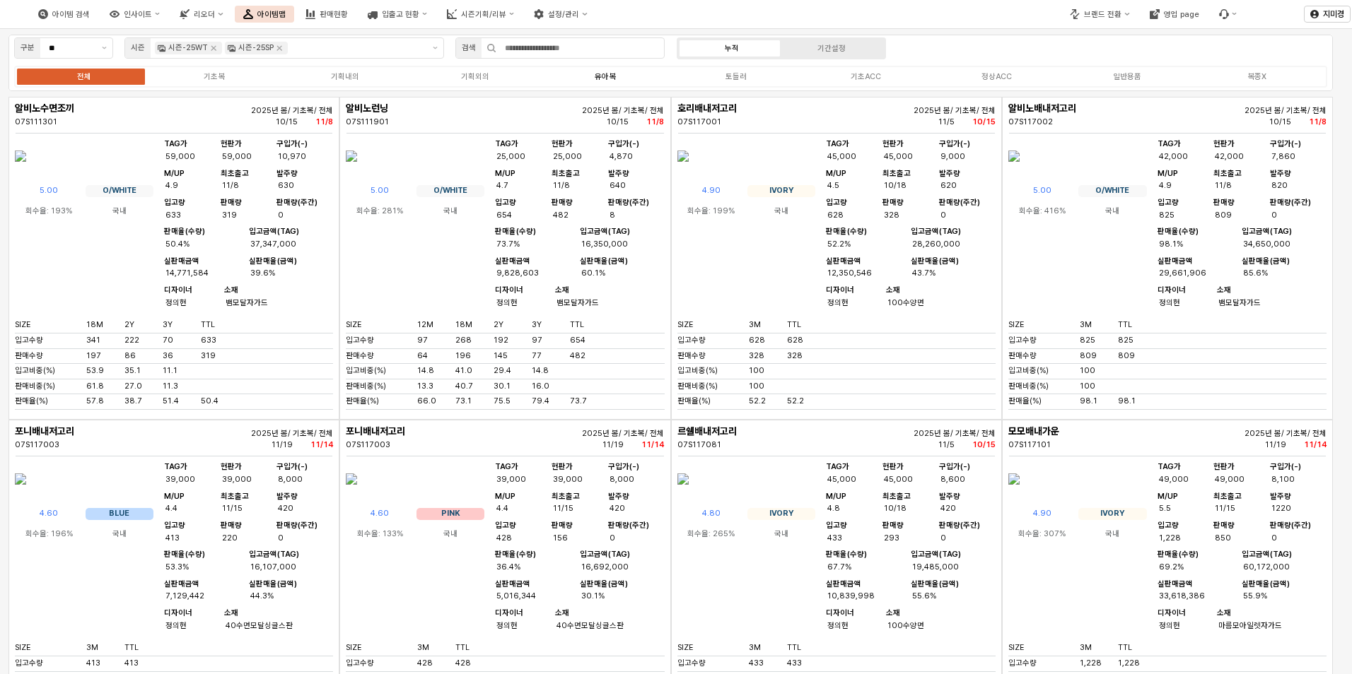
click at [609, 76] on div "유아복" at bounding box center [605, 76] width 21 height 9
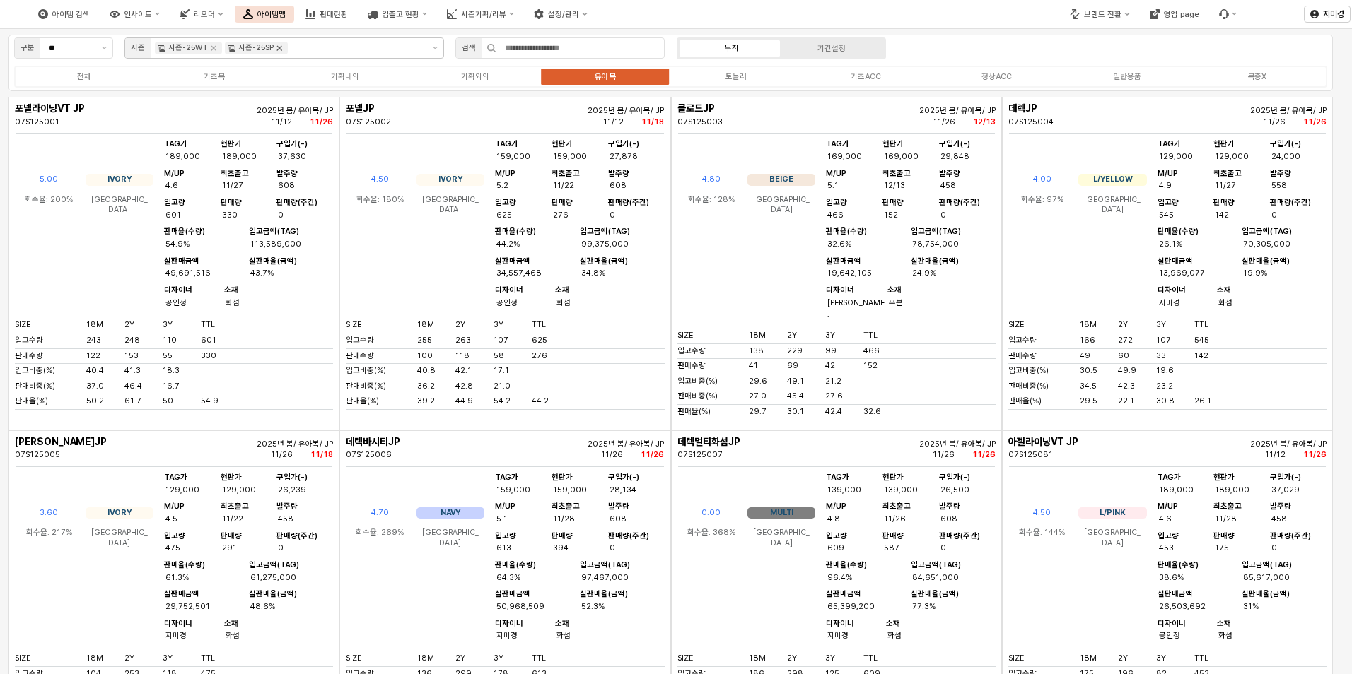
click at [282, 47] on icon "Remove 시즌-25SP" at bounding box center [279, 47] width 11 height 11
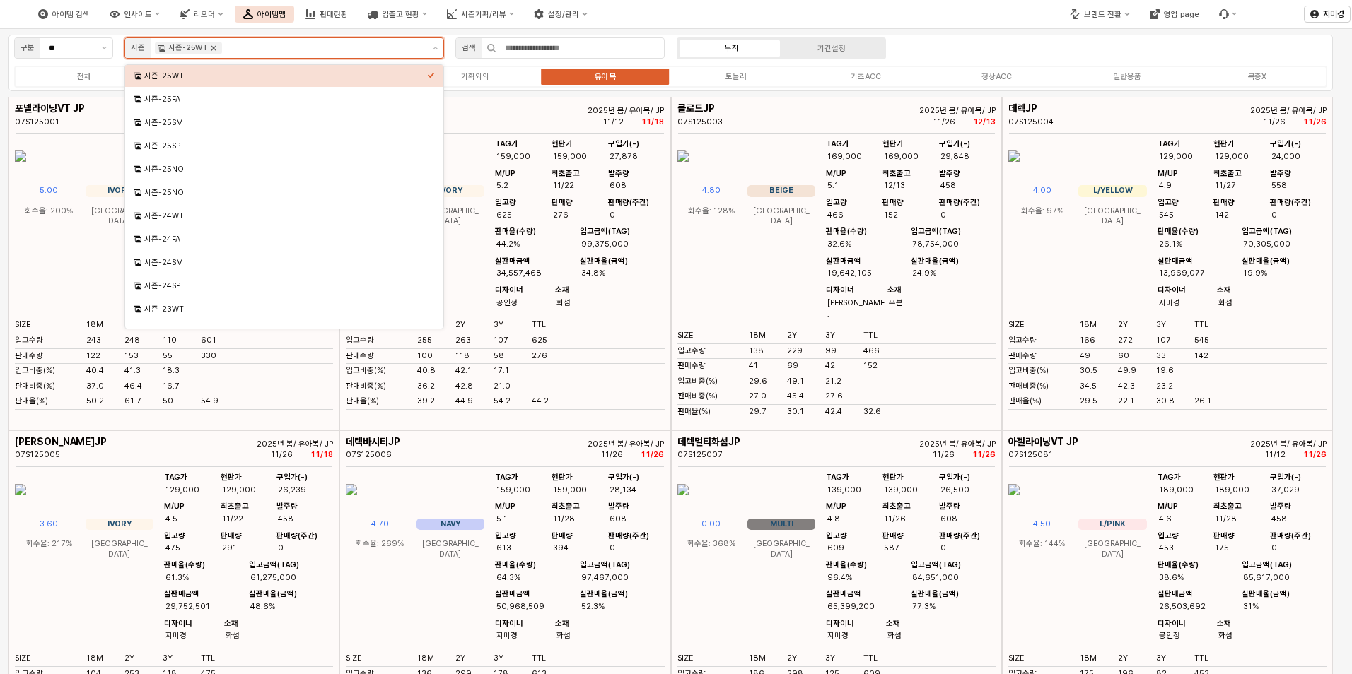
click at [214, 48] on icon "Remove 시즌-25WT" at bounding box center [213, 47] width 11 height 11
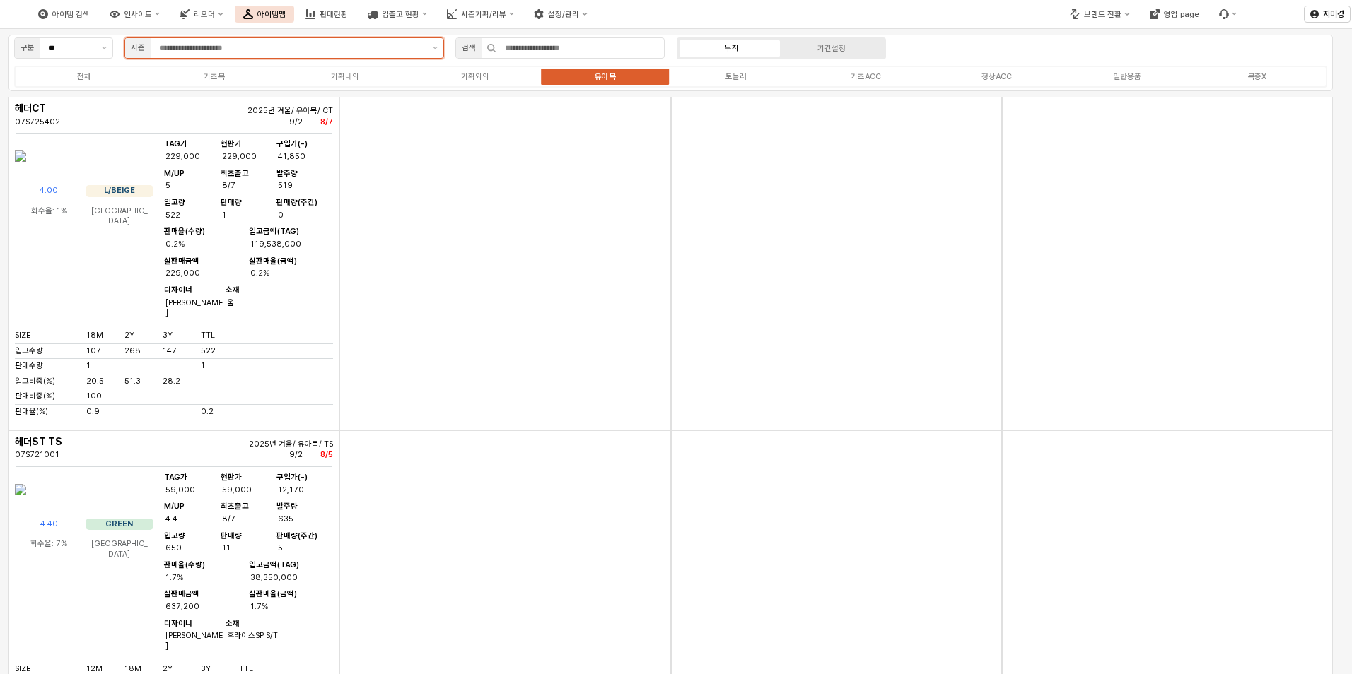
click at [238, 46] on input "App Frame" at bounding box center [291, 48] width 265 height 13
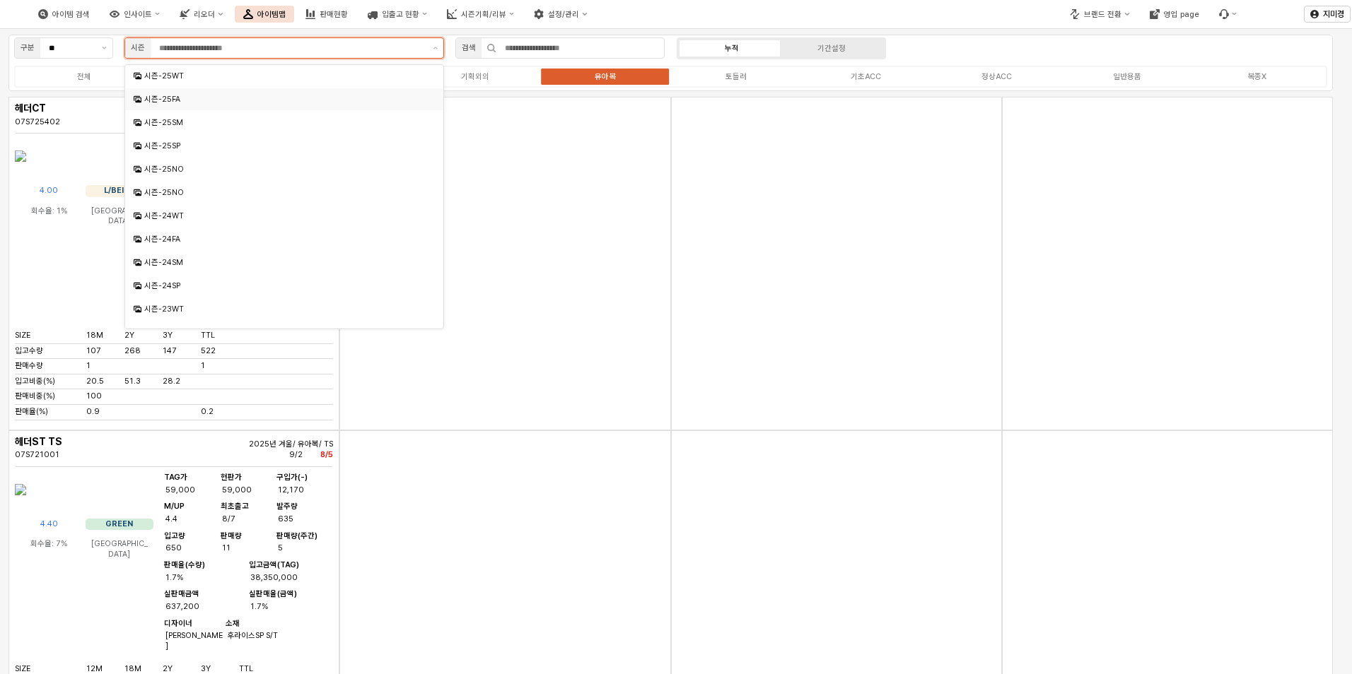
click at [204, 102] on div "시즌-25FA" at bounding box center [285, 99] width 283 height 11
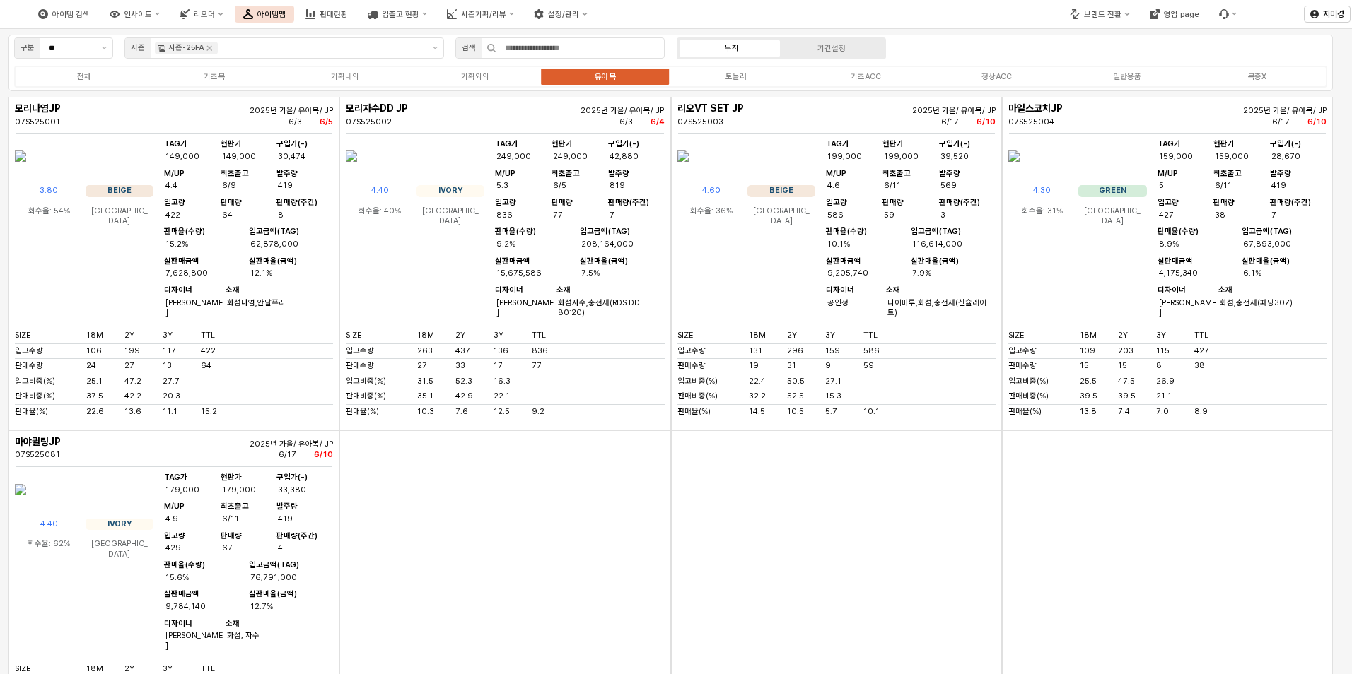
click at [846, 586] on div "App Frame" at bounding box center [836, 598] width 331 height 334
click at [209, 49] on icon "Remove 시즌-25FA" at bounding box center [209, 48] width 5 height 5
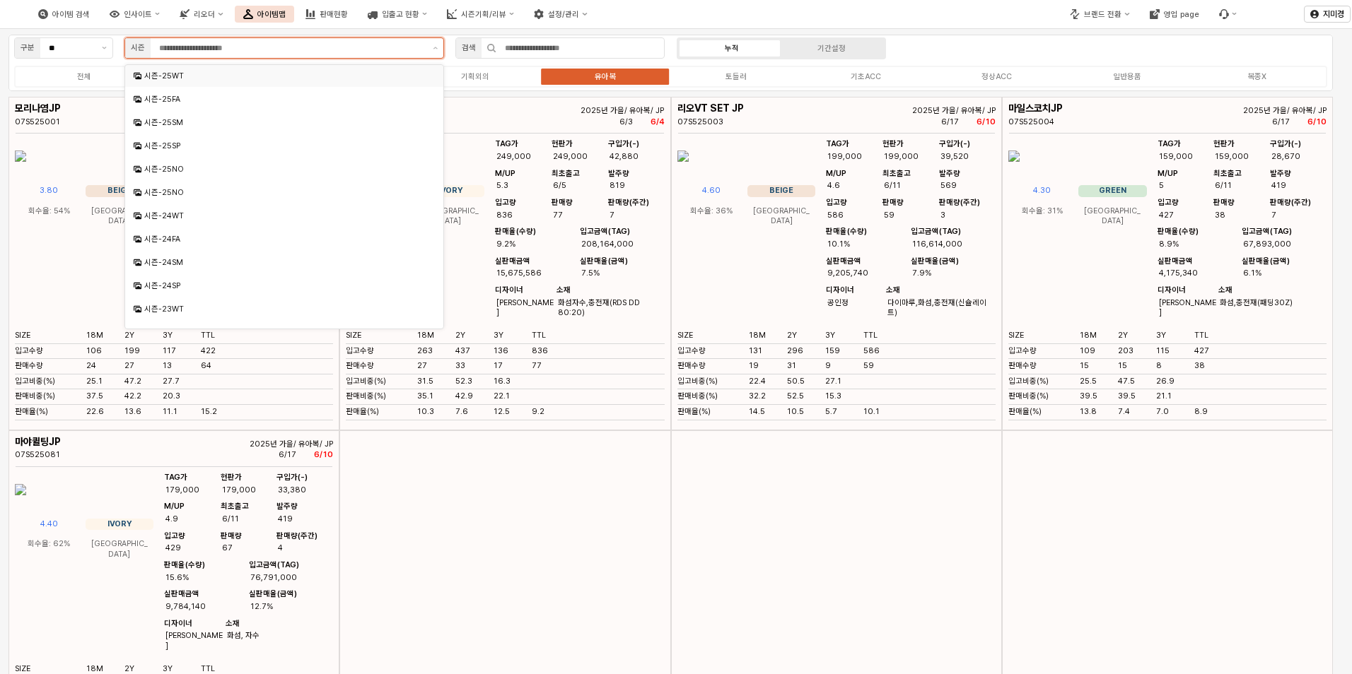
click at [197, 75] on div "시즌-25WT" at bounding box center [285, 76] width 283 height 11
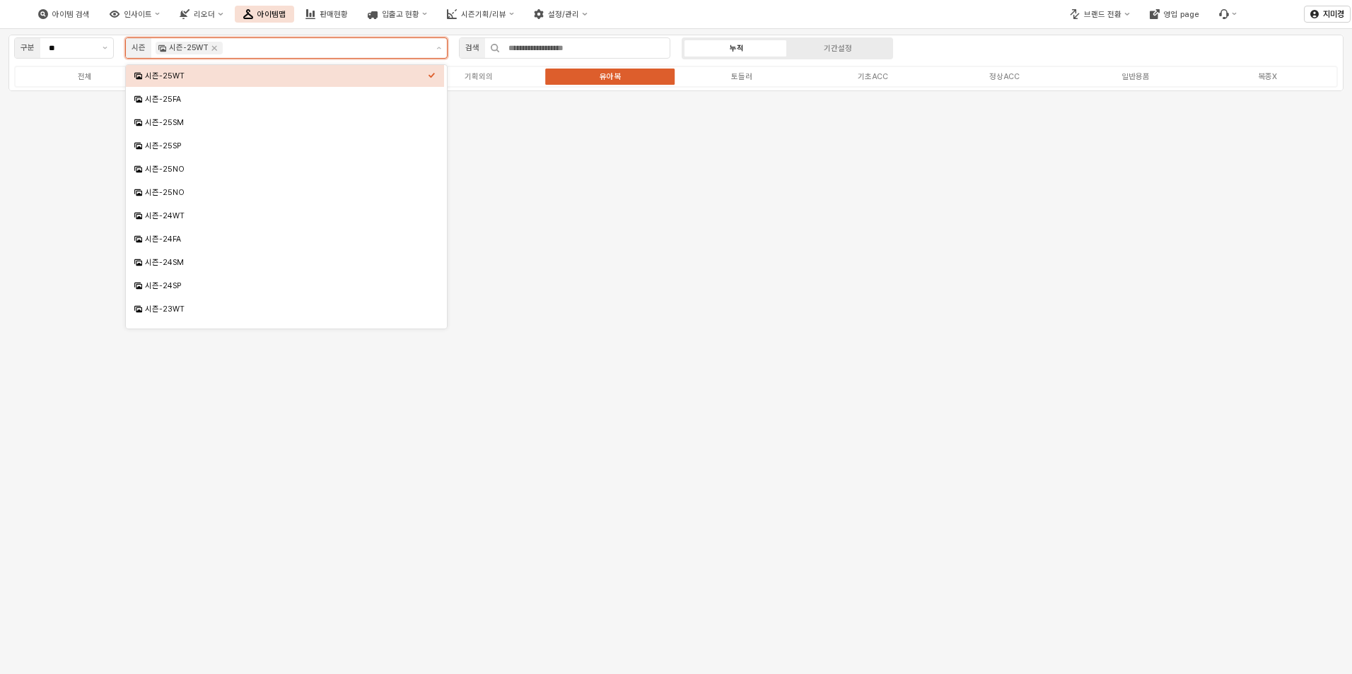
click at [309, 46] on input "App Frame" at bounding box center [326, 48] width 201 height 13
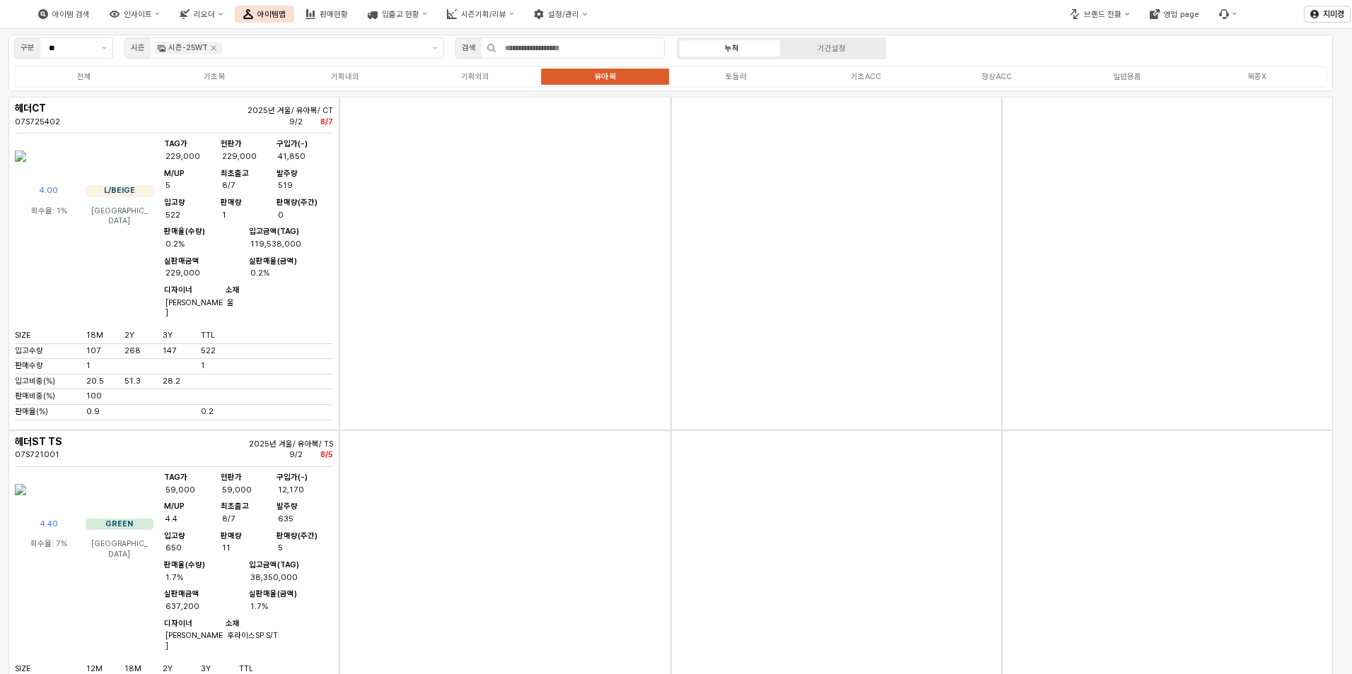
click at [508, 571] on div "App Frame" at bounding box center [504, 598] width 331 height 334
click at [462, 76] on div "기획외의" at bounding box center [475, 76] width 28 height 9
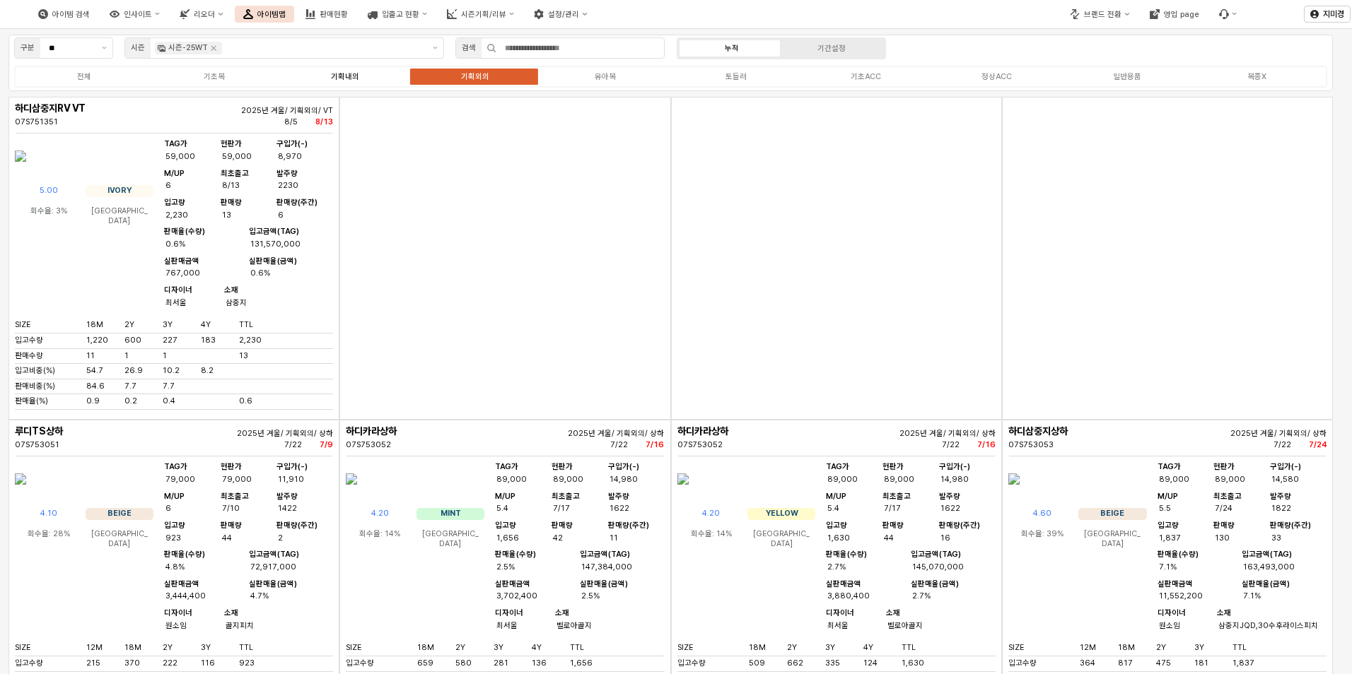
click at [357, 74] on div "기획내의" at bounding box center [345, 76] width 28 height 9
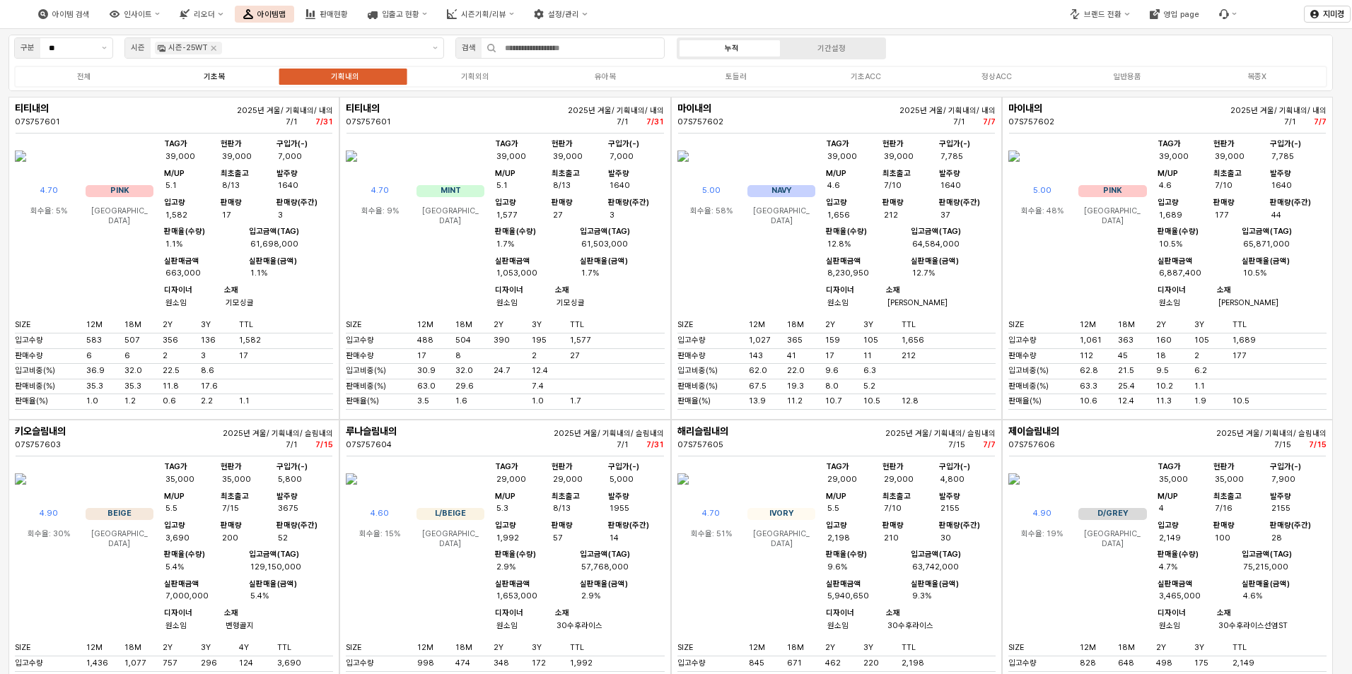
click at [226, 76] on label "기초복" at bounding box center [214, 77] width 130 height 12
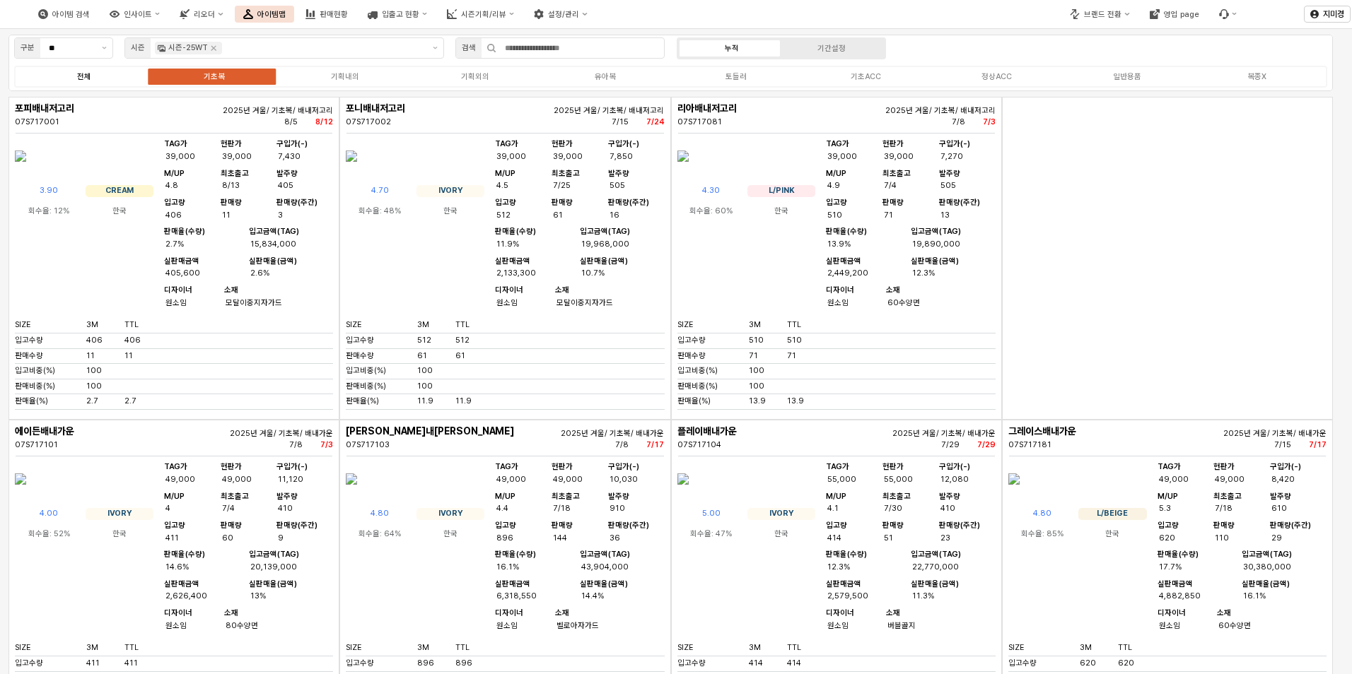
click at [97, 81] on label "전체" at bounding box center [84, 77] width 130 height 12
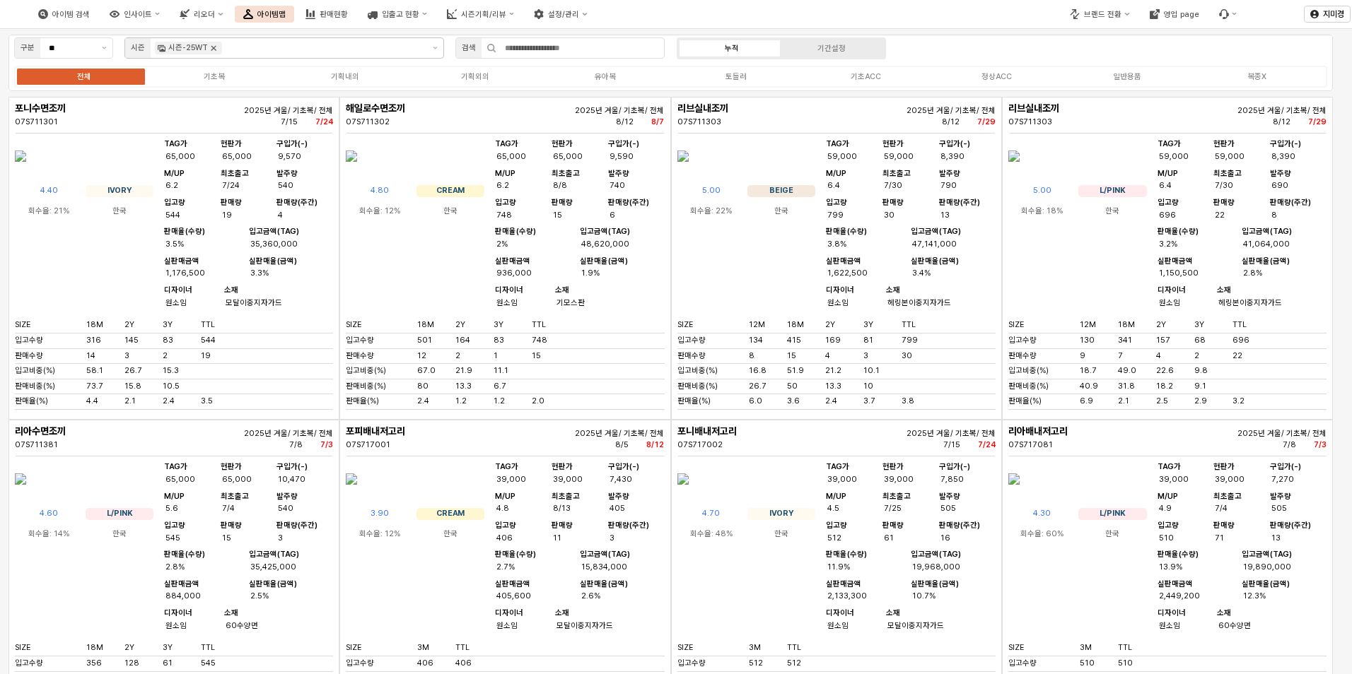
click at [213, 46] on icon "Remove 시즌-25WT" at bounding box center [213, 47] width 11 height 11
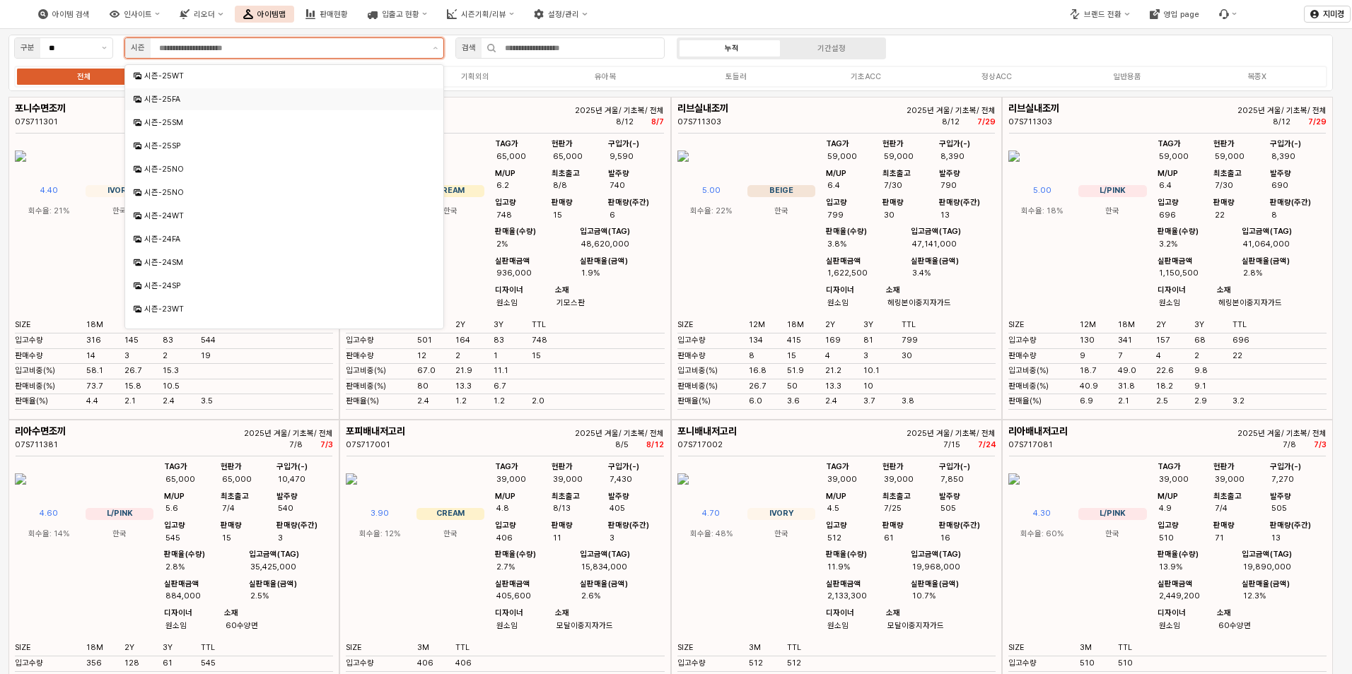
click at [212, 104] on div "시즌-25FA" at bounding box center [285, 99] width 283 height 11
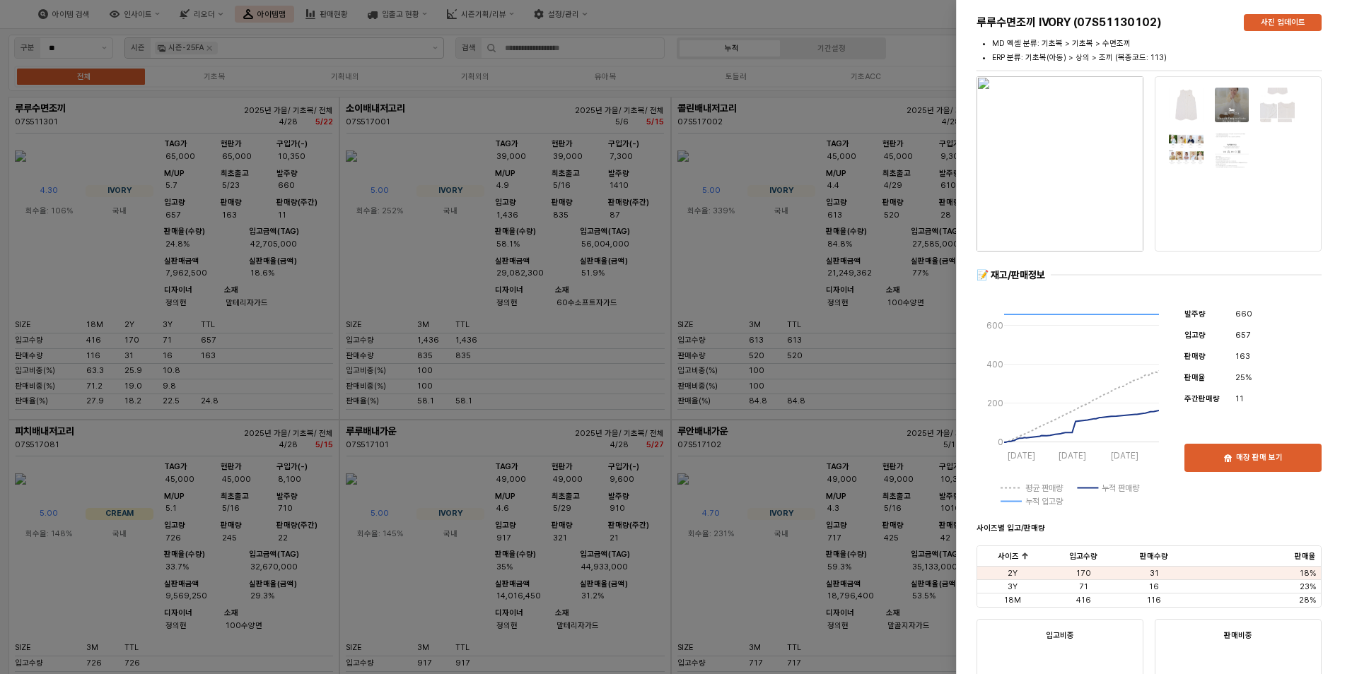
click at [422, 79] on div at bounding box center [676, 337] width 1352 height 674
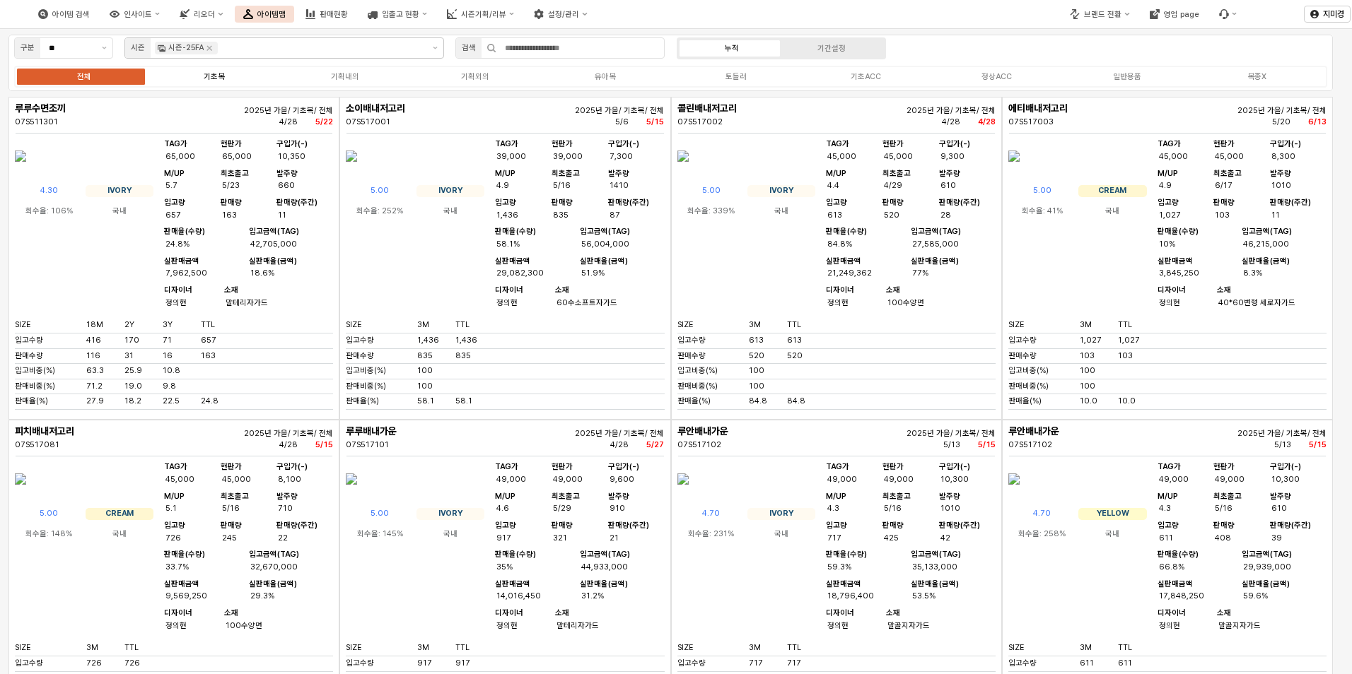
click at [217, 81] on div "기초복" at bounding box center [214, 76] width 21 height 9
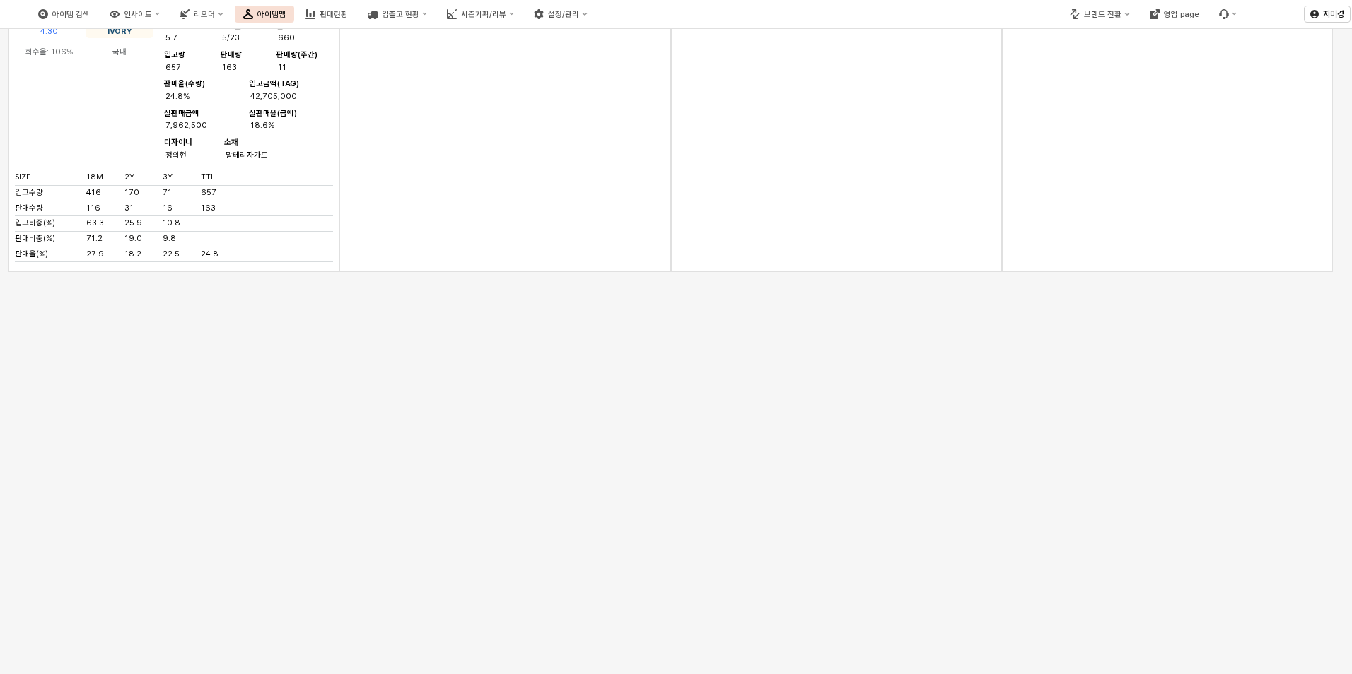
scroll to position [7282, 0]
